Goal: Information Seeking & Learning: Check status

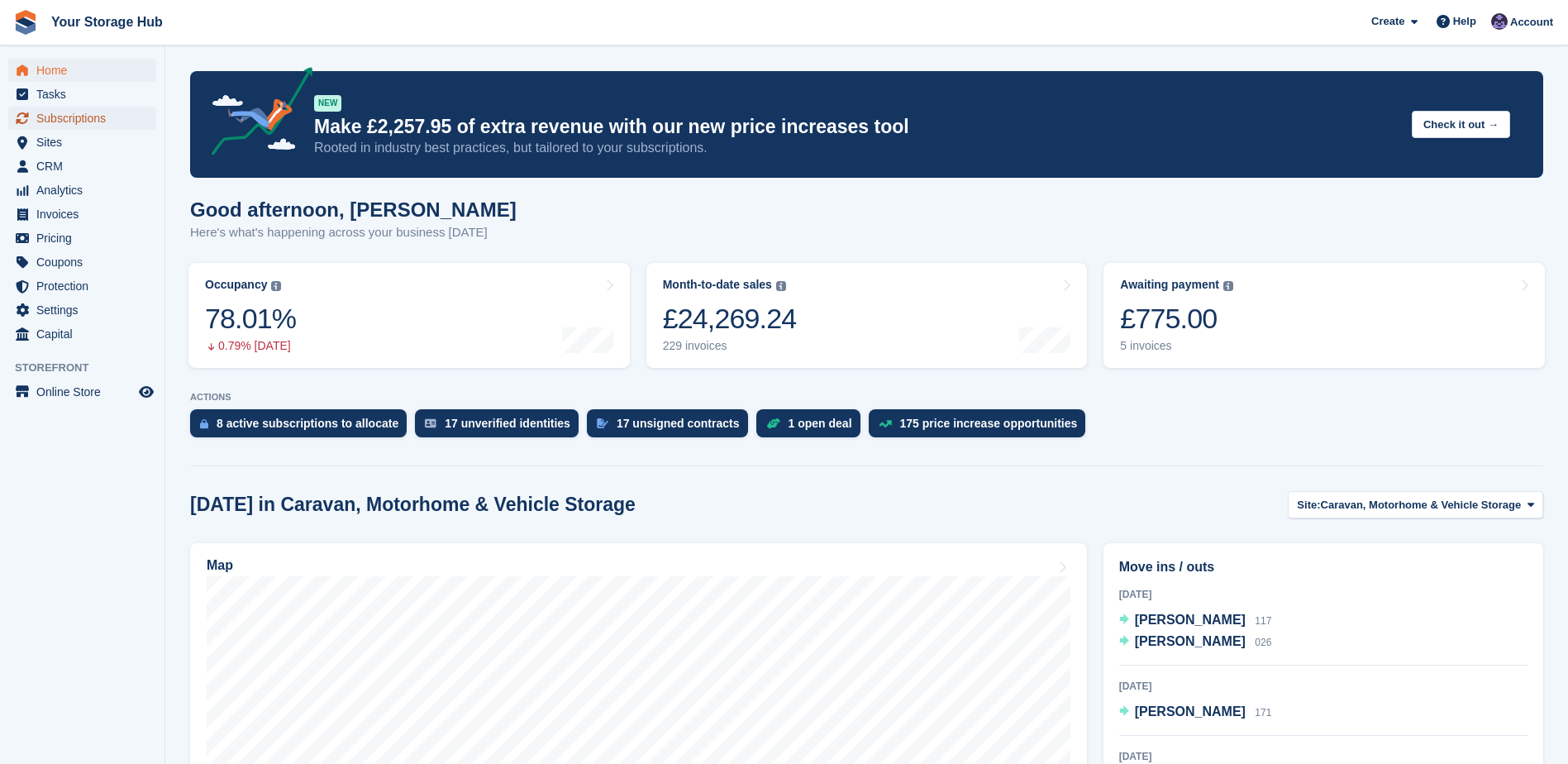
click at [87, 111] on span "Subscriptions" at bounding box center [86, 118] width 99 height 24
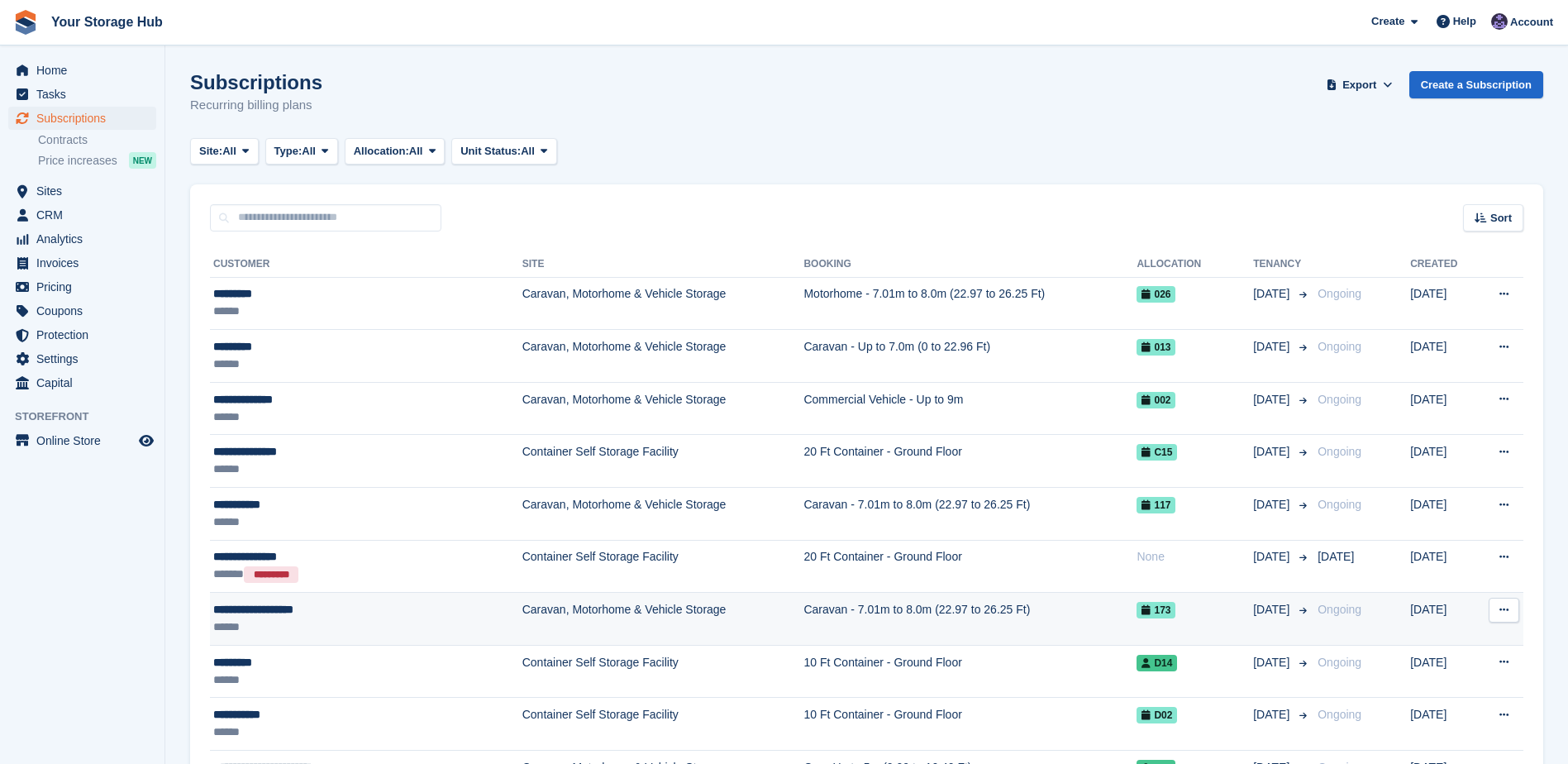
click at [309, 619] on div "******" at bounding box center [325, 627] width 223 height 17
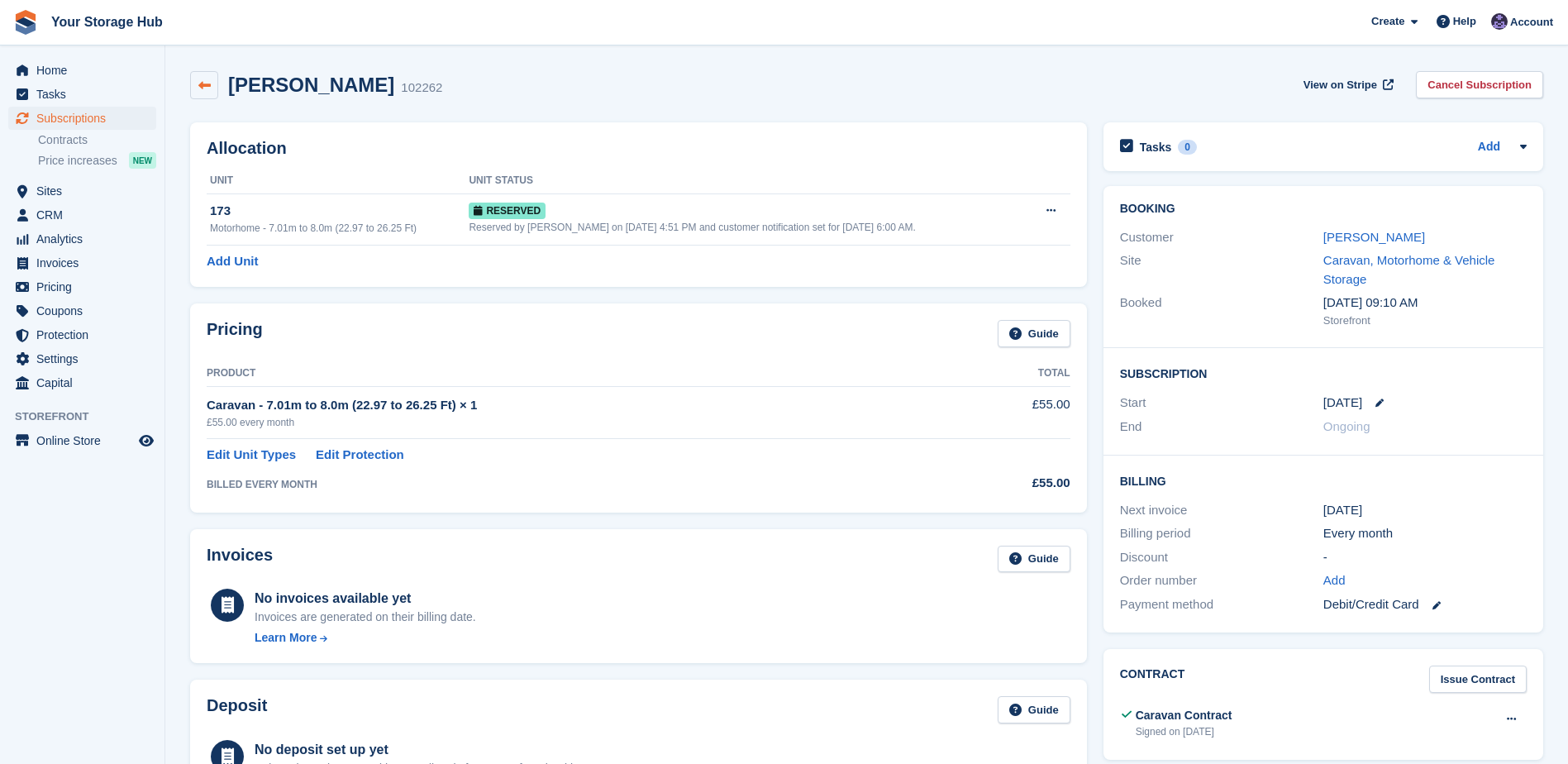
click at [207, 87] on icon at bounding box center [205, 85] width 12 height 12
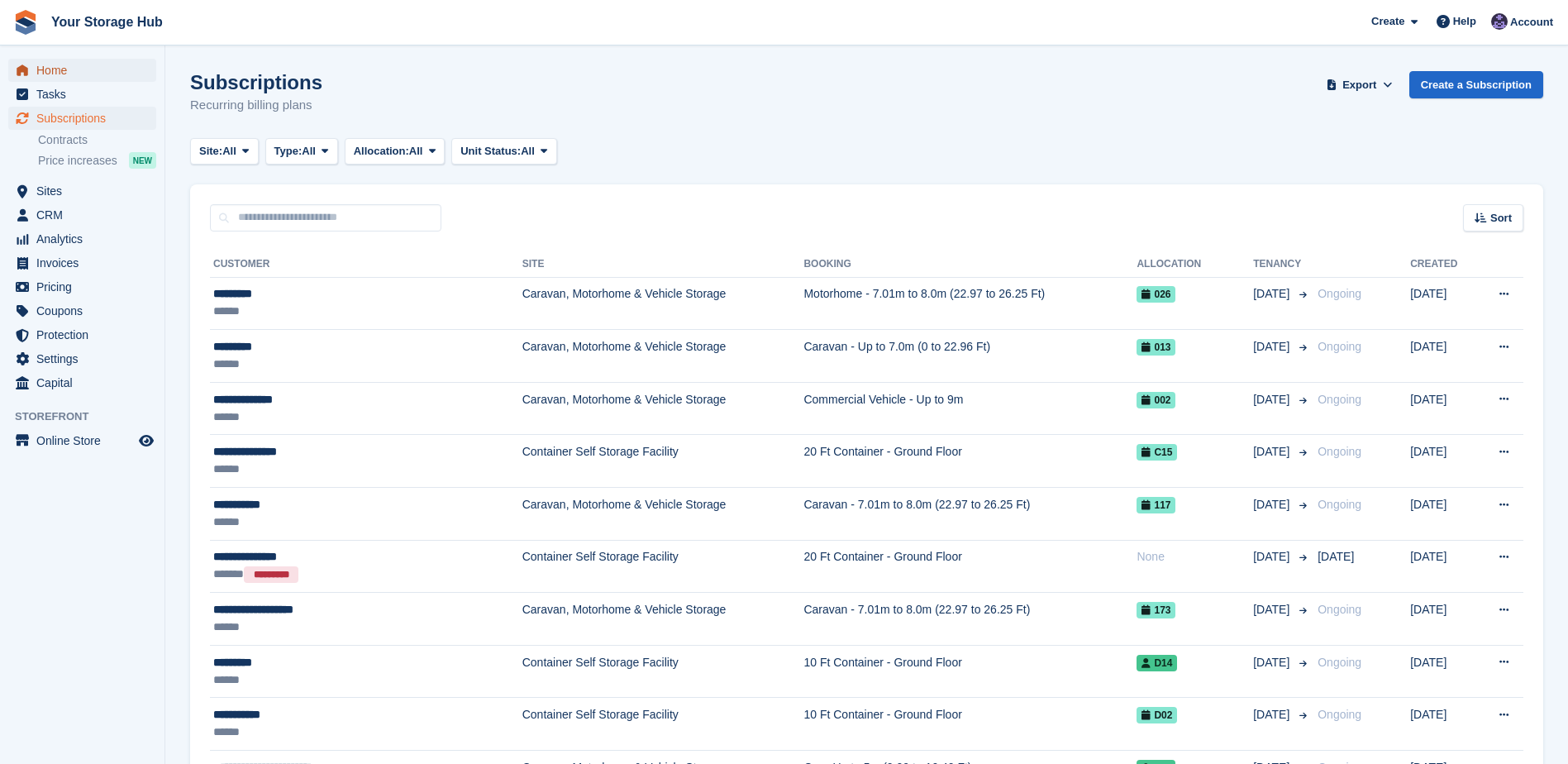
click at [60, 65] on span "Home" at bounding box center [86, 70] width 99 height 24
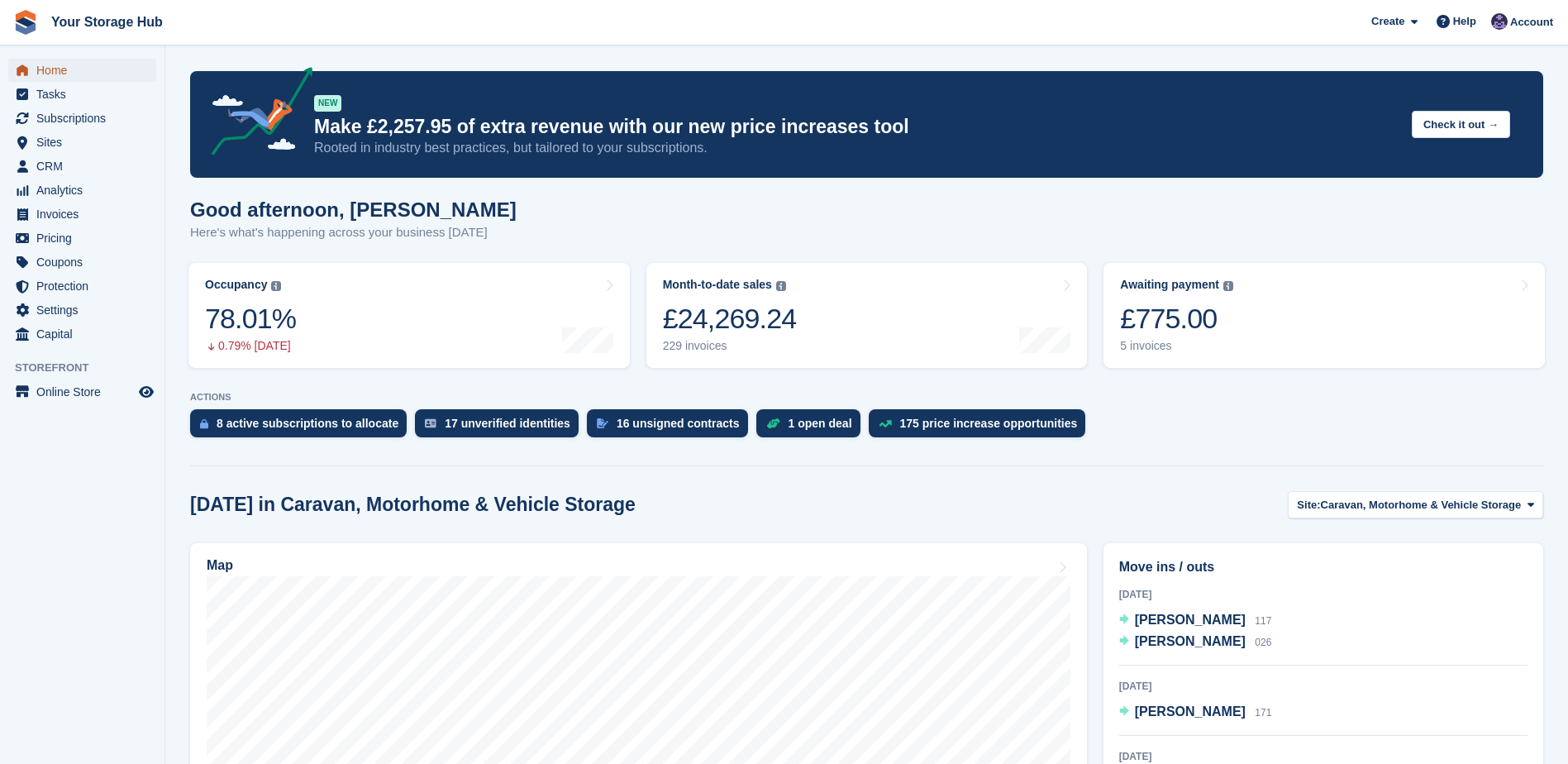
click at [67, 70] on span "Home" at bounding box center [86, 70] width 99 height 24
click at [62, 111] on span "Subscriptions" at bounding box center [86, 118] width 99 height 24
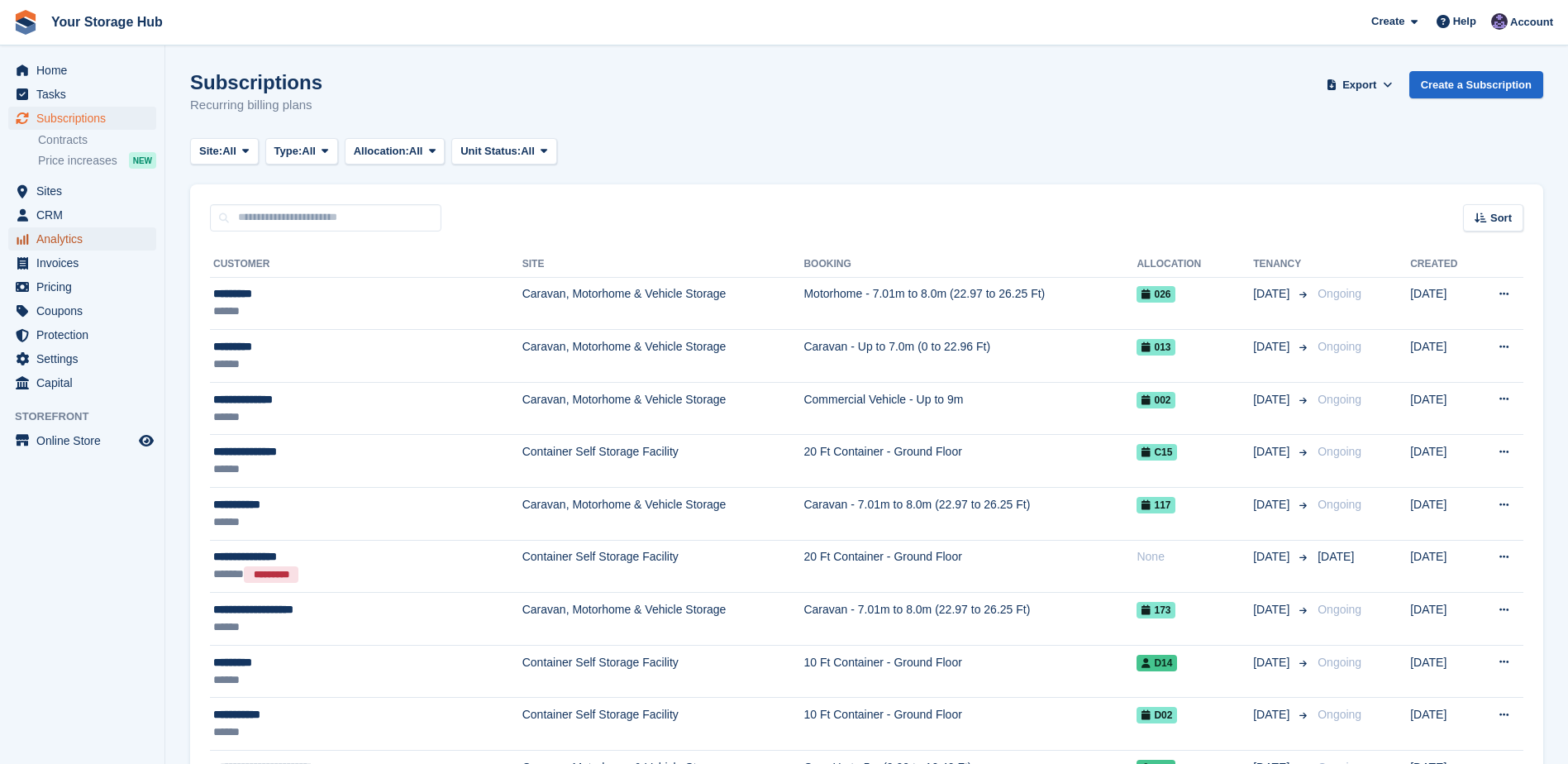
click at [54, 234] on span "Analytics" at bounding box center [86, 239] width 99 height 24
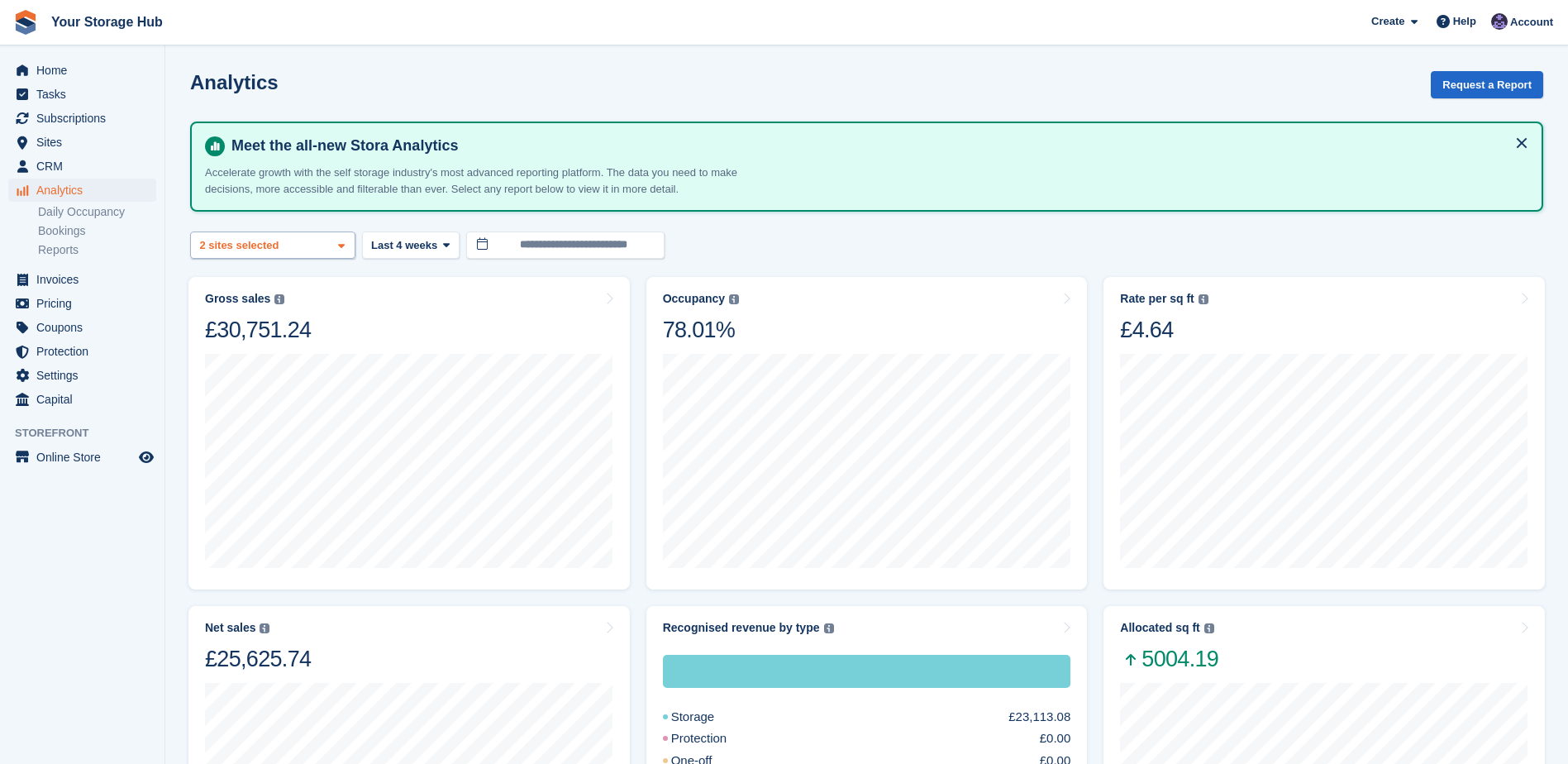
click at [332, 249] on div "Caravan, Motorhome & Vehicl... 2 sites selected" at bounding box center [273, 244] width 166 height 27
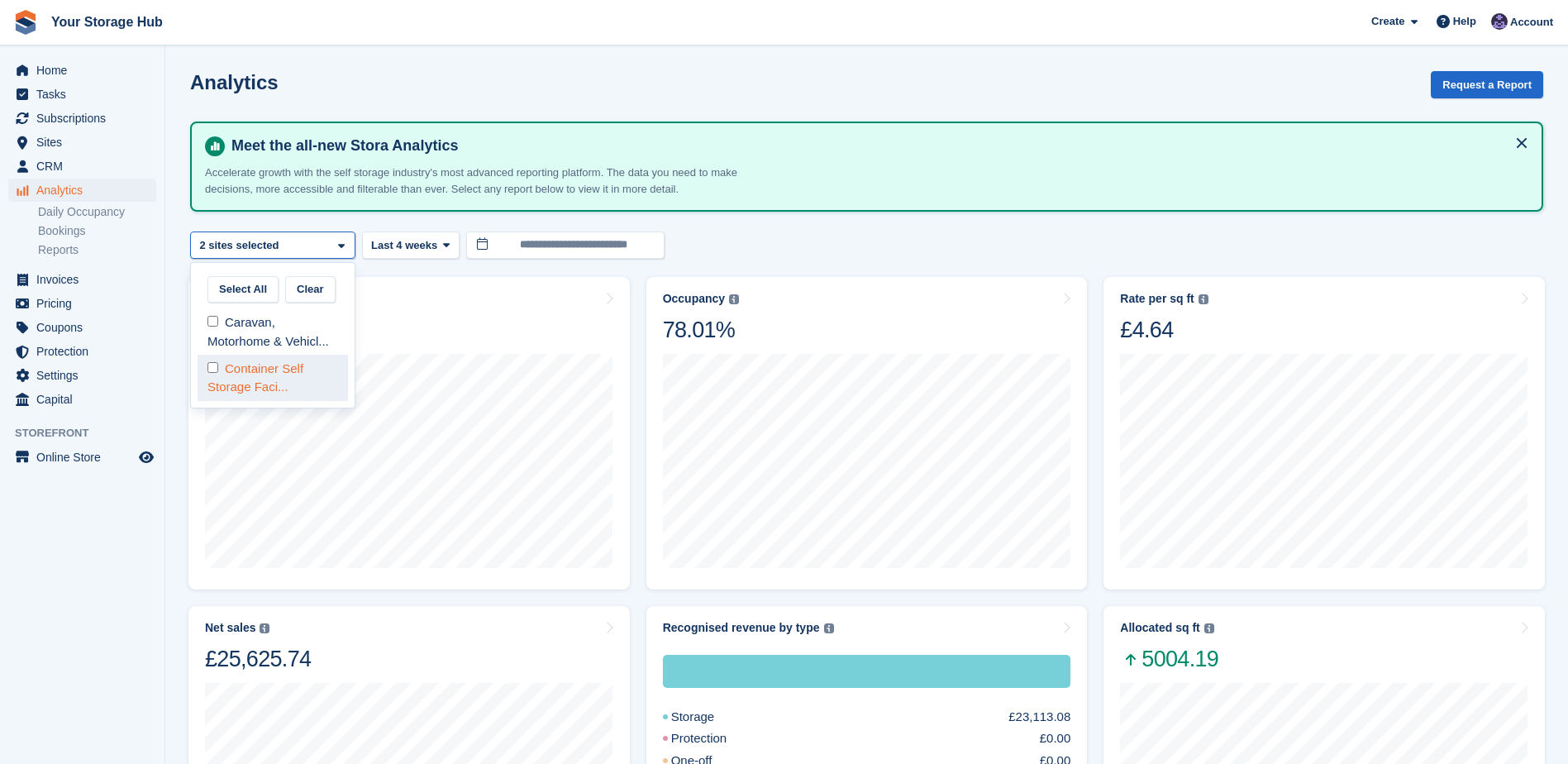
click at [248, 374] on div "Container Self Storage Faci..." at bounding box center [273, 378] width 151 height 45
select select "****"
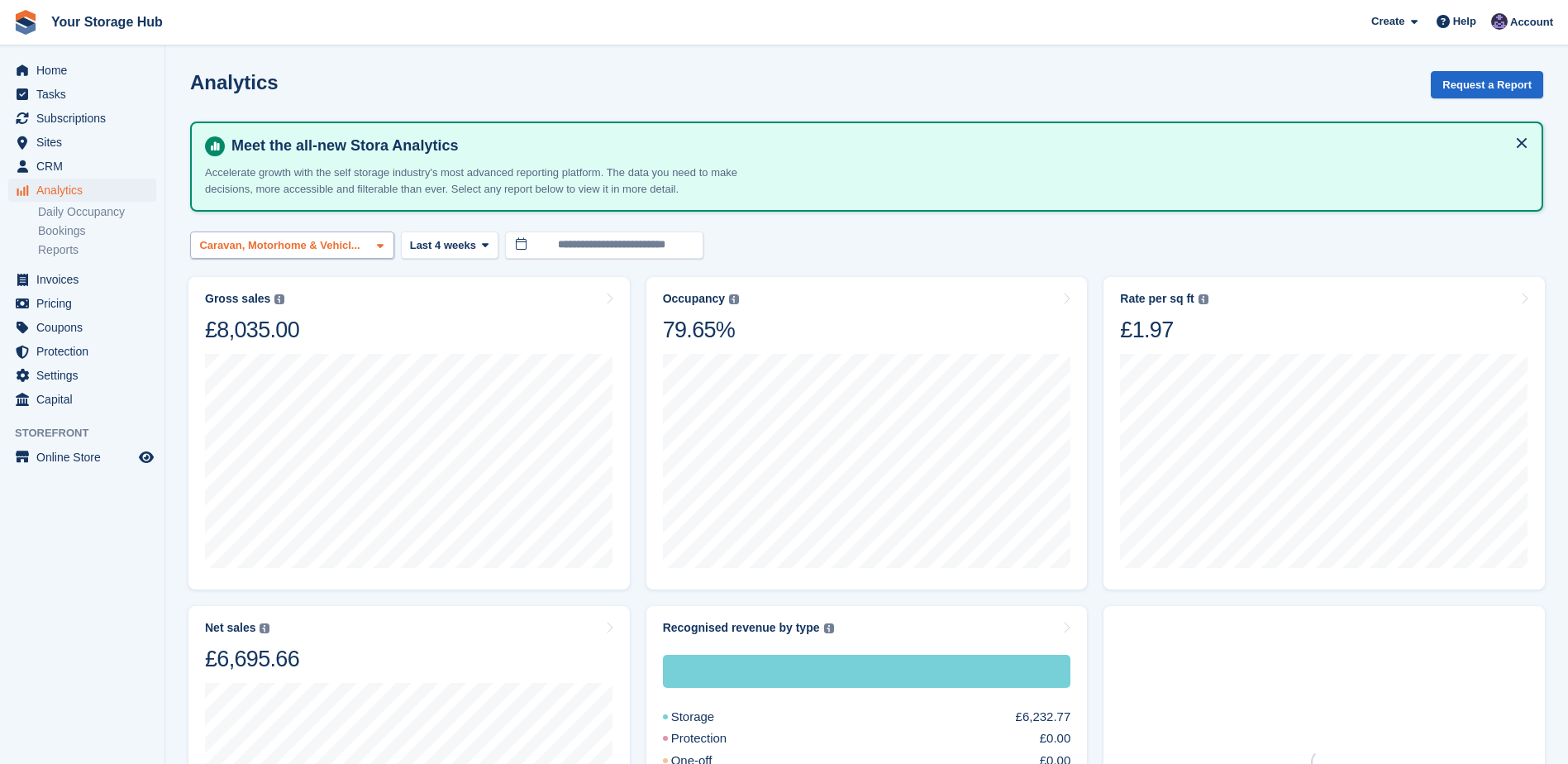
click at [292, 246] on div "Caravan, Motorhome & Vehicl..." at bounding box center [282, 245] width 170 height 17
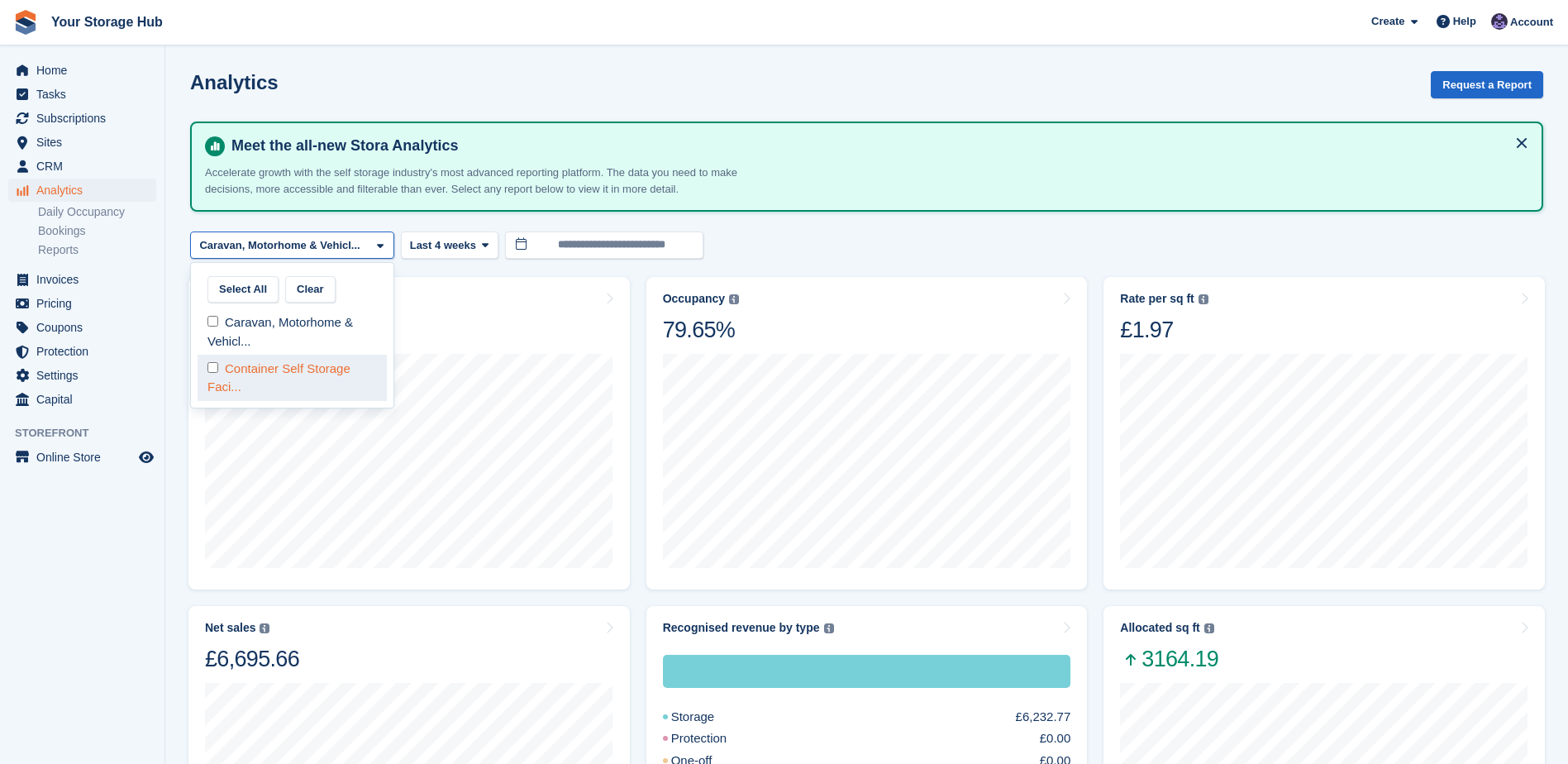
select select "****"
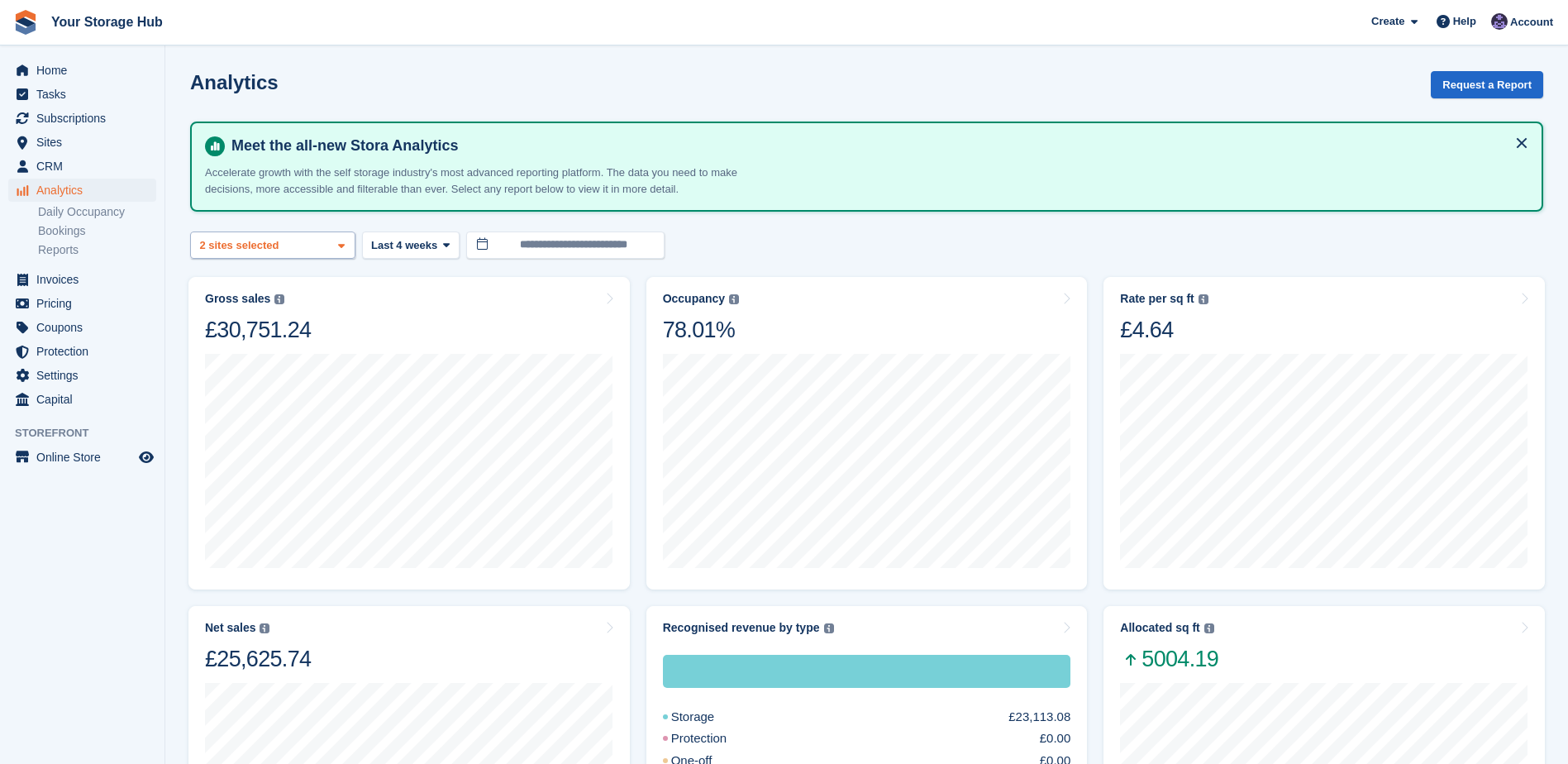
click at [283, 245] on div "Caravan, Motorhome & Vehicl... 2 sites selected" at bounding box center [273, 244] width 166 height 27
select select "****"
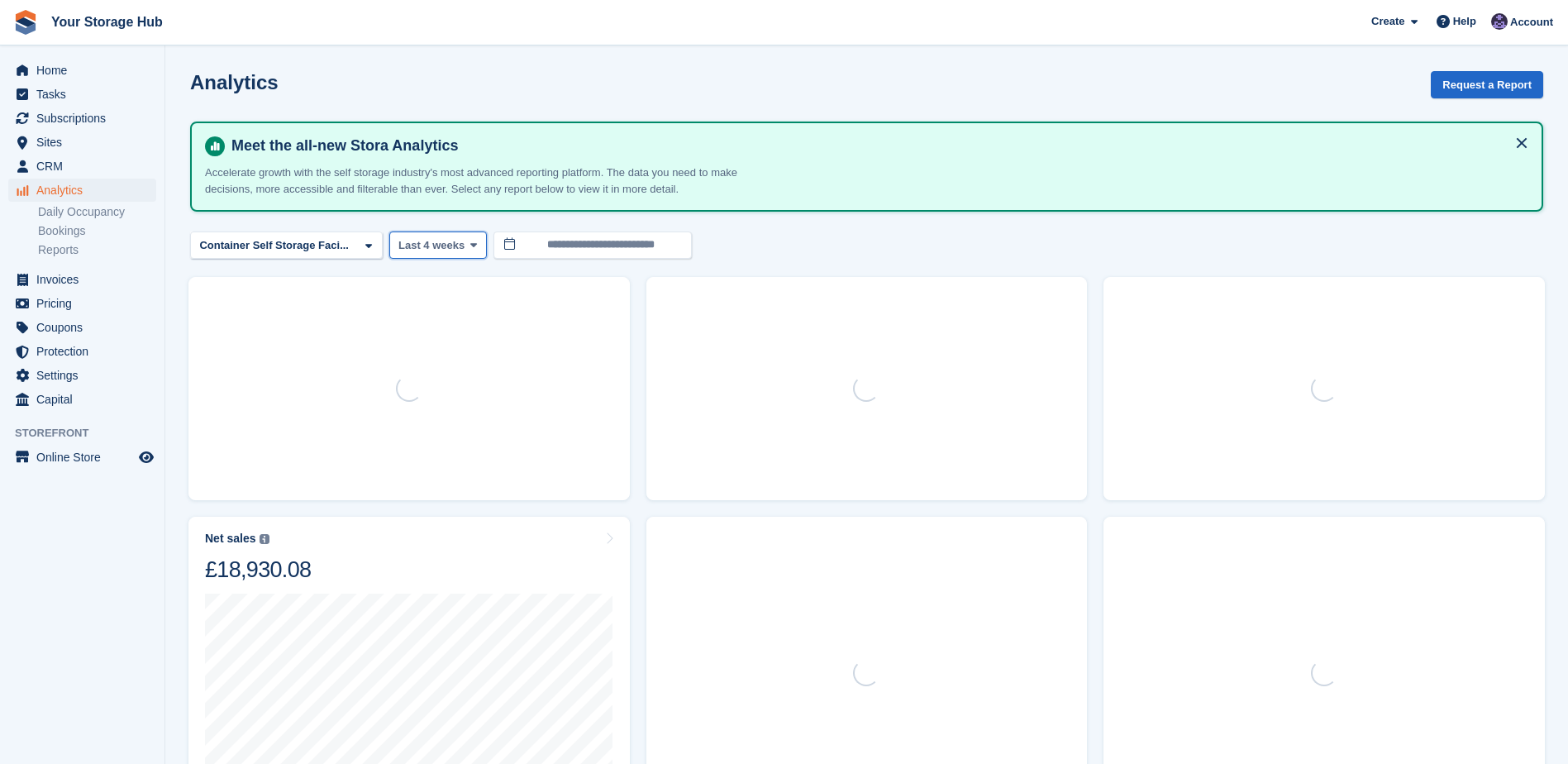
click at [434, 247] on span "Last 4 weeks" at bounding box center [431, 245] width 66 height 17
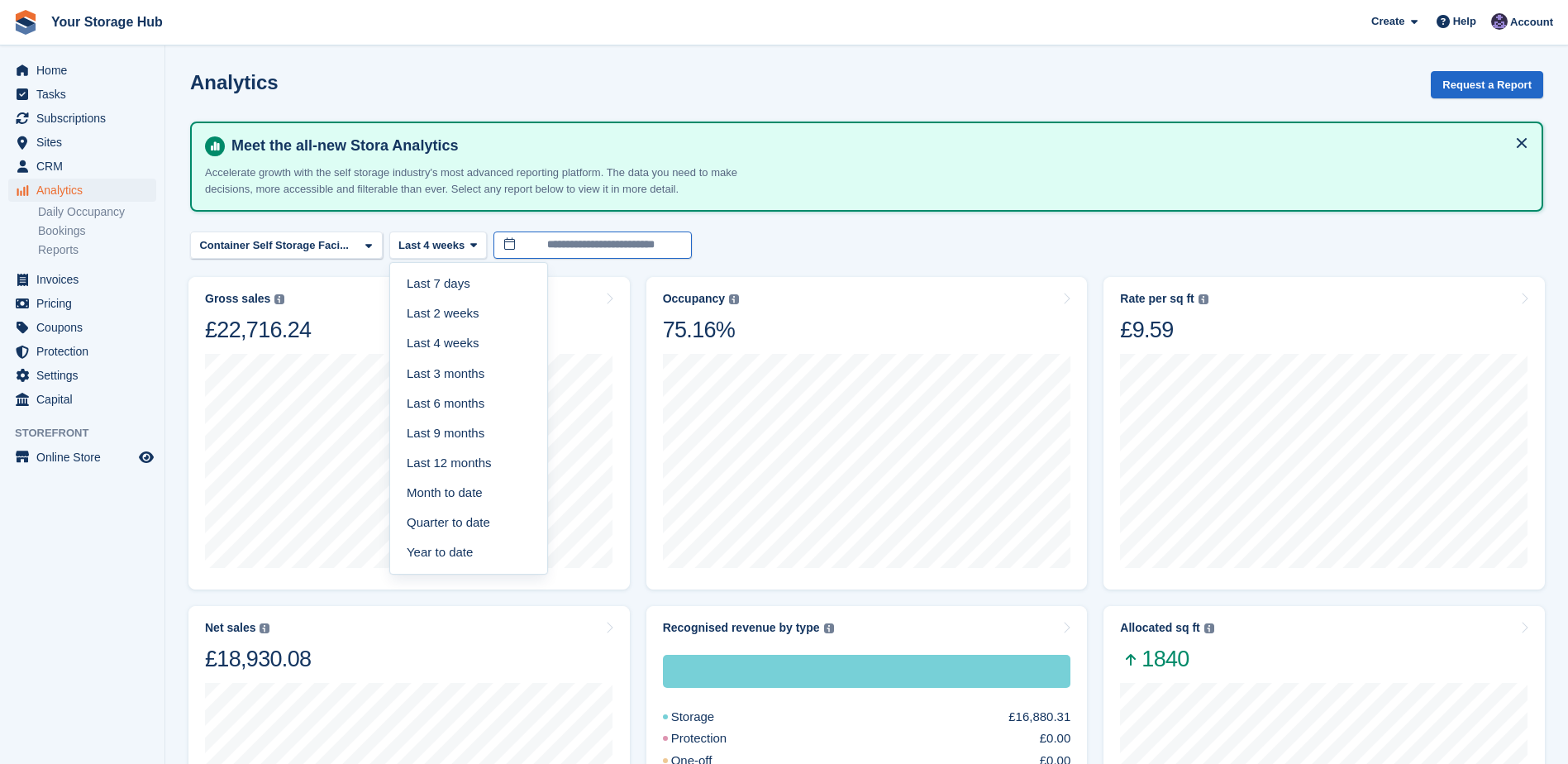
click at [547, 242] on input "**********" at bounding box center [593, 244] width 199 height 27
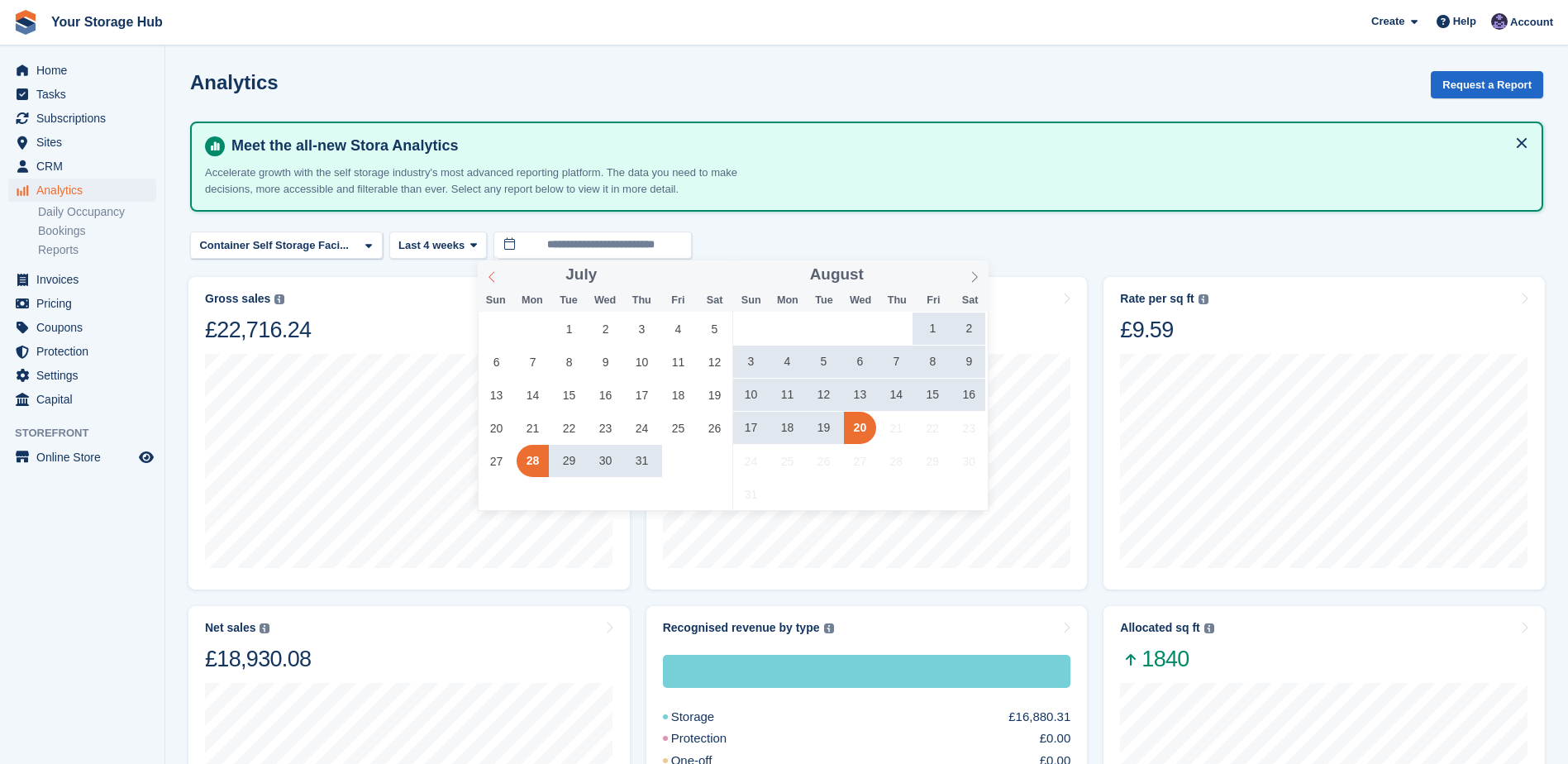
click at [492, 277] on icon at bounding box center [491, 276] width 11 height 11
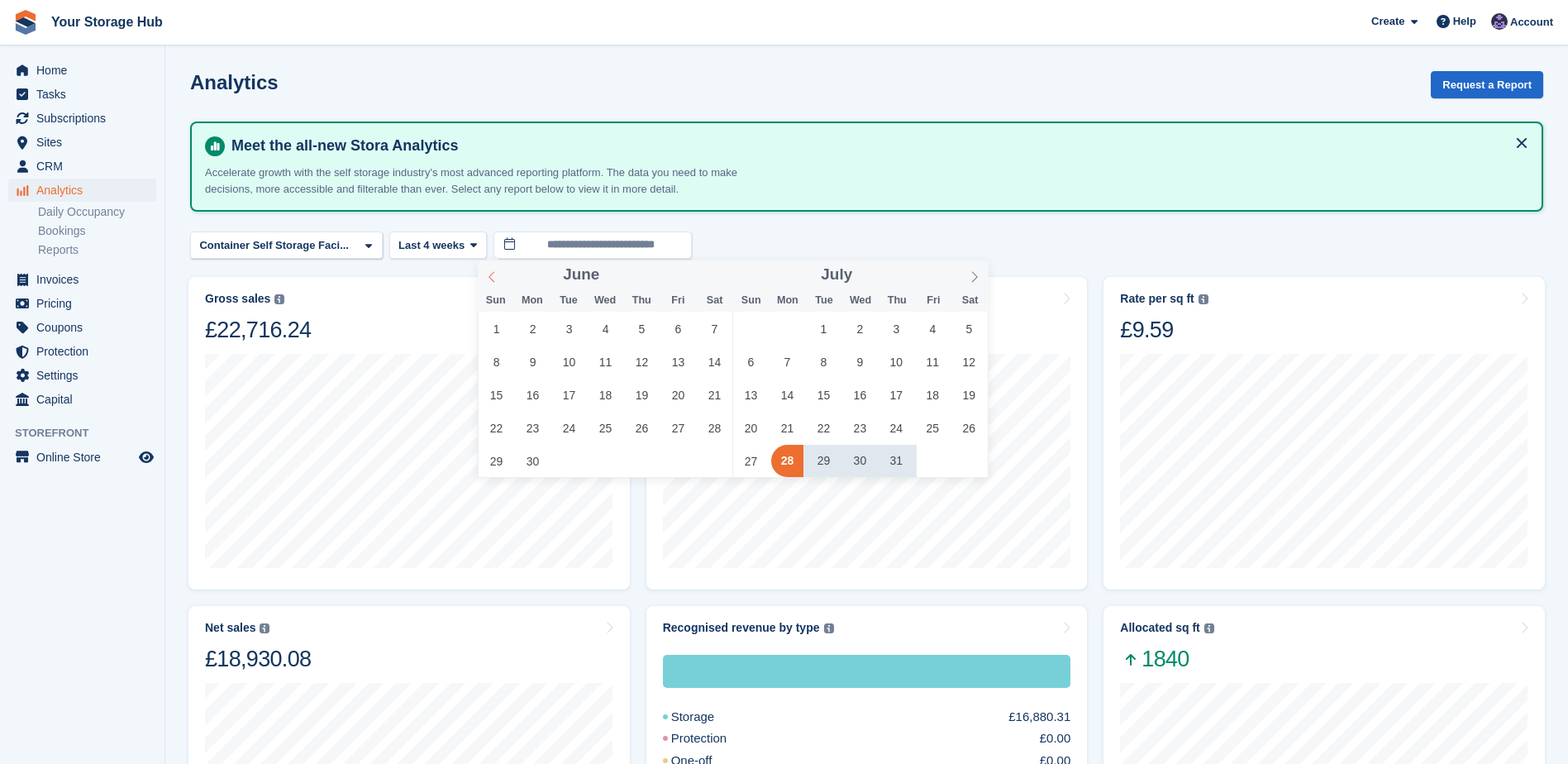
click at [492, 277] on icon at bounding box center [491, 276] width 11 height 11
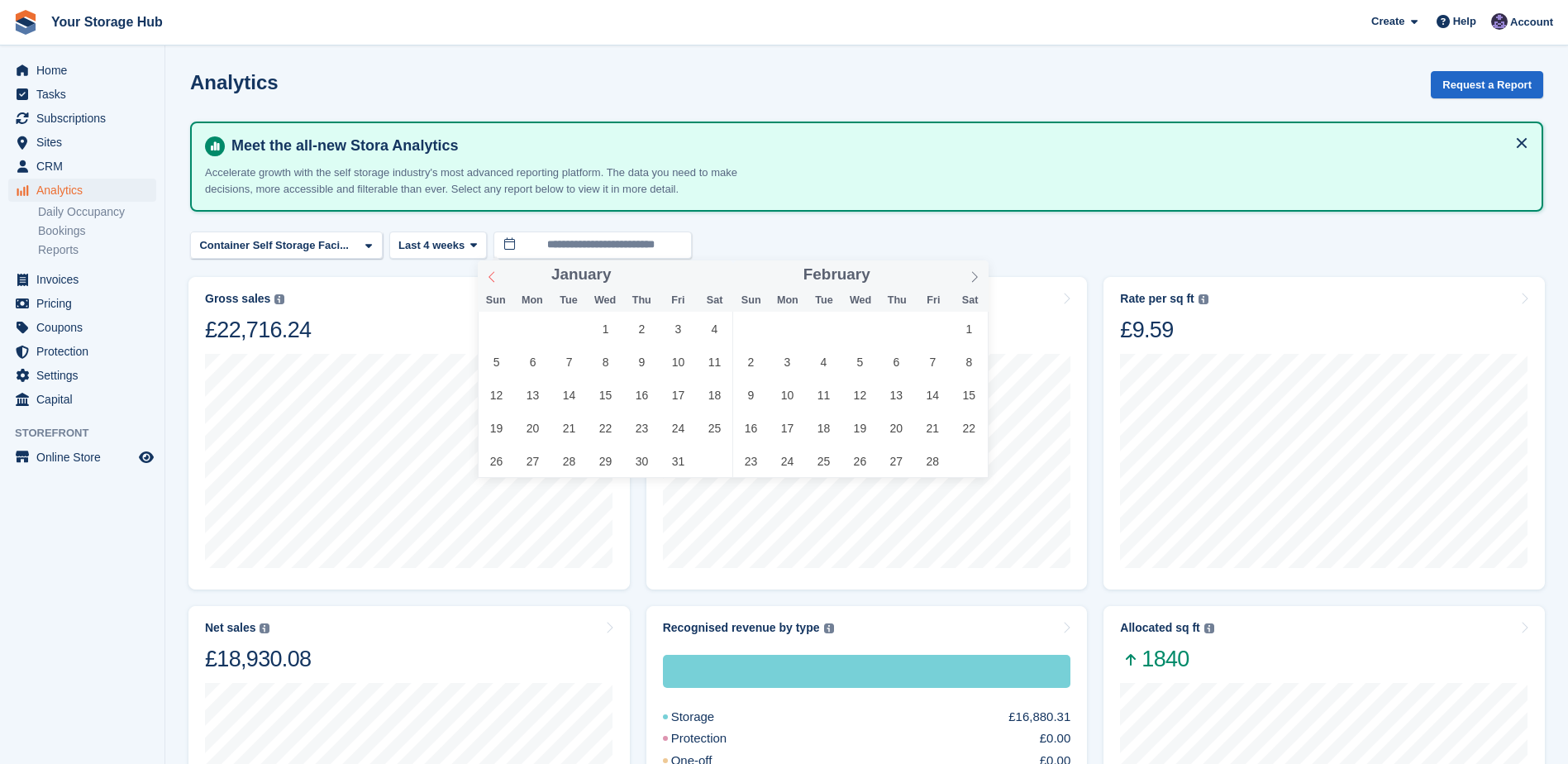
click at [492, 277] on icon at bounding box center [491, 276] width 11 height 11
type input "****"
click at [492, 277] on icon at bounding box center [491, 276] width 11 height 11
type input "****"
click at [492, 277] on icon at bounding box center [491, 276] width 11 height 11
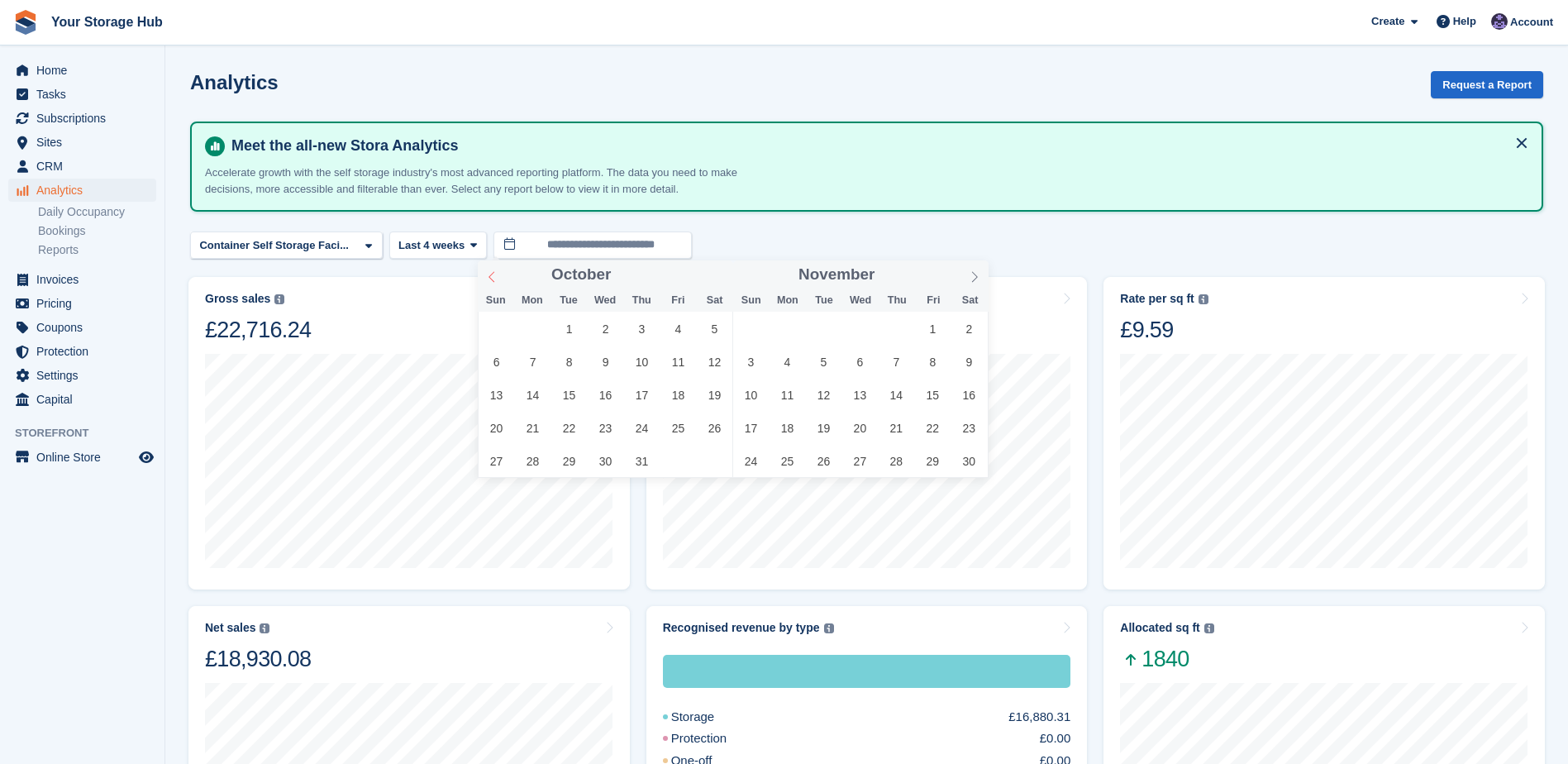
click at [492, 277] on icon at bounding box center [491, 276] width 11 height 11
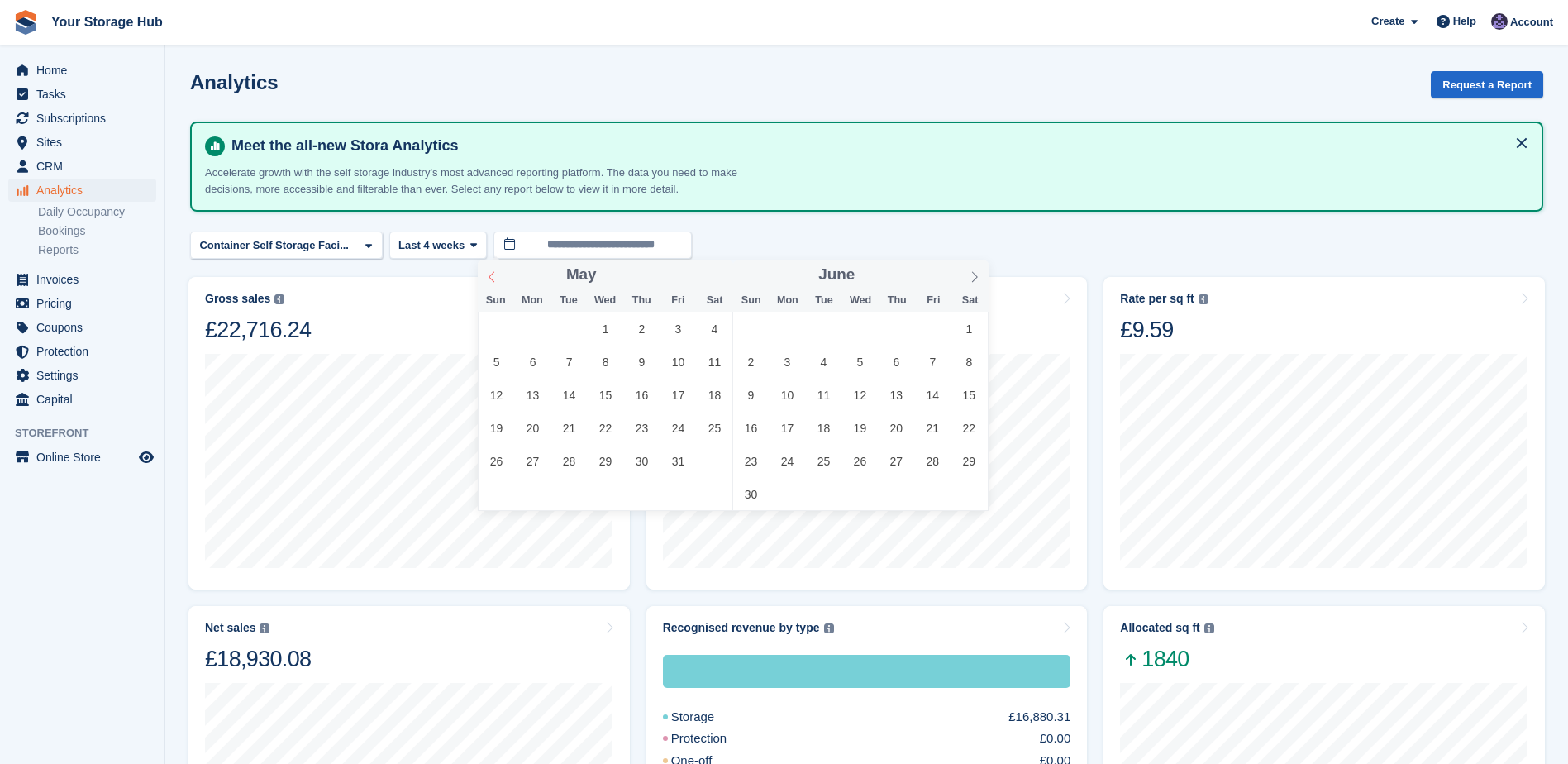
click at [492, 277] on icon at bounding box center [491, 276] width 11 height 11
click at [674, 333] on span "1" at bounding box center [677, 328] width 32 height 32
type input "**********"
click at [724, 243] on div "**********" at bounding box center [866, 244] width 1353 height 27
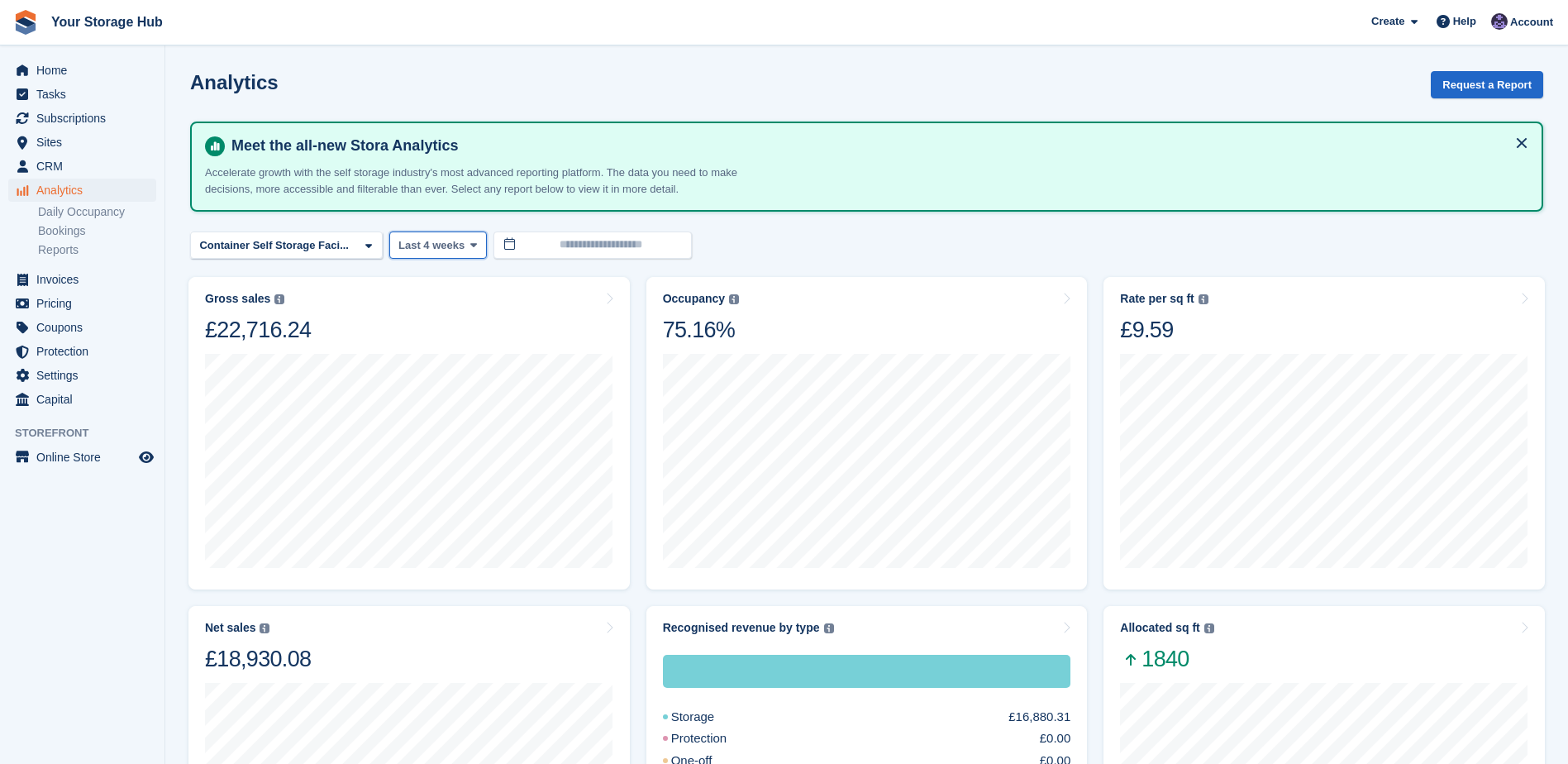
click at [411, 251] on span "Last 4 weeks" at bounding box center [431, 245] width 66 height 17
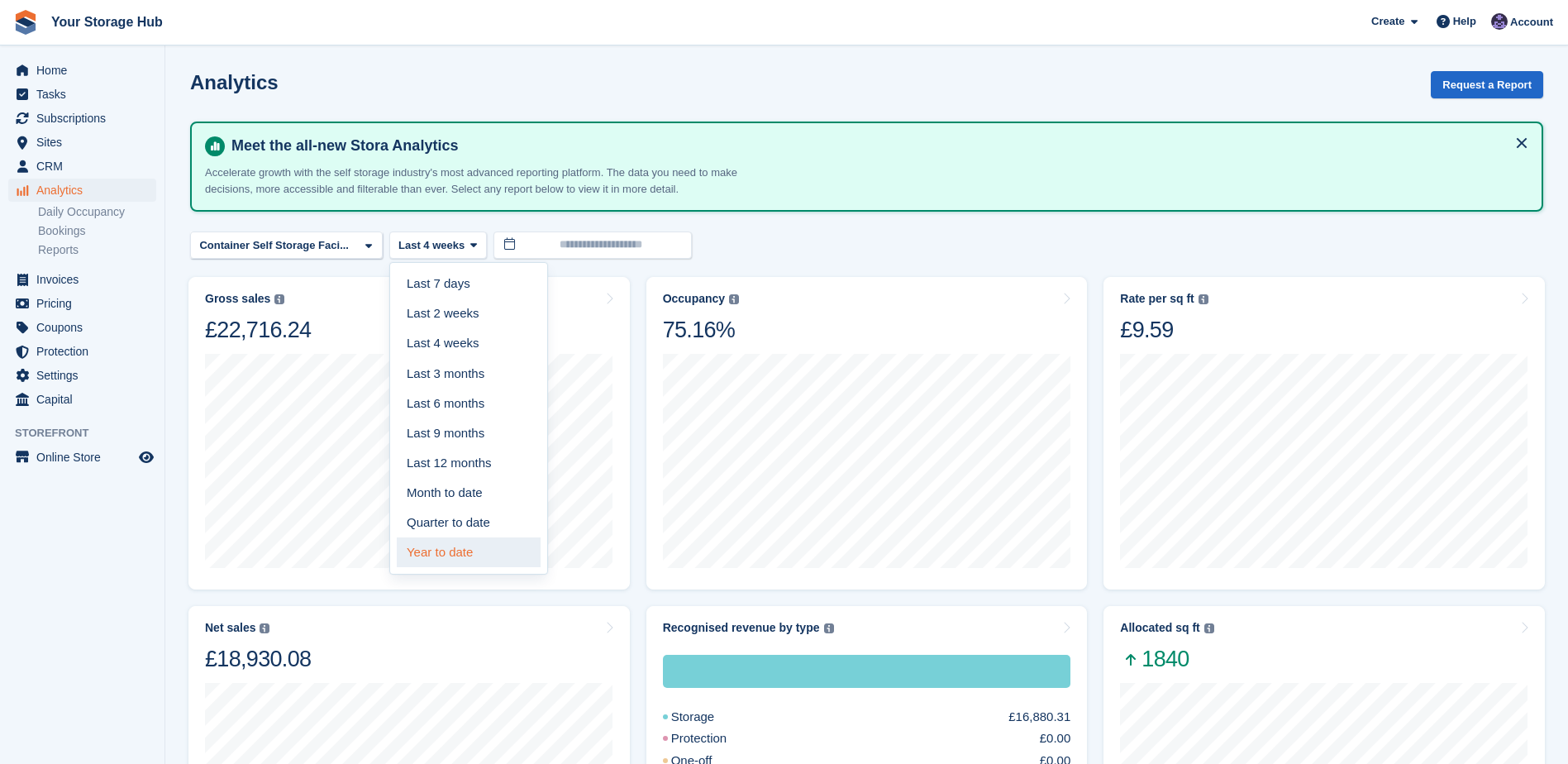
click at [452, 554] on link "Year to date" at bounding box center [468, 552] width 144 height 30
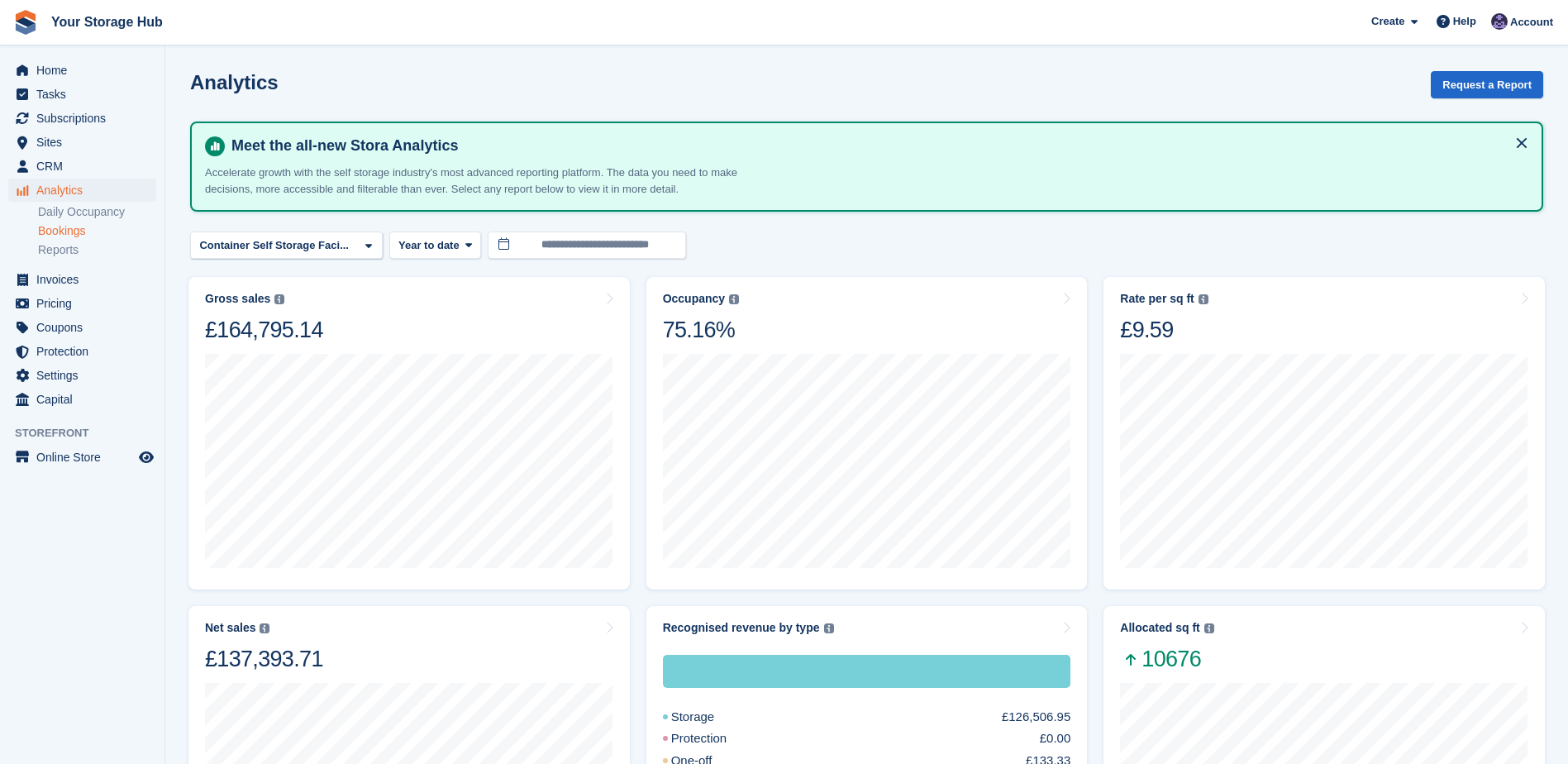
click at [62, 235] on link "Bookings" at bounding box center [98, 231] width 119 height 16
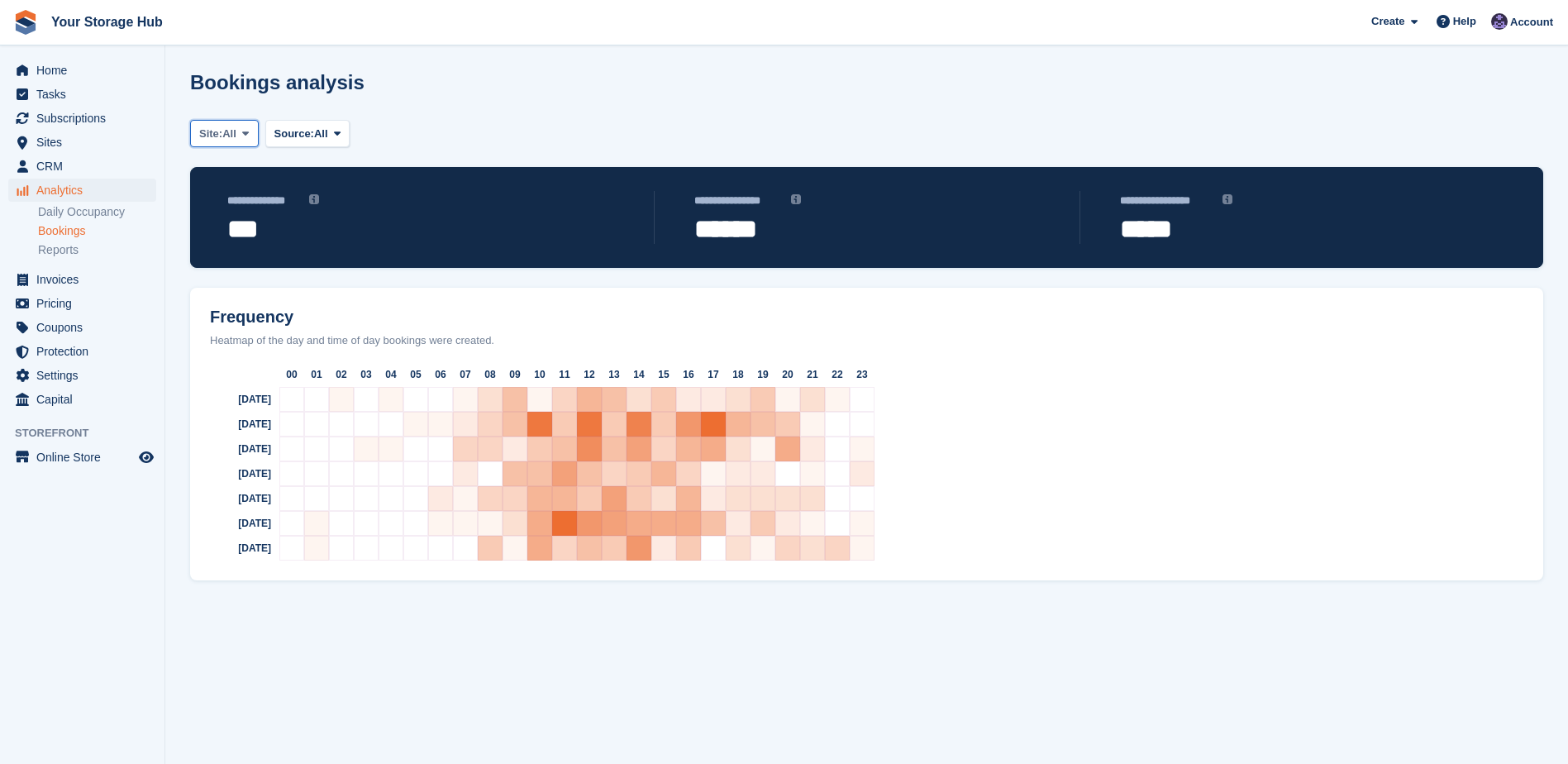
click at [247, 135] on icon at bounding box center [246, 133] width 7 height 10
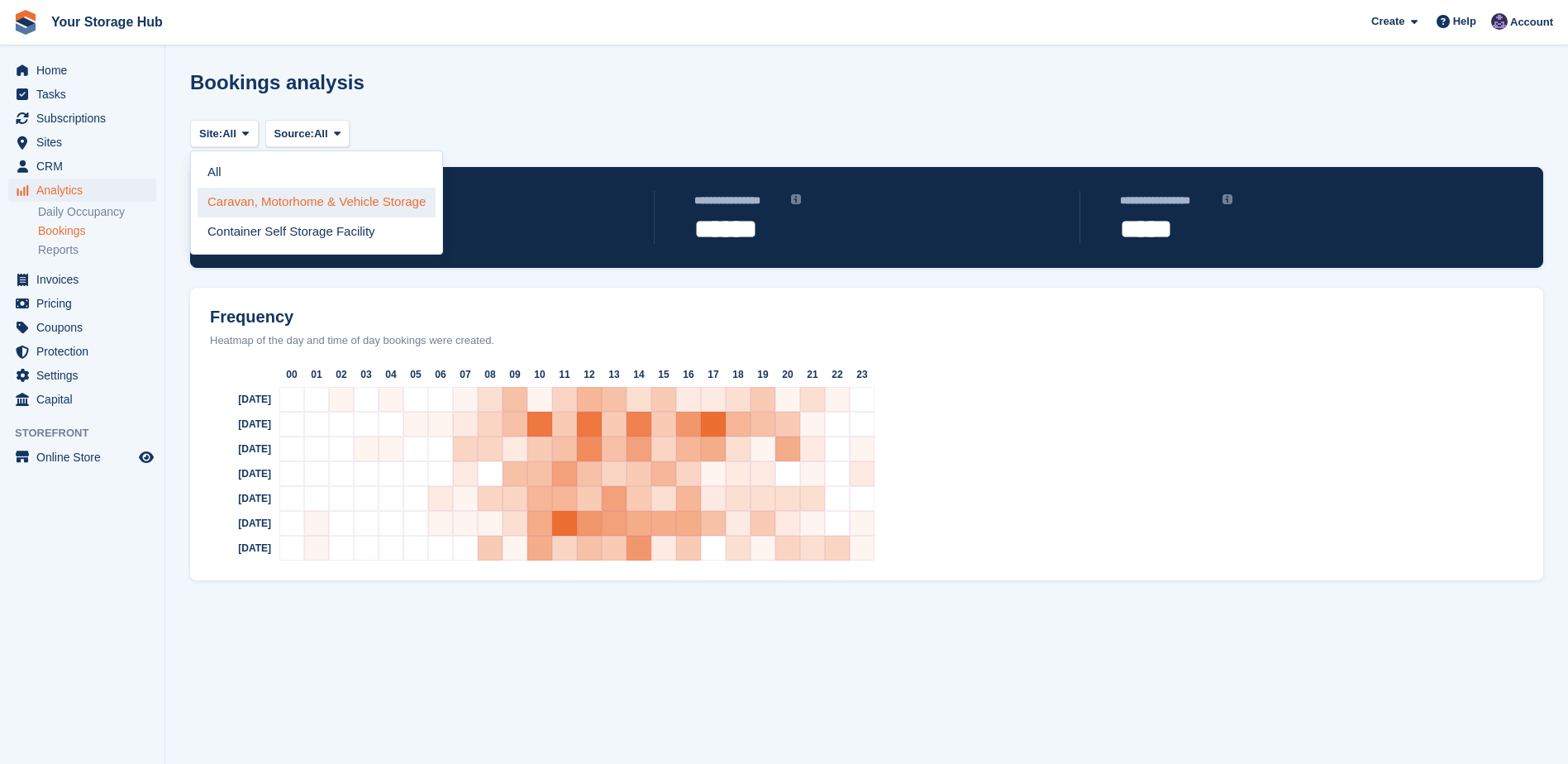
click at [248, 199] on link "Caravan, Motorhome & Vehicle Storage" at bounding box center [316, 202] width 238 height 30
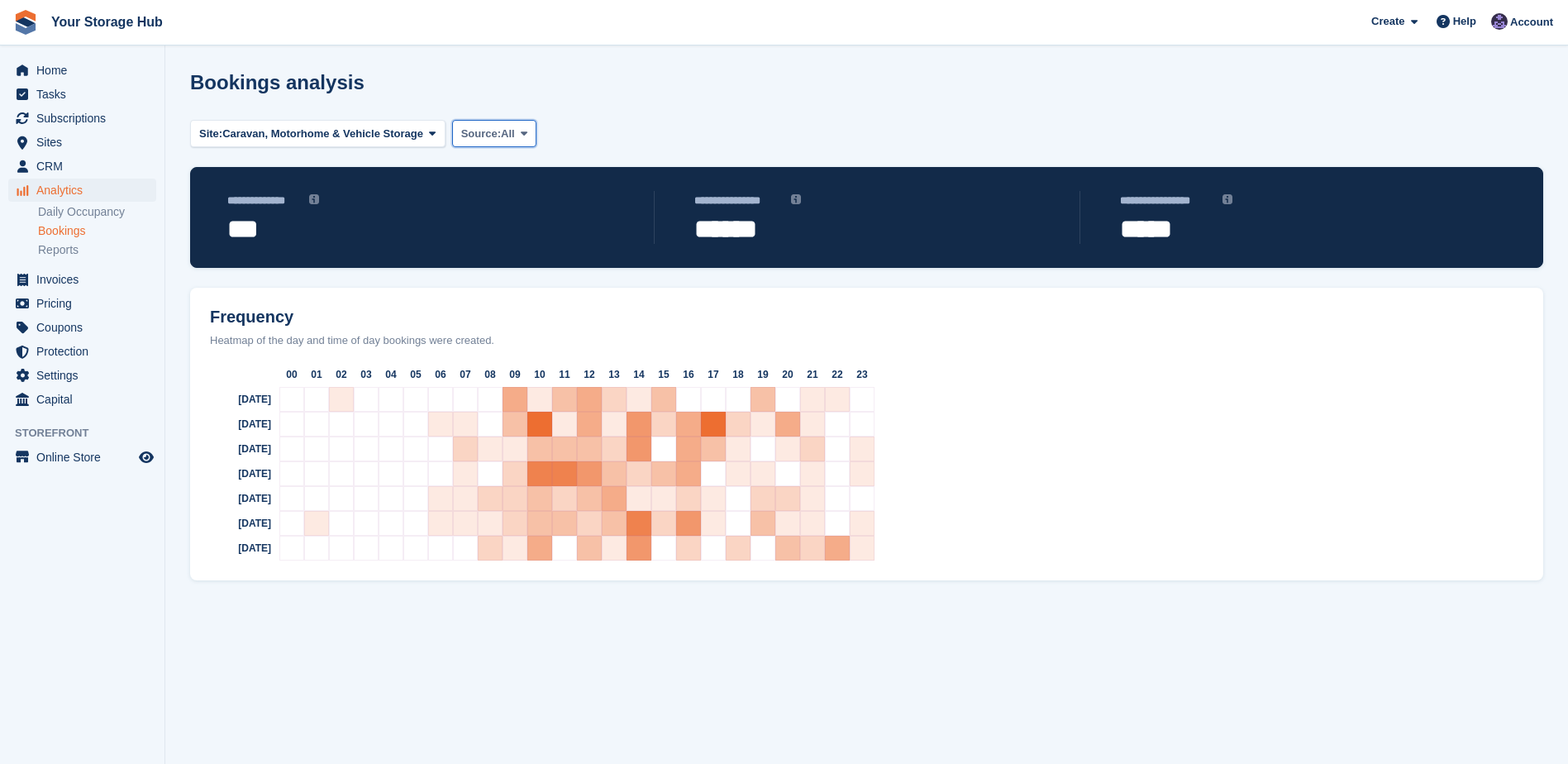
click at [520, 133] on icon at bounding box center [524, 133] width 7 height 10
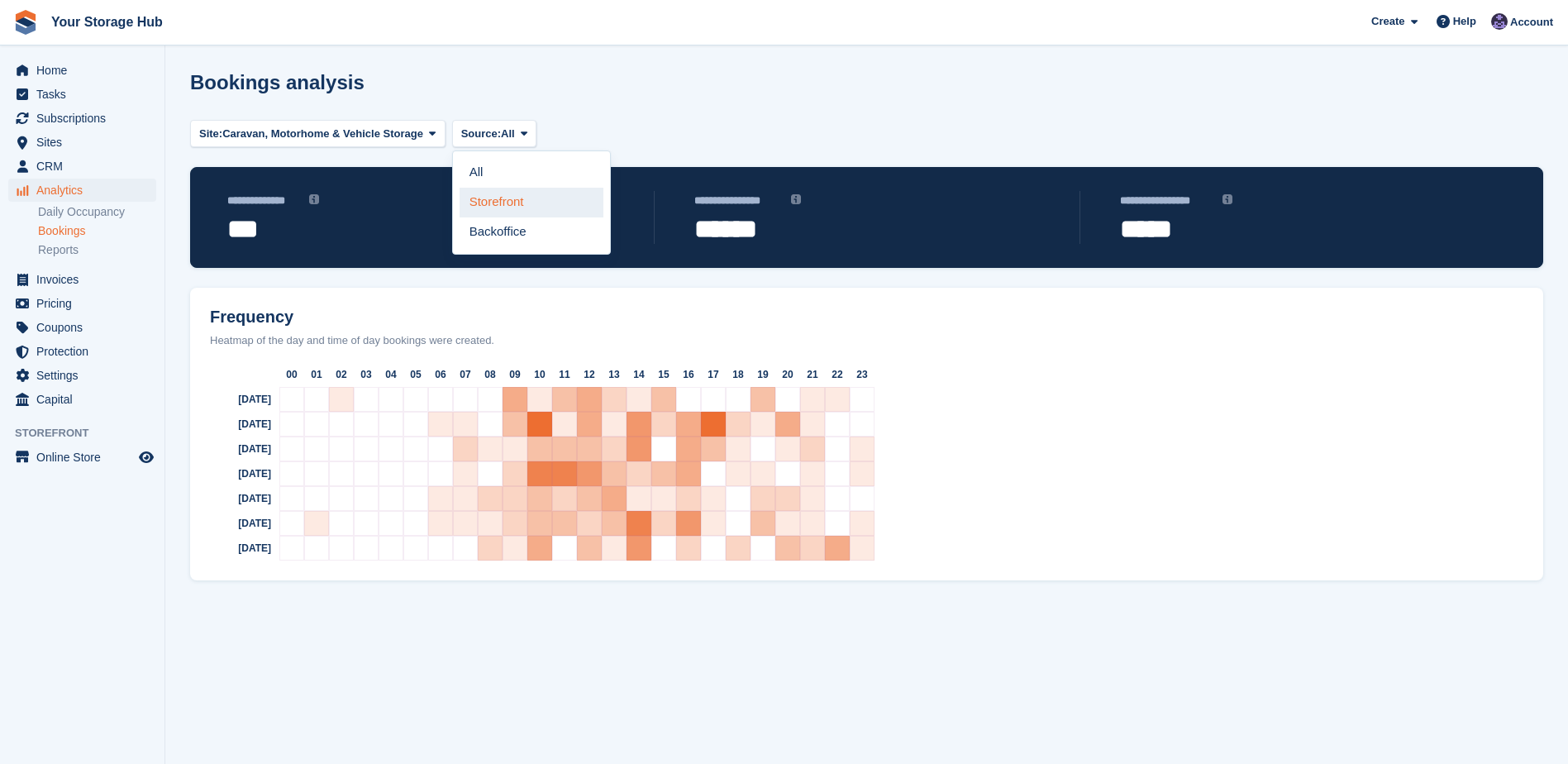
click at [506, 199] on link "Storefront" at bounding box center [531, 202] width 144 height 30
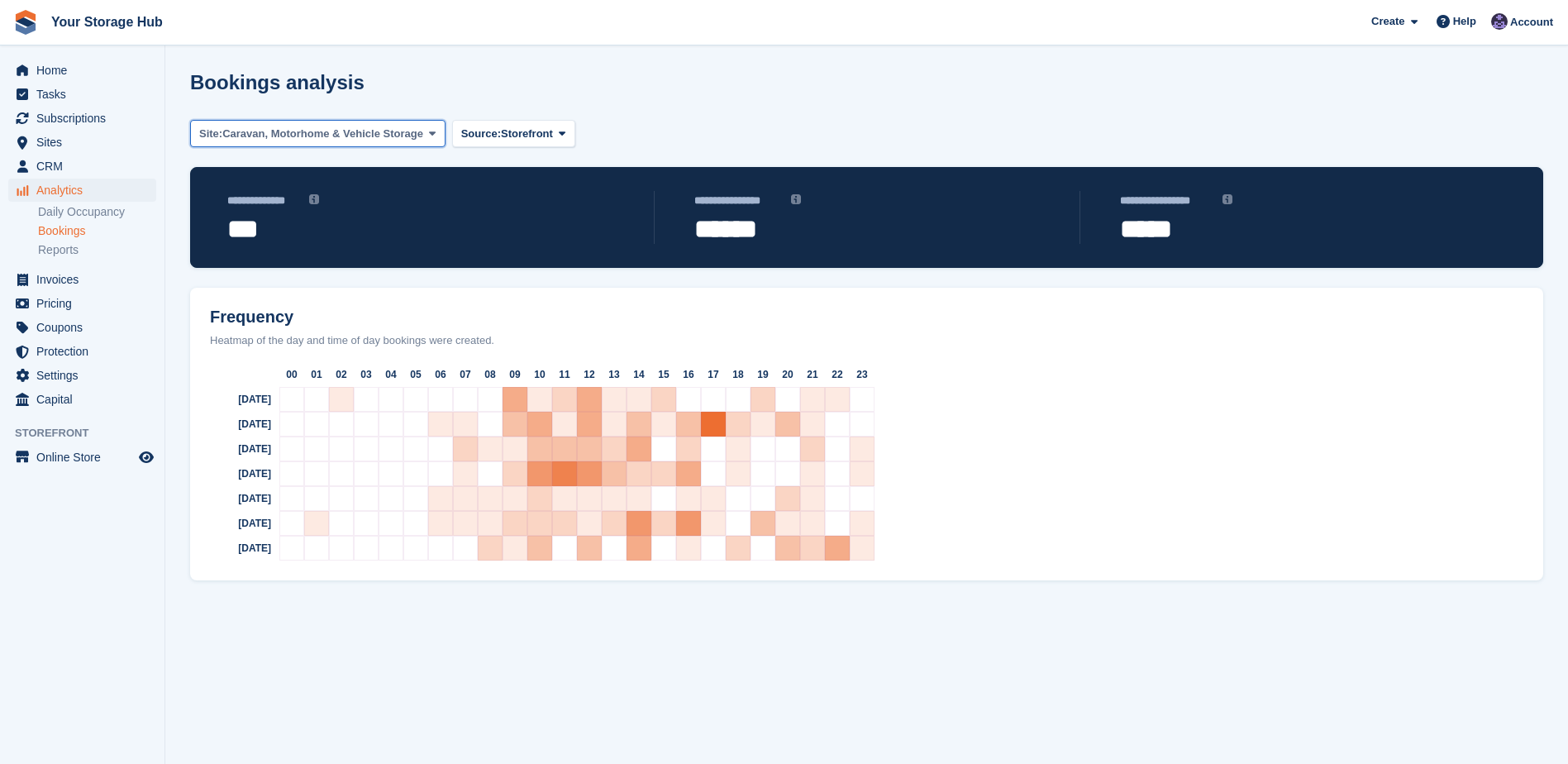
click at [266, 129] on span "Caravan, Motorhome & Vehicle Storage" at bounding box center [322, 133] width 200 height 17
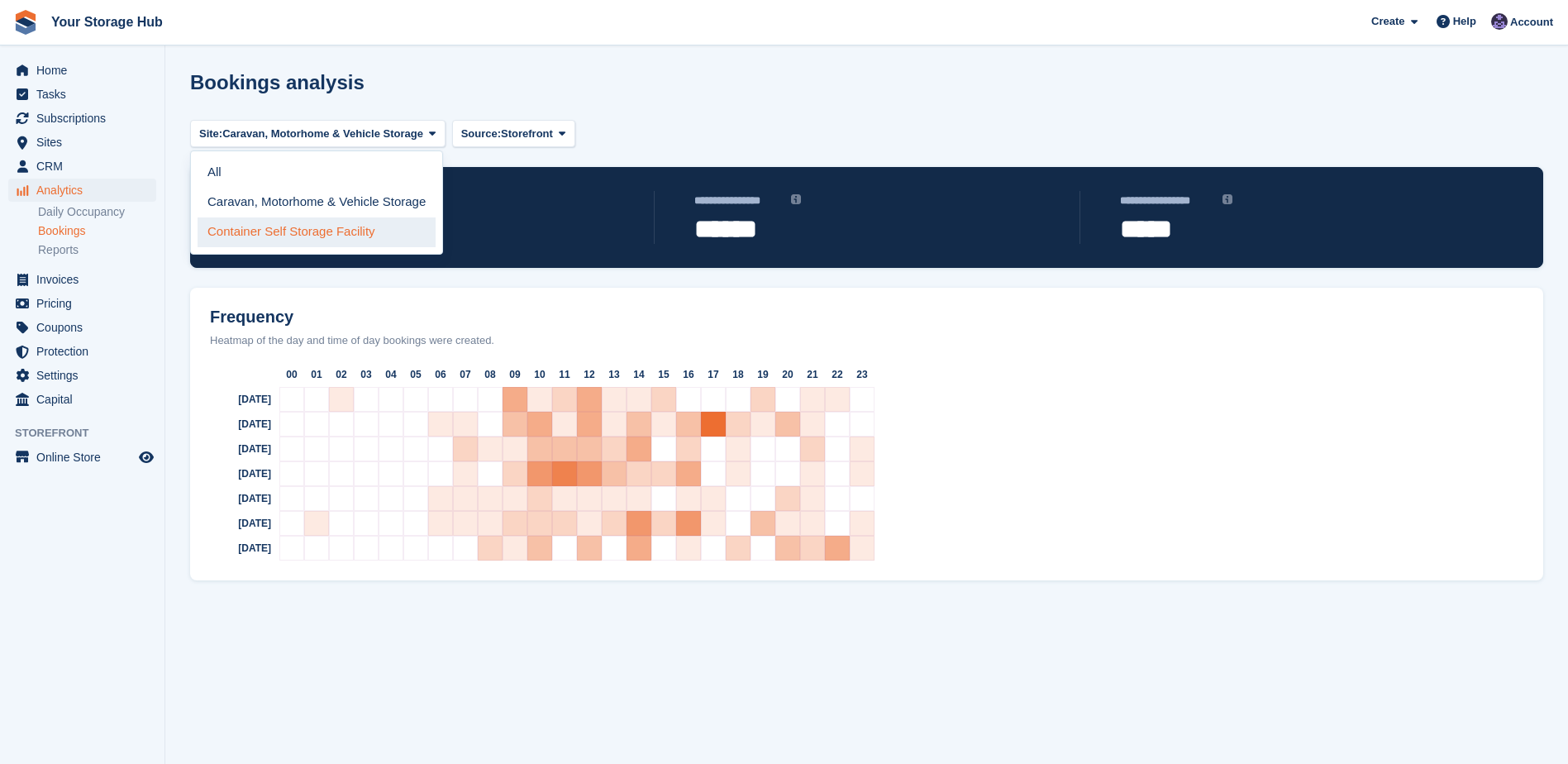
click at [256, 229] on link "Container Self Storage Facility" at bounding box center [316, 232] width 238 height 30
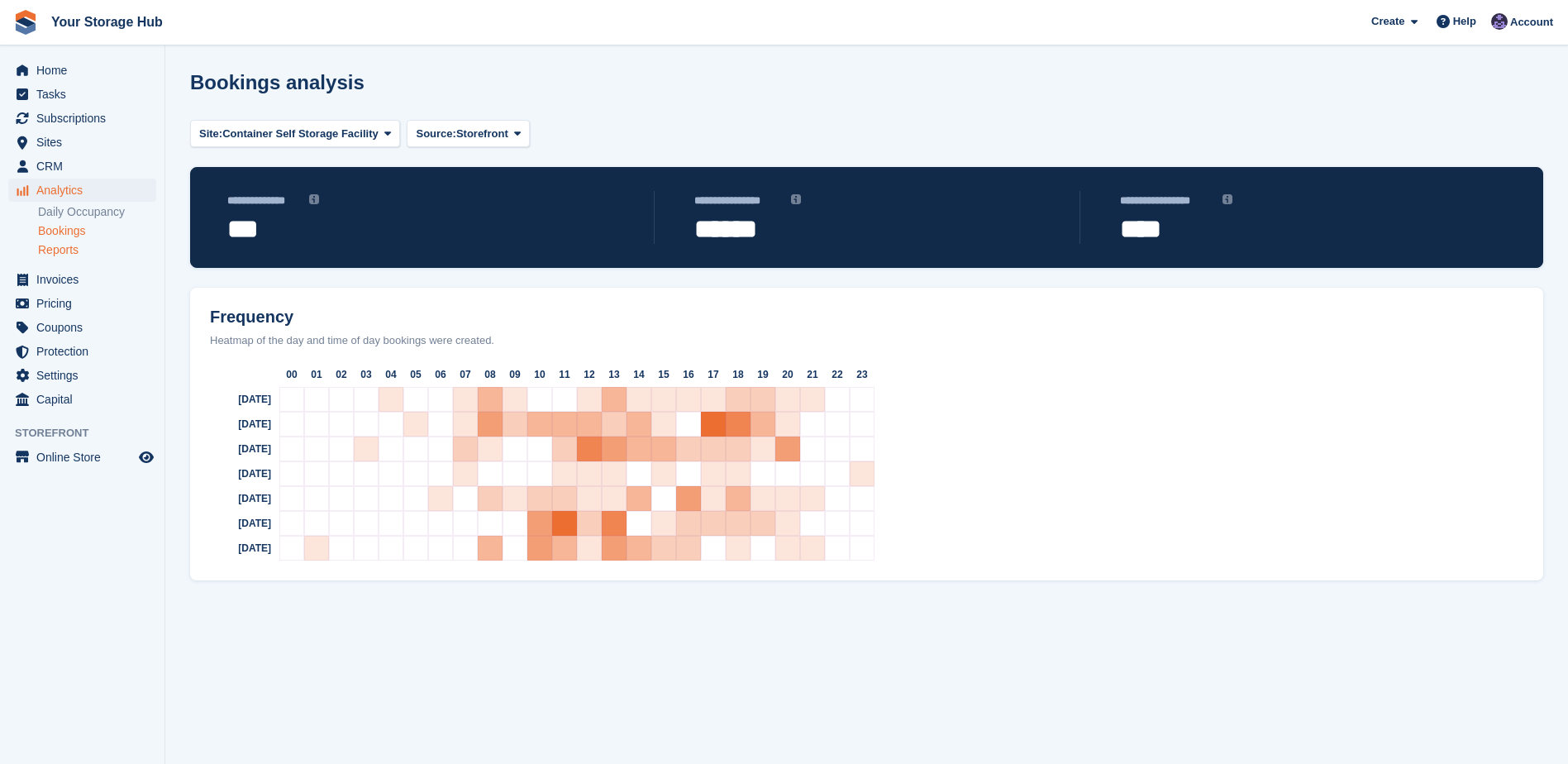
click at [54, 253] on link "Reports" at bounding box center [98, 250] width 119 height 16
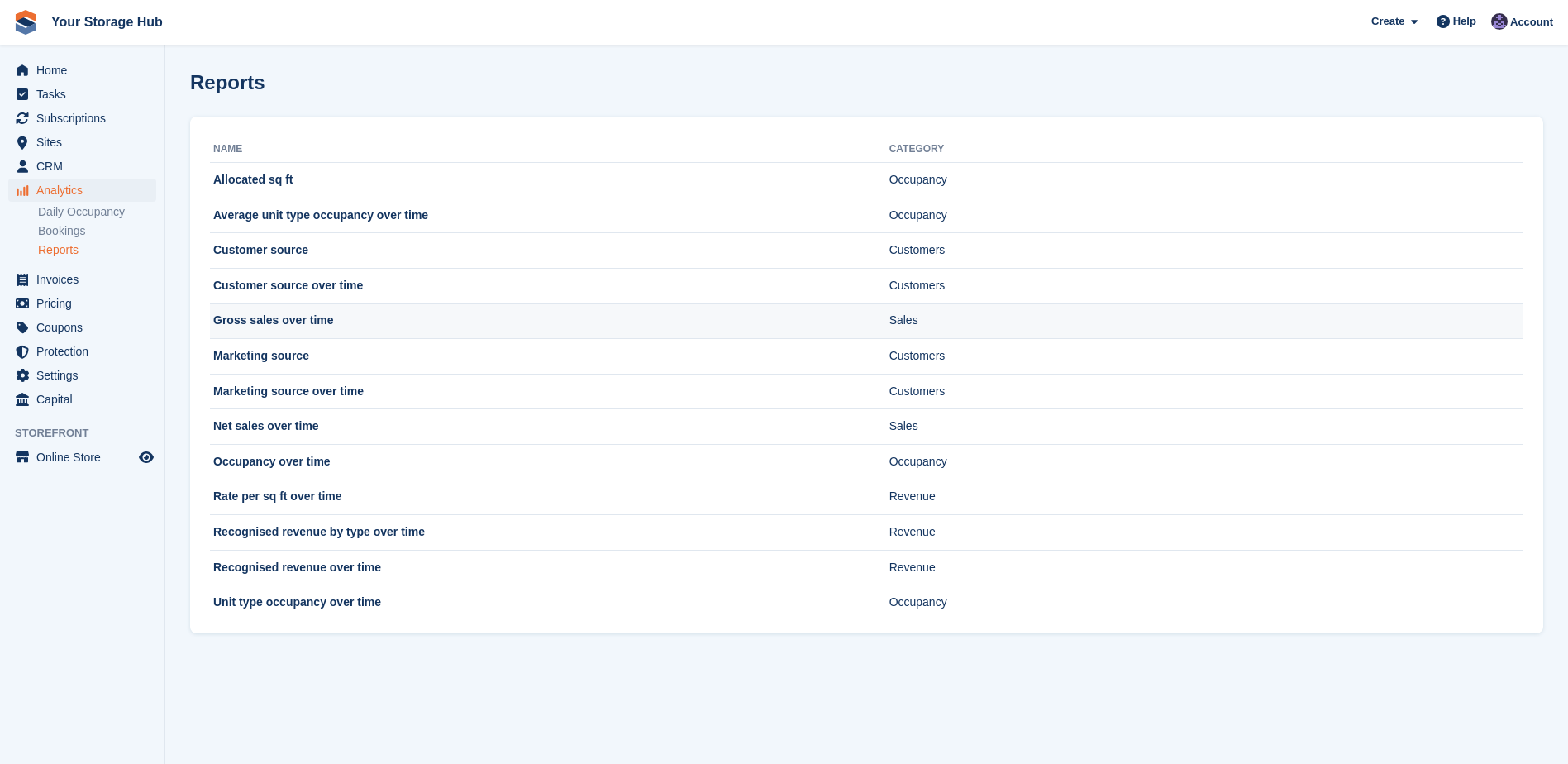
click at [310, 317] on td "Gross sales over time" at bounding box center [549, 321] width 679 height 36
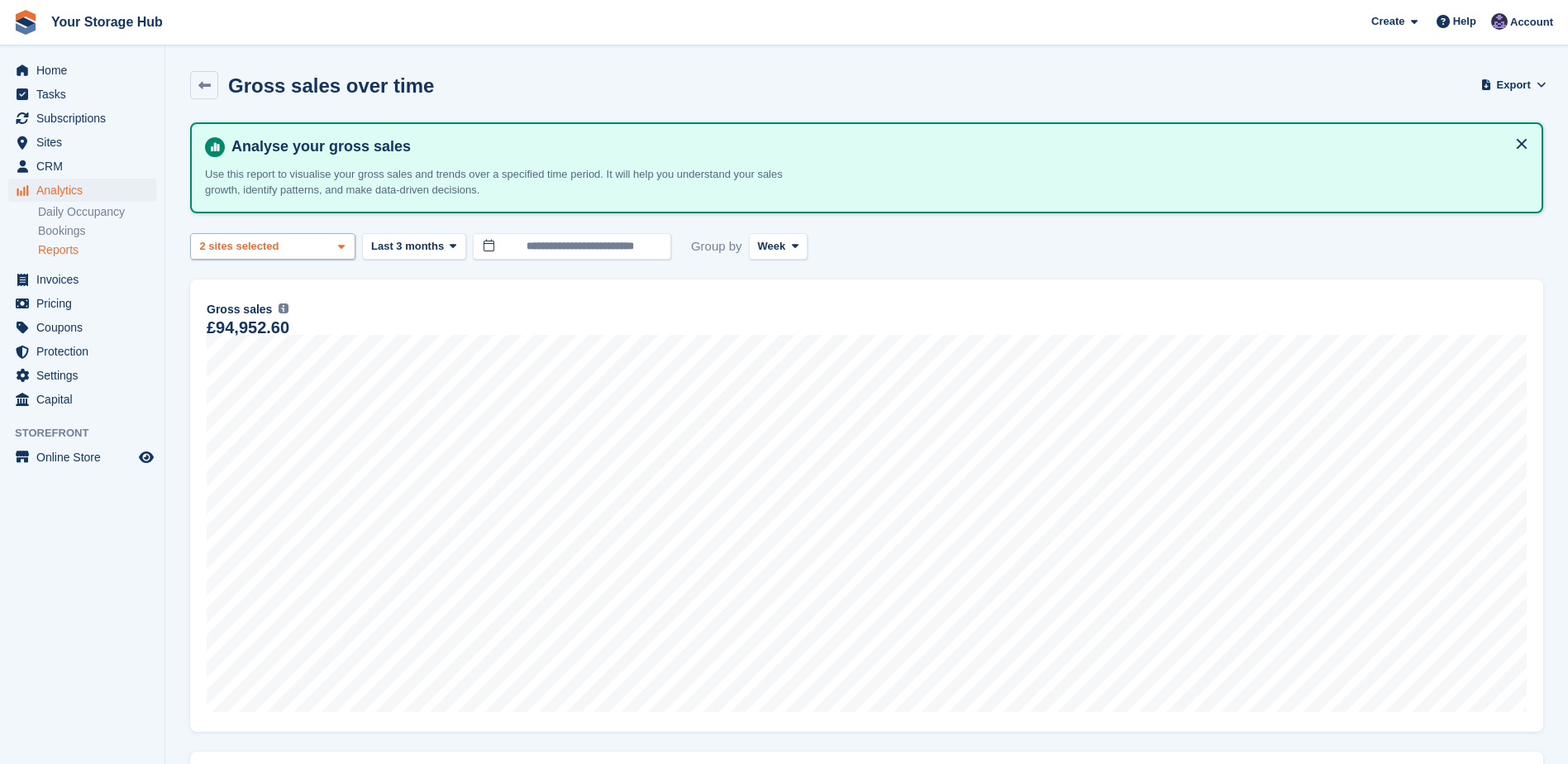
click at [317, 238] on div "Caravan, Motorhome & Vehicl... 2 sites selected" at bounding box center [273, 246] width 166 height 27
select select "****"
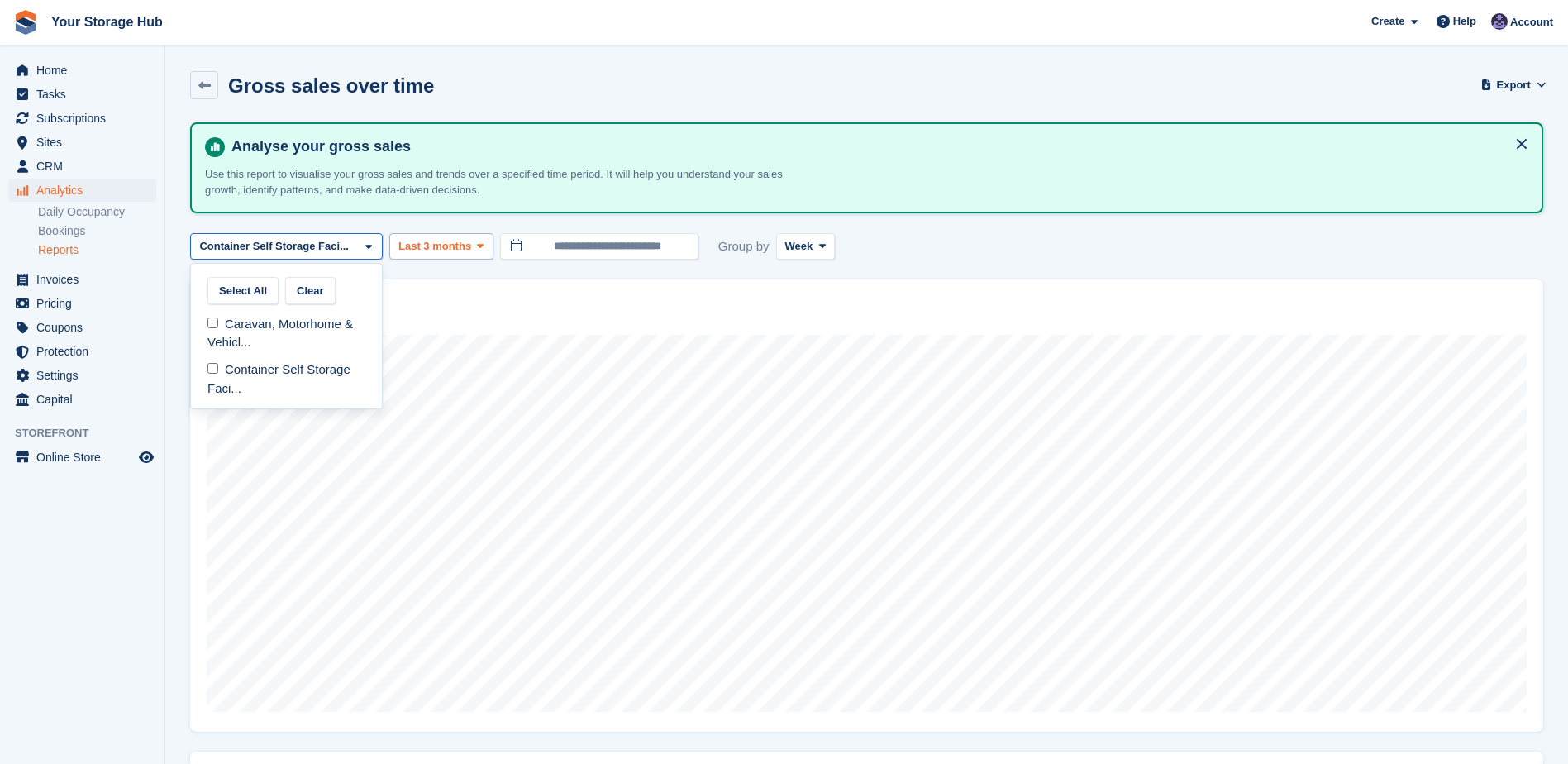
click at [441, 122] on div at bounding box center [866, 122] width 1353 height 0
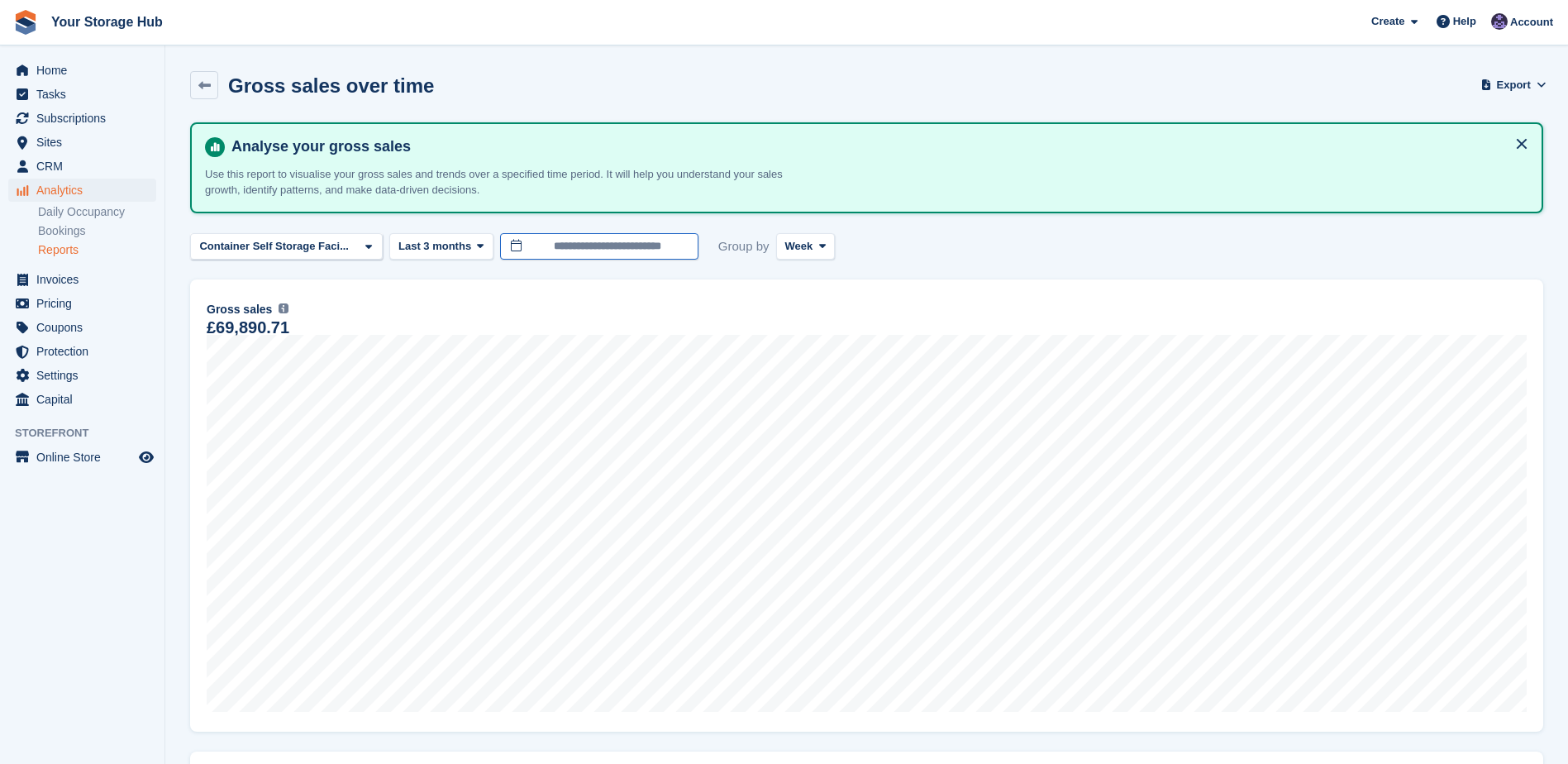
click at [547, 248] on input "**********" at bounding box center [600, 246] width 199 height 27
click at [438, 248] on span "Last 3 months" at bounding box center [434, 246] width 72 height 17
click at [441, 247] on span at bounding box center [447, 246] width 13 height 13
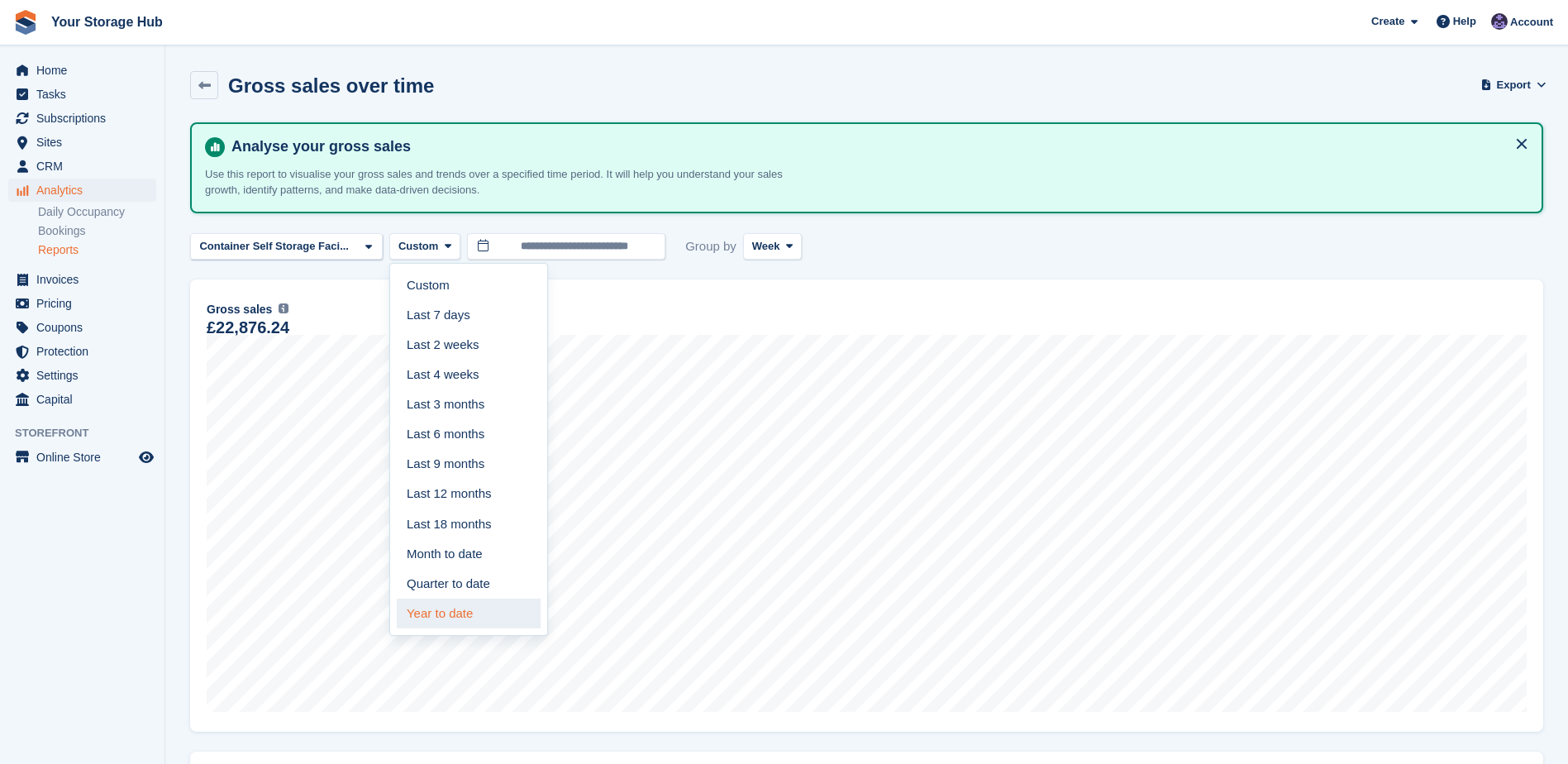
click at [434, 609] on link "Year to date" at bounding box center [468, 613] width 144 height 30
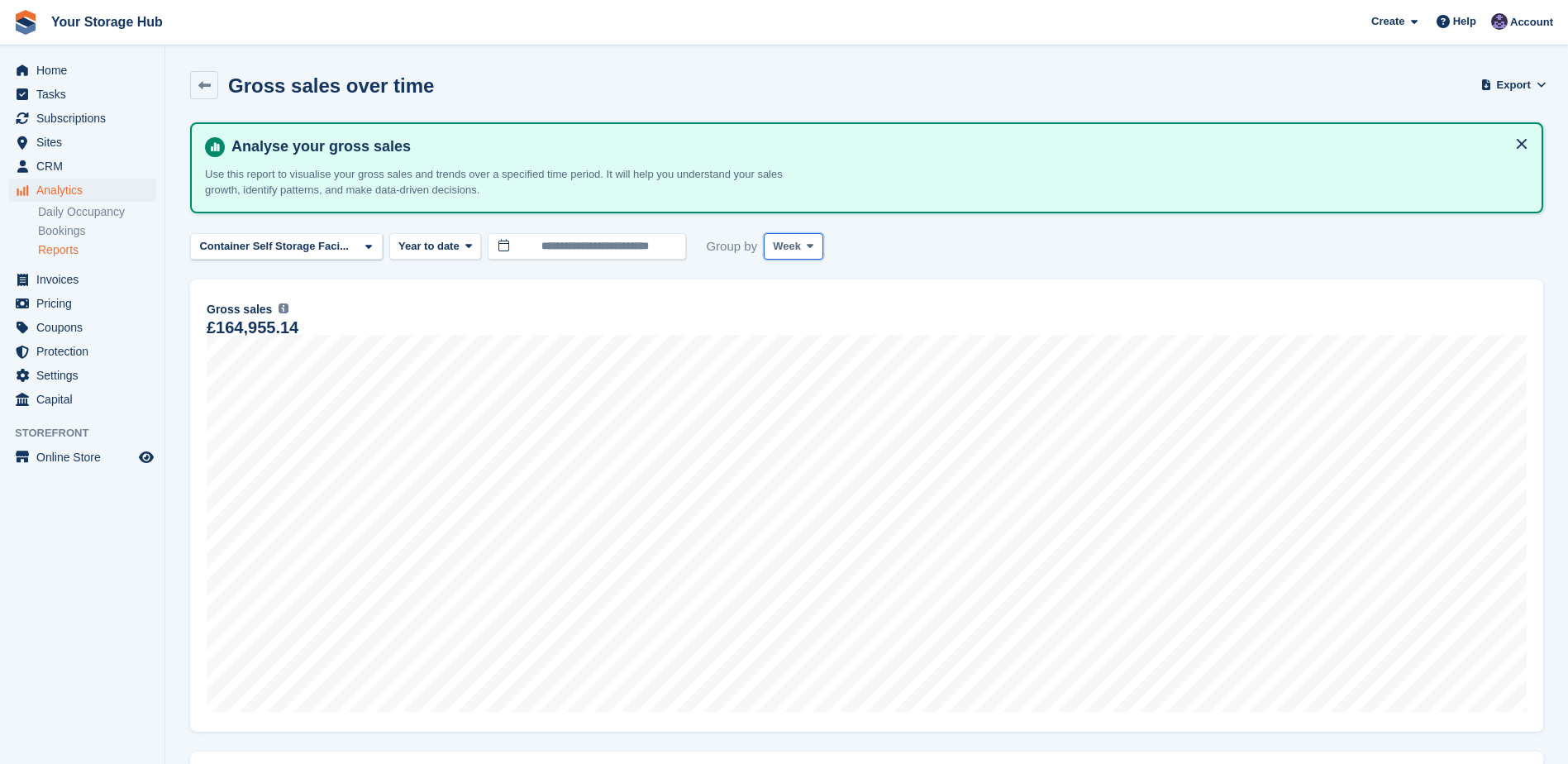
click at [806, 249] on icon at bounding box center [810, 246] width 7 height 10
click at [804, 348] on link "Month" at bounding box center [843, 344] width 144 height 30
click at [79, 228] on link "Bookings" at bounding box center [98, 231] width 119 height 16
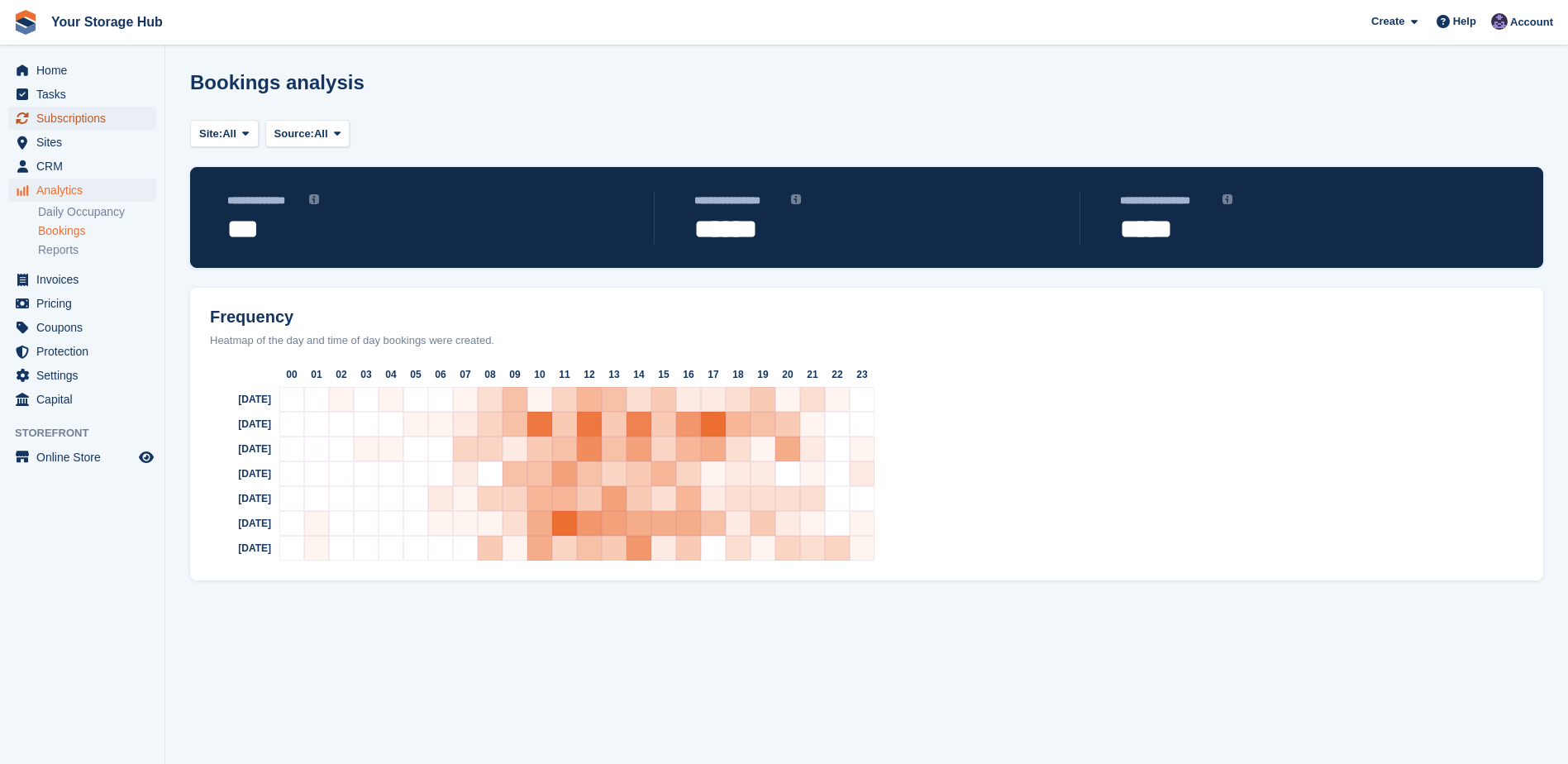
click at [71, 117] on span "Subscriptions" at bounding box center [86, 118] width 99 height 24
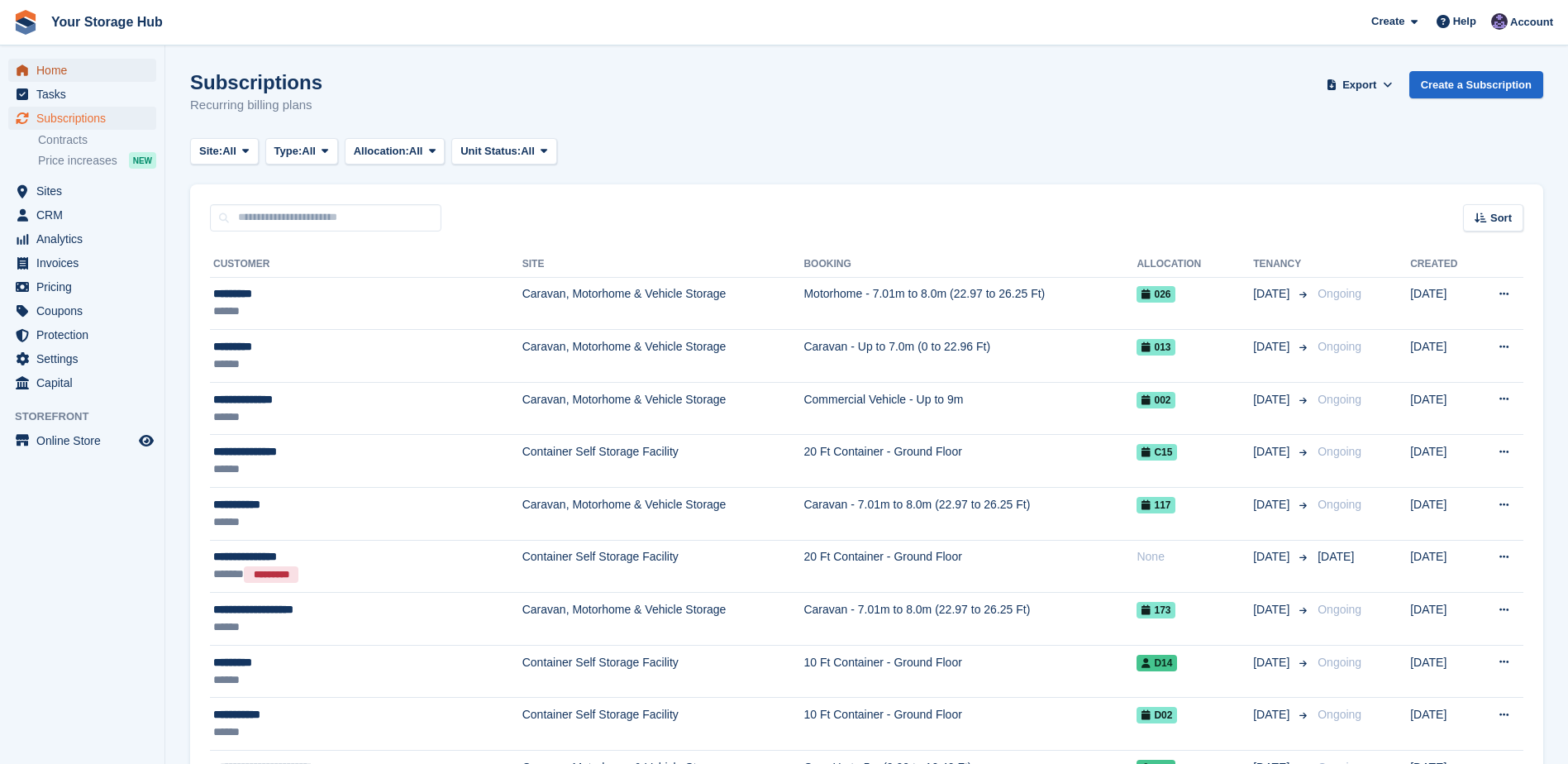
click at [61, 66] on span "Home" at bounding box center [86, 70] width 99 height 24
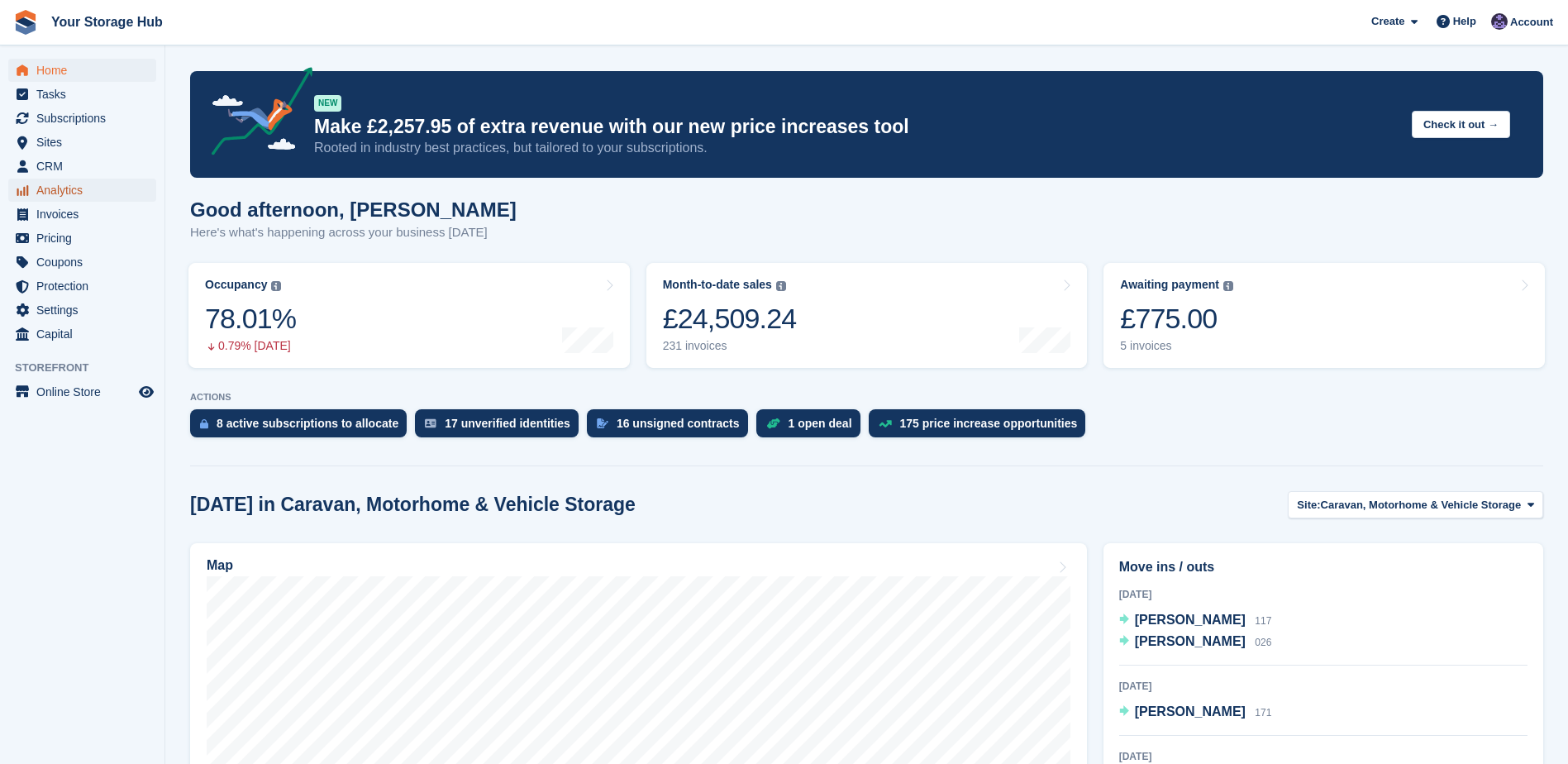
click at [62, 185] on span "Analytics" at bounding box center [86, 190] width 99 height 24
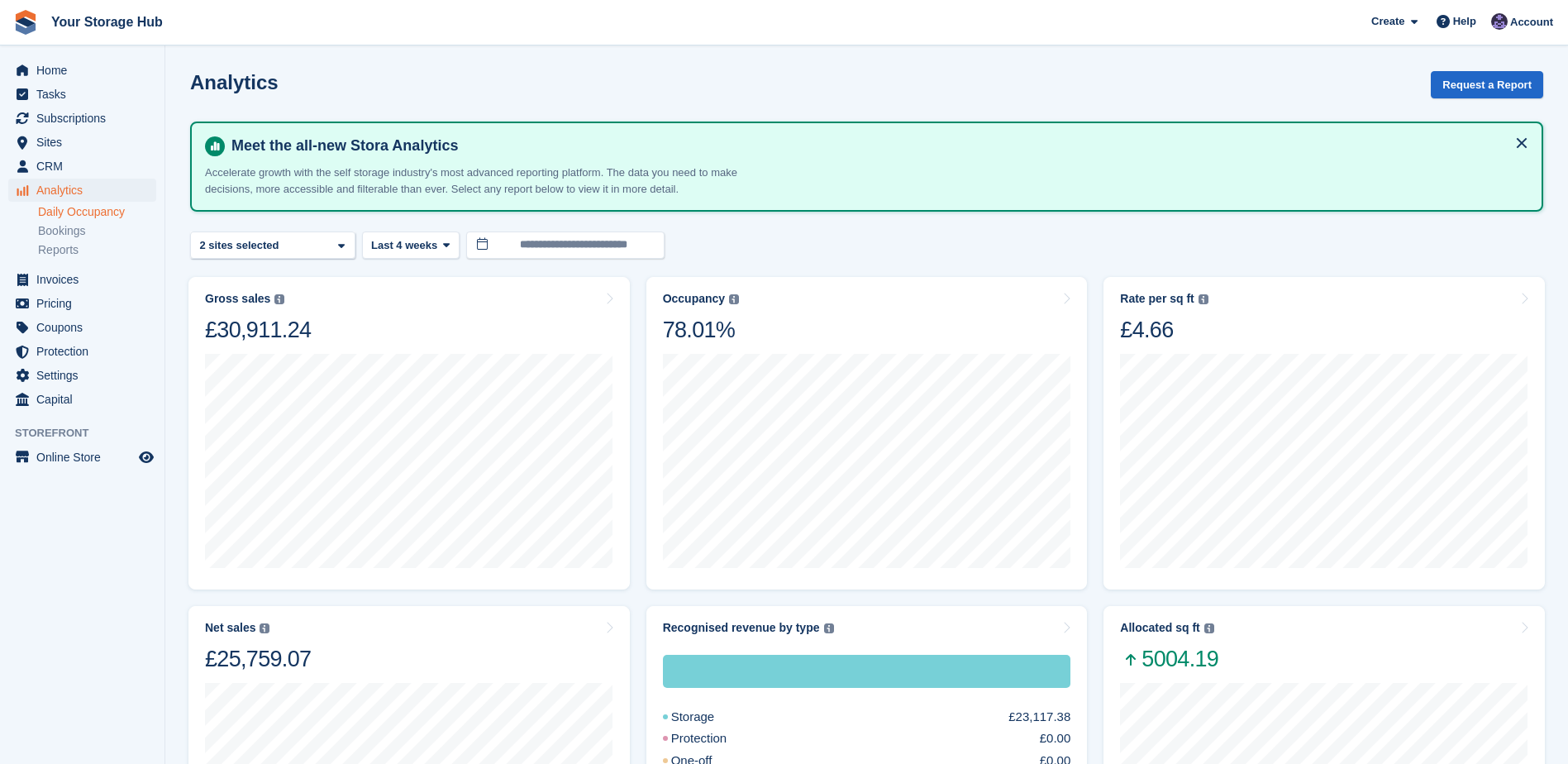
click at [69, 215] on link "Daily Occupancy" at bounding box center [98, 212] width 119 height 16
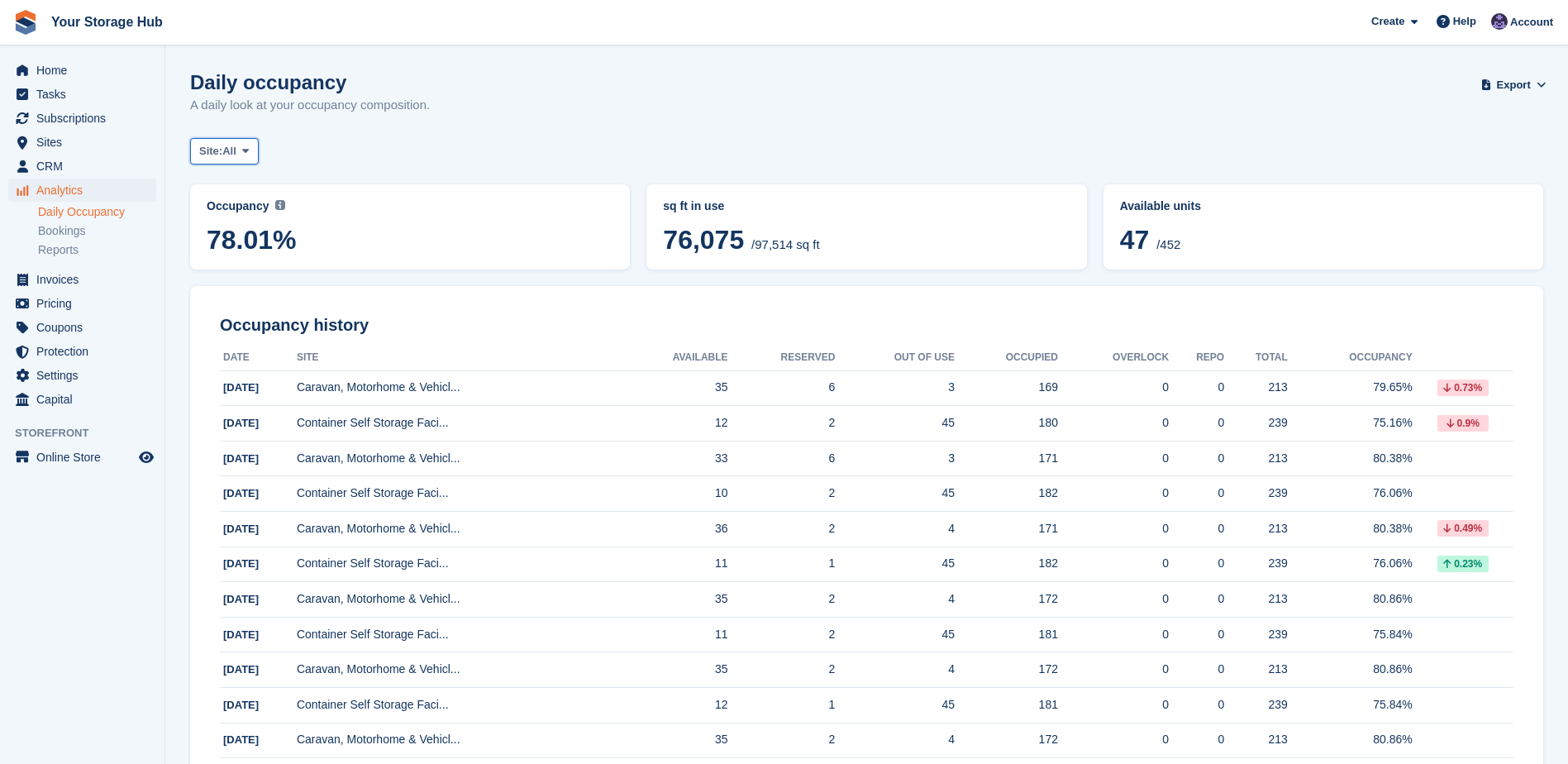
click at [252, 145] on span at bounding box center [245, 151] width 13 height 13
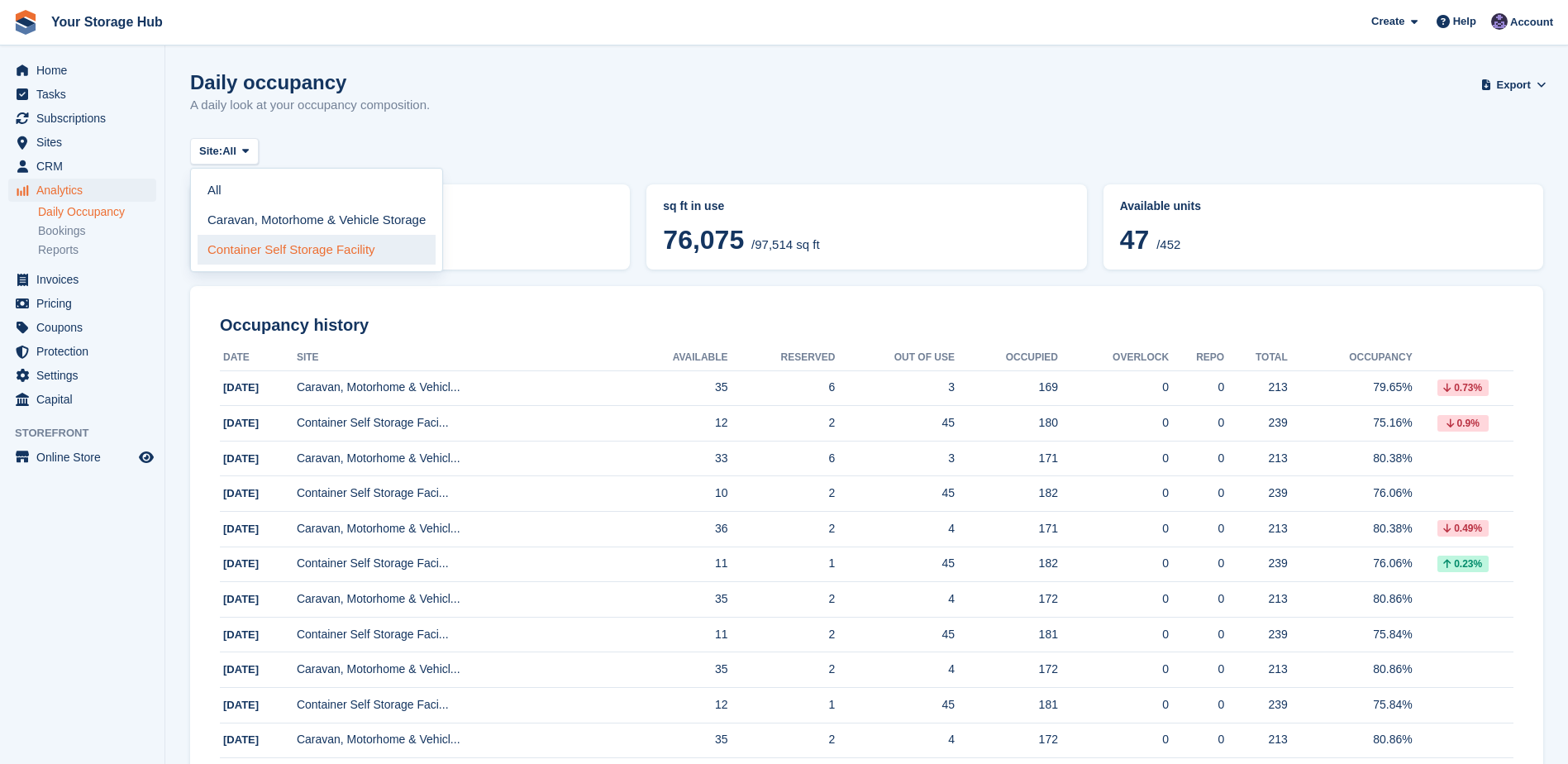
click at [233, 249] on link "Container Self Storage Facility" at bounding box center [316, 249] width 238 height 30
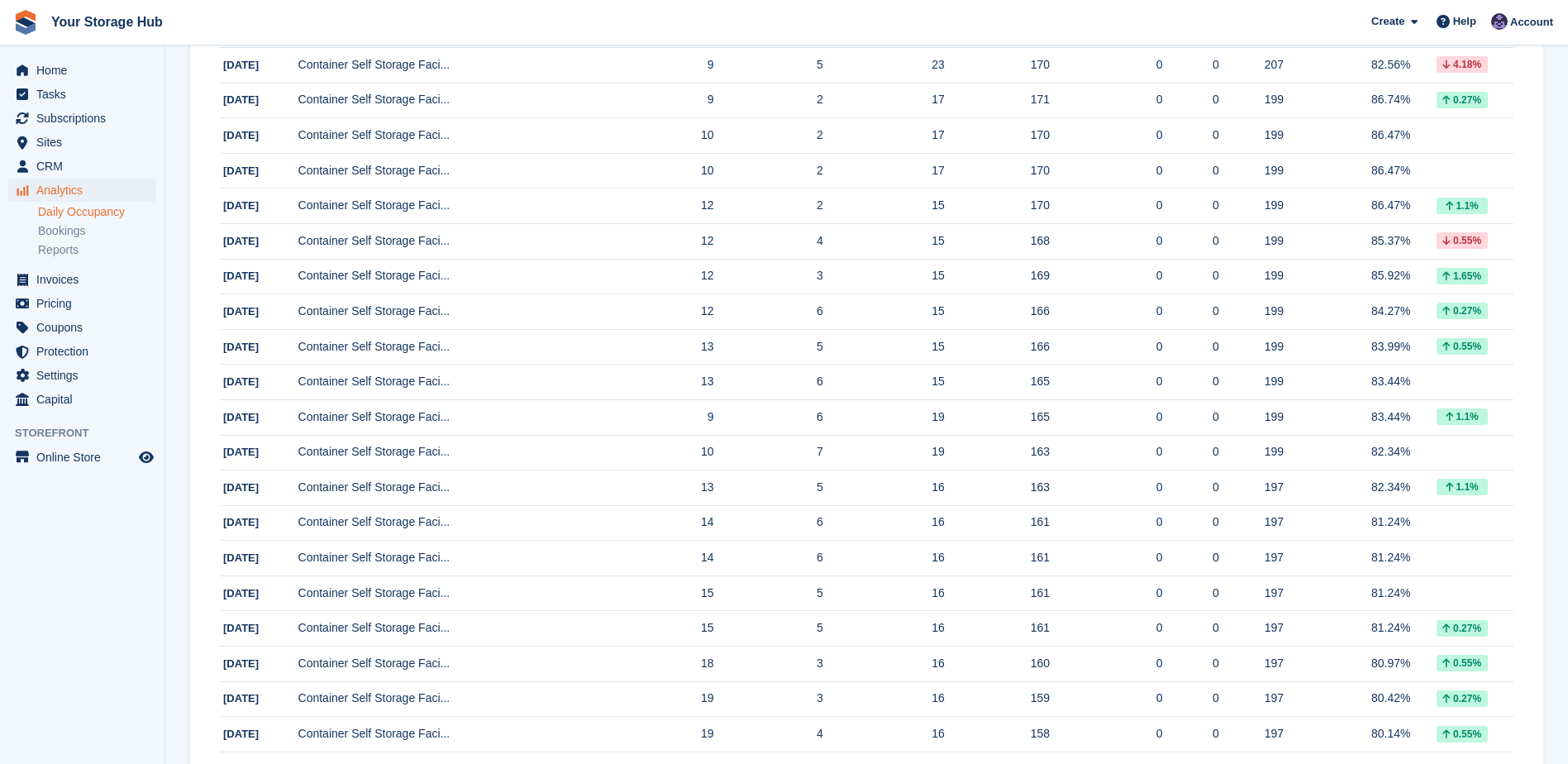
scroll to position [1447, 0]
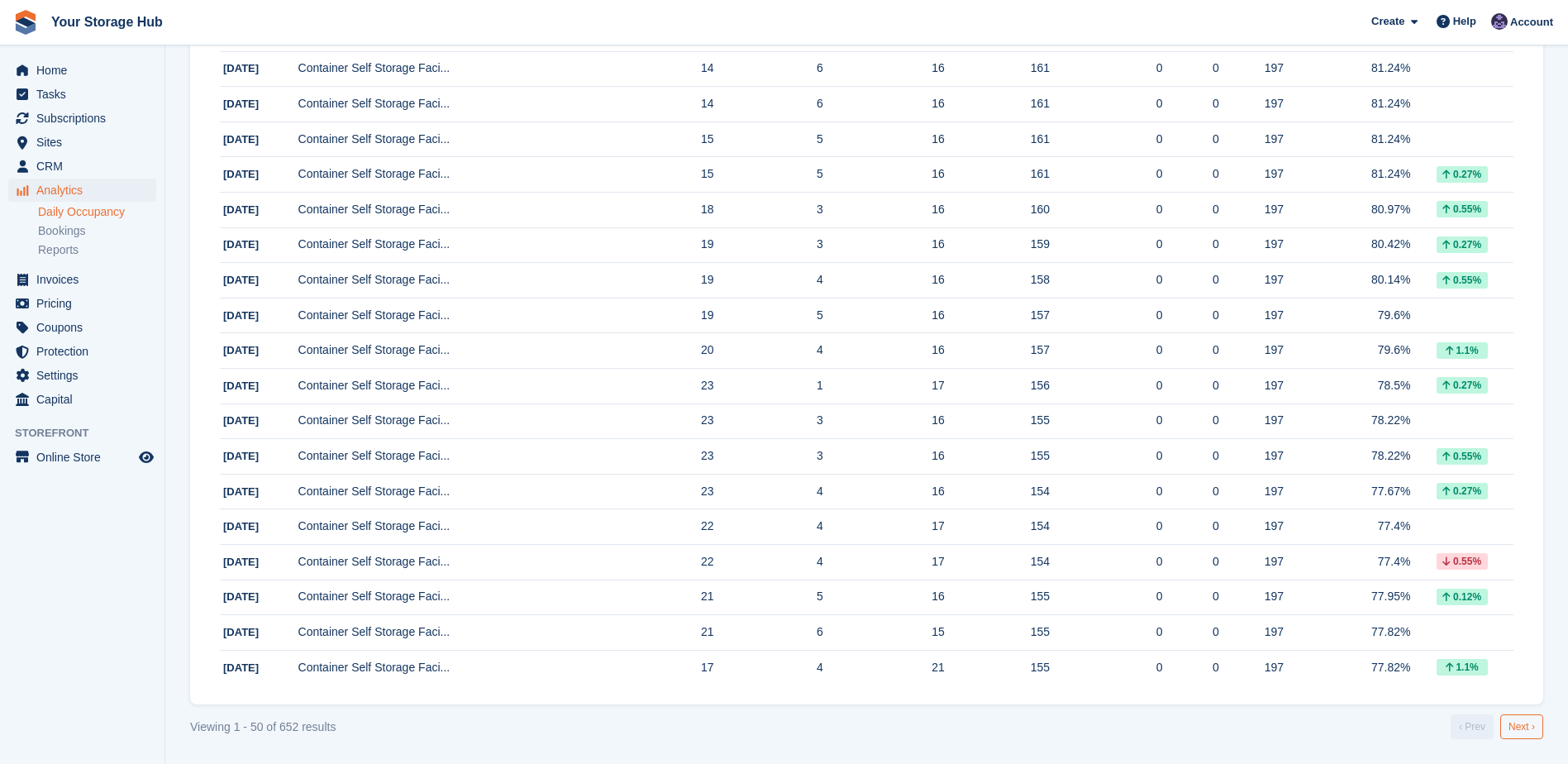
click at [1524, 732] on link "Next ›" at bounding box center [1521, 726] width 43 height 24
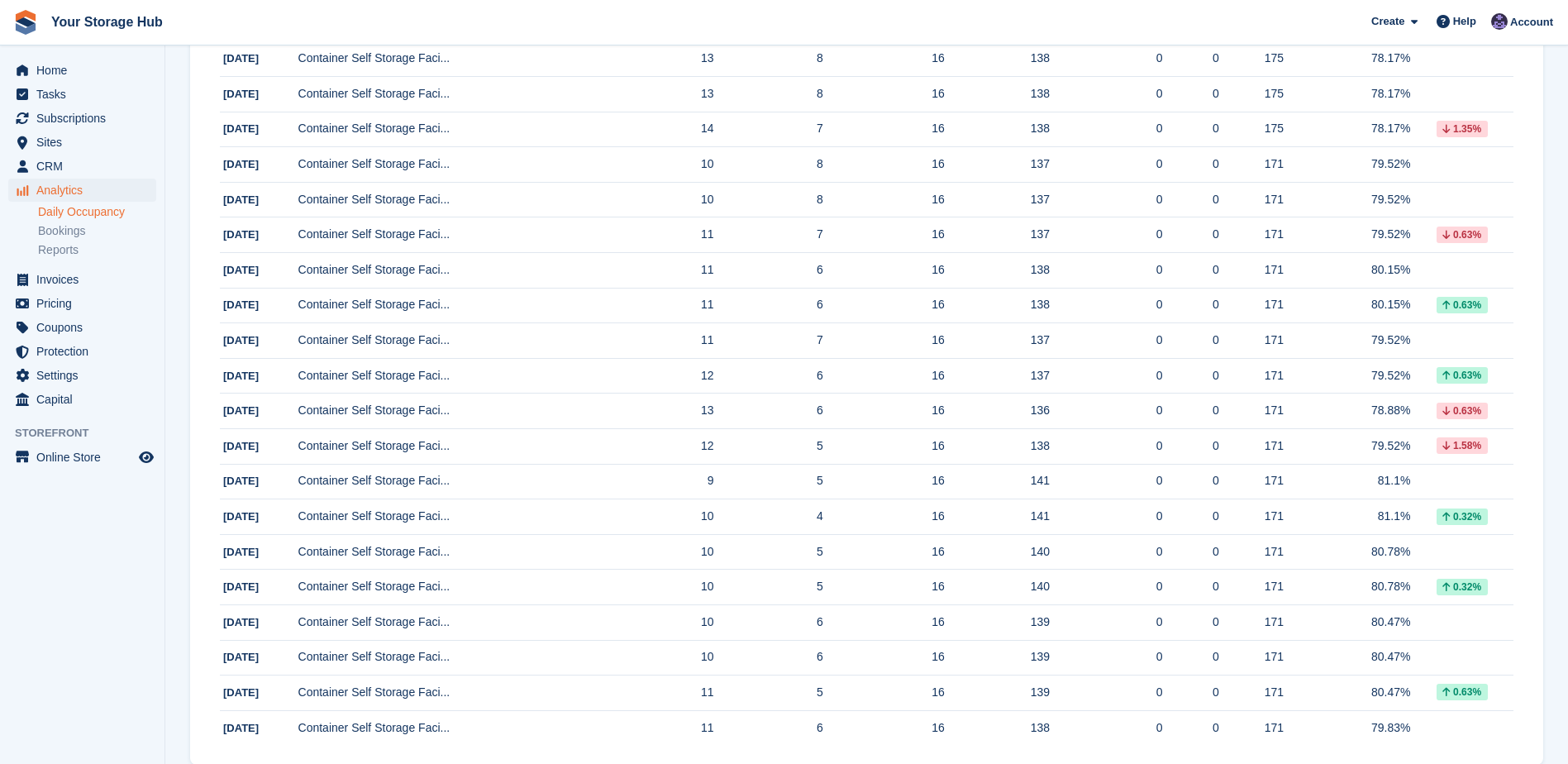
scroll to position [1447, 0]
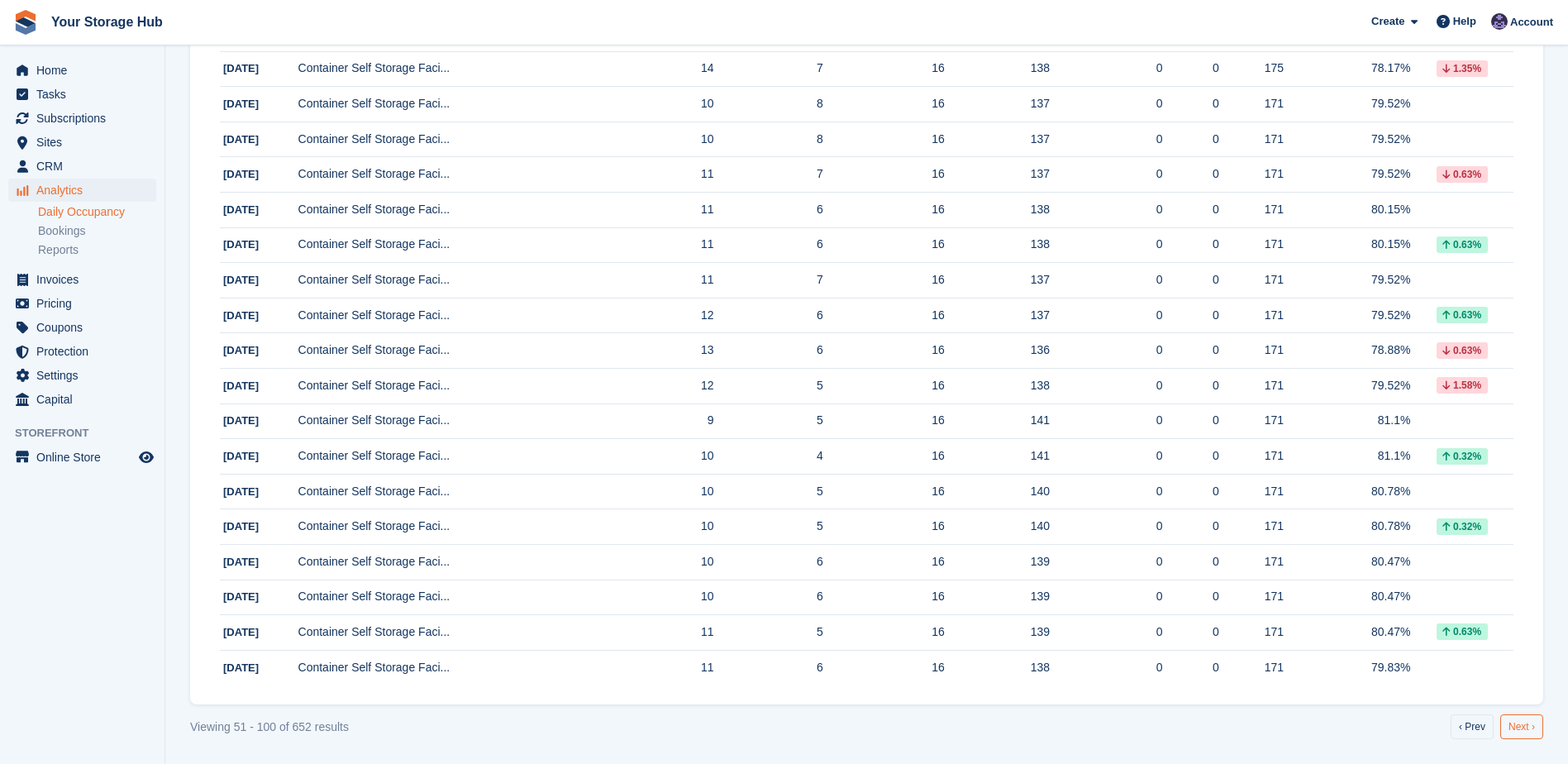
click at [1517, 730] on link "Next ›" at bounding box center [1521, 726] width 43 height 24
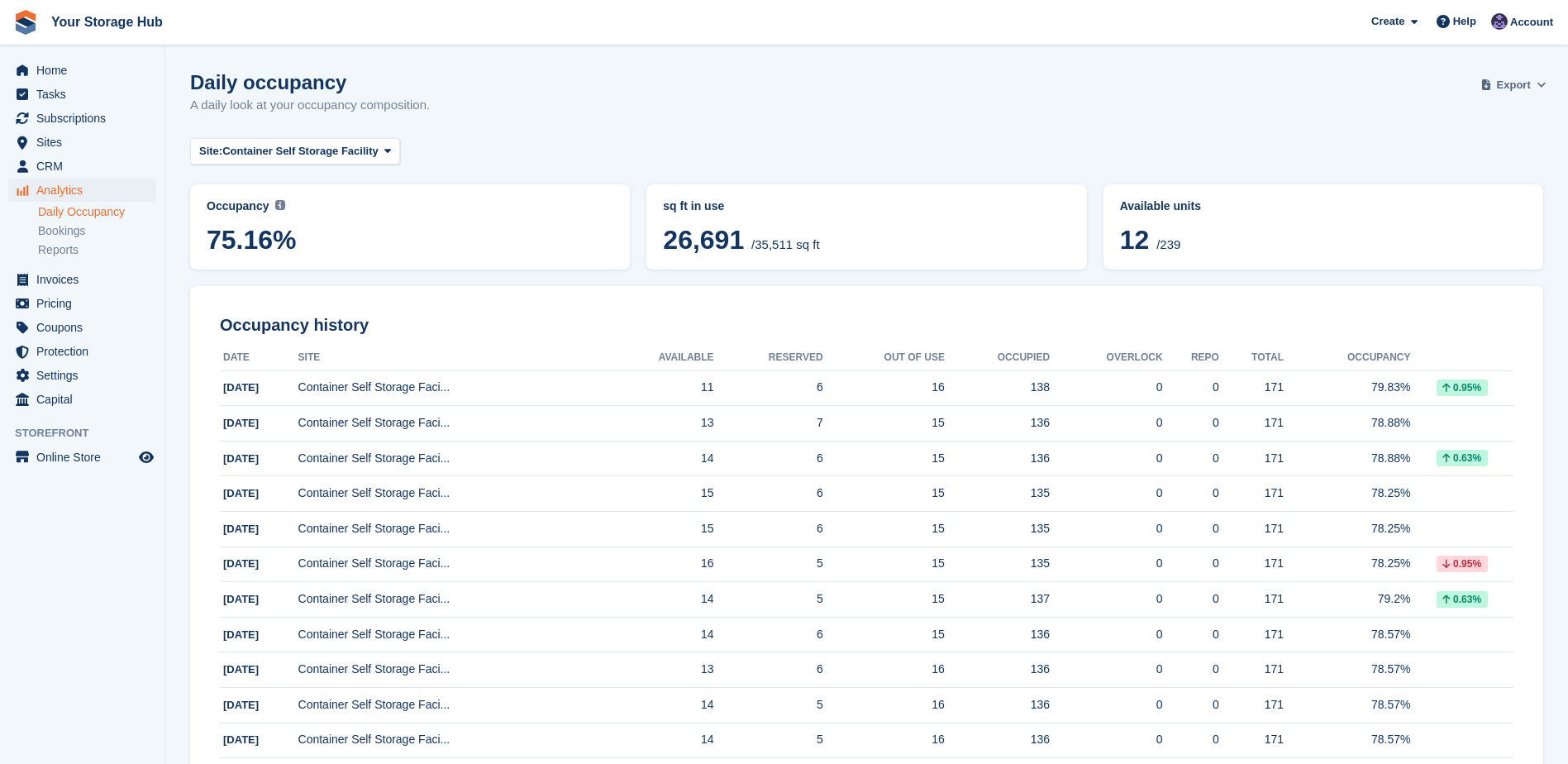
click at [1544, 85] on icon at bounding box center [1540, 85] width 9 height 10
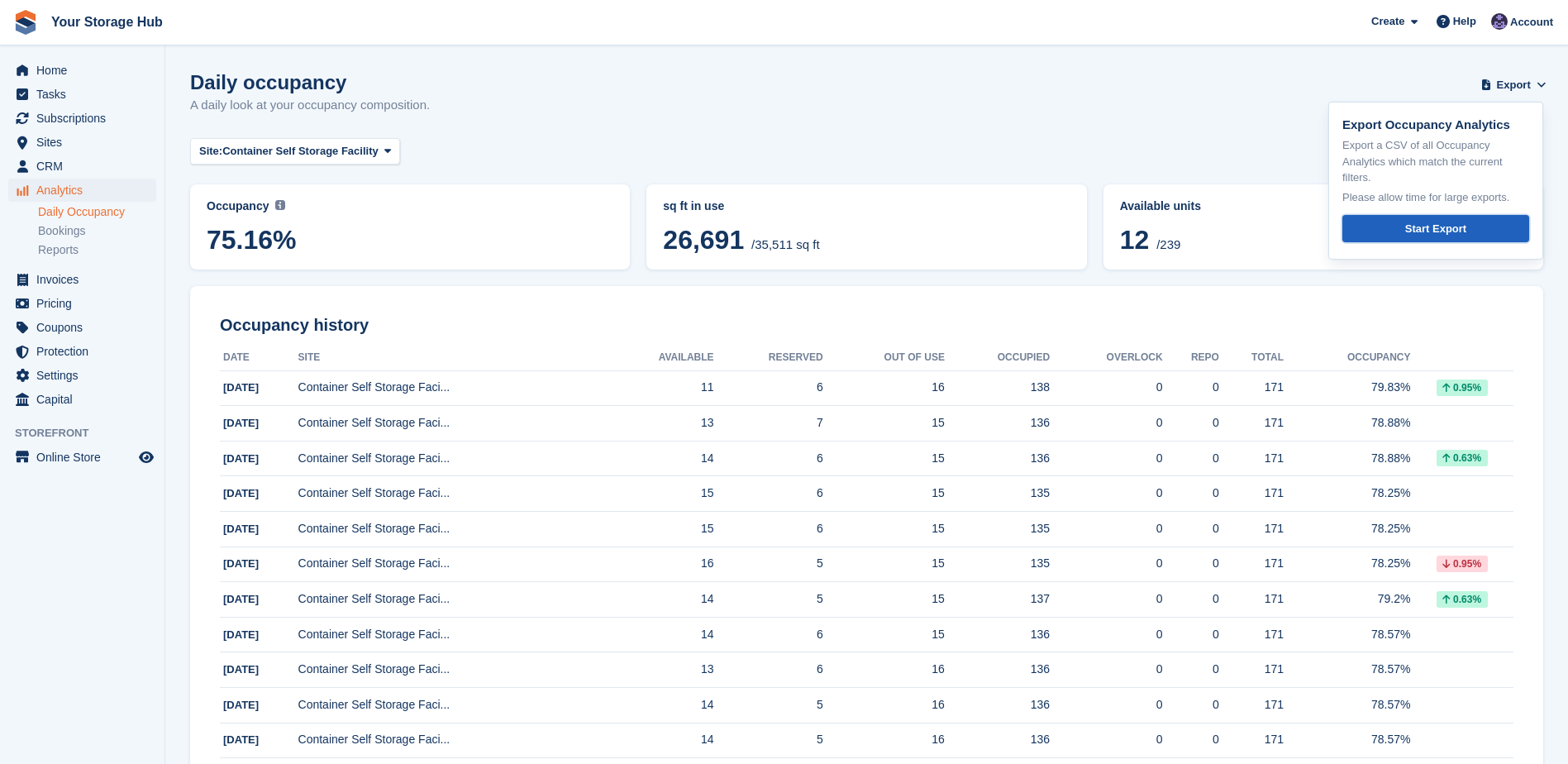
click at [1422, 231] on div "Start Export" at bounding box center [1436, 229] width 61 height 17
click at [278, 153] on span "Container Self Storage Facility" at bounding box center [300, 151] width 156 height 17
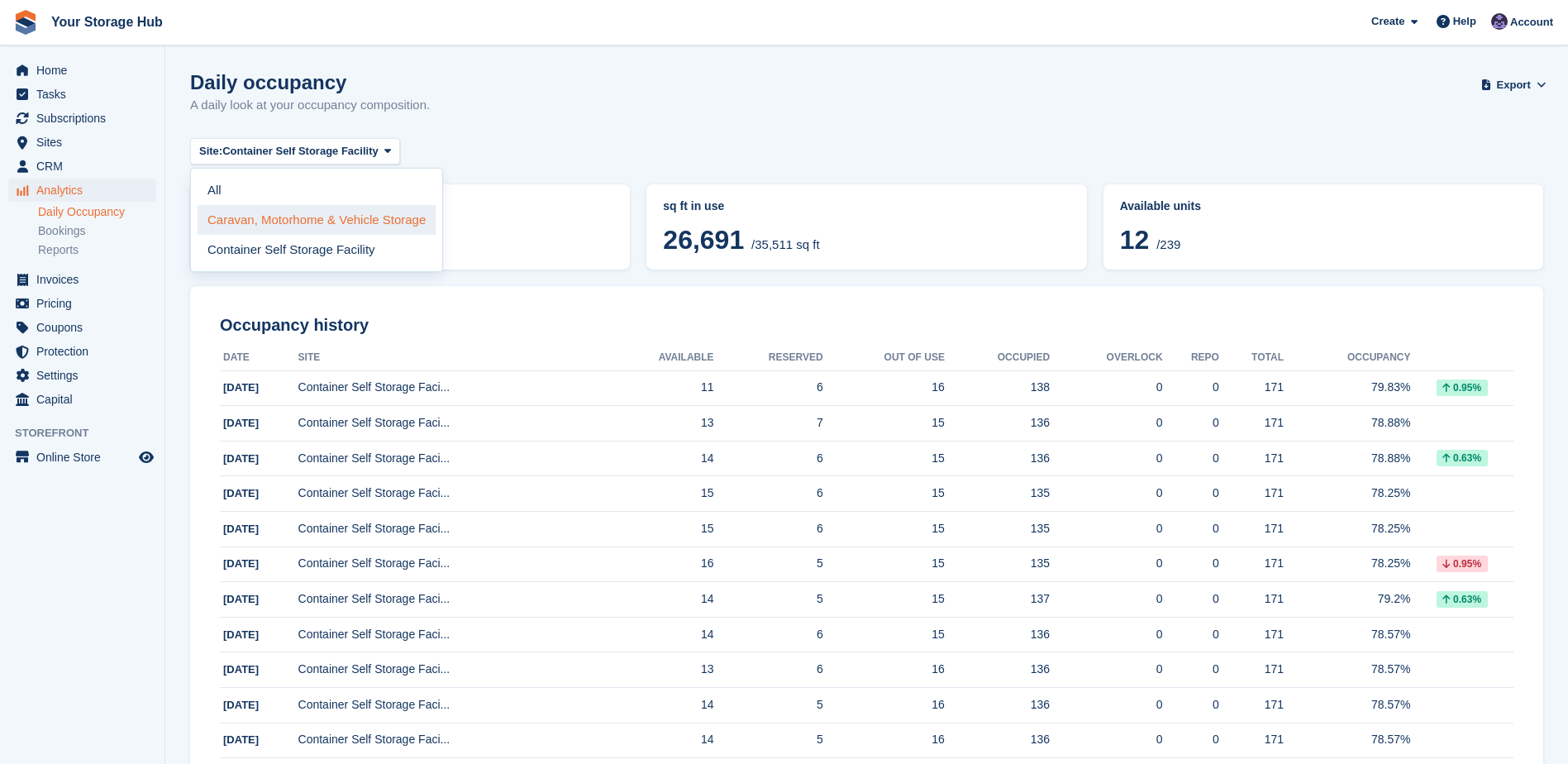
click at [295, 227] on link "Caravan, Motorhome & Vehicle Storage" at bounding box center [316, 220] width 238 height 30
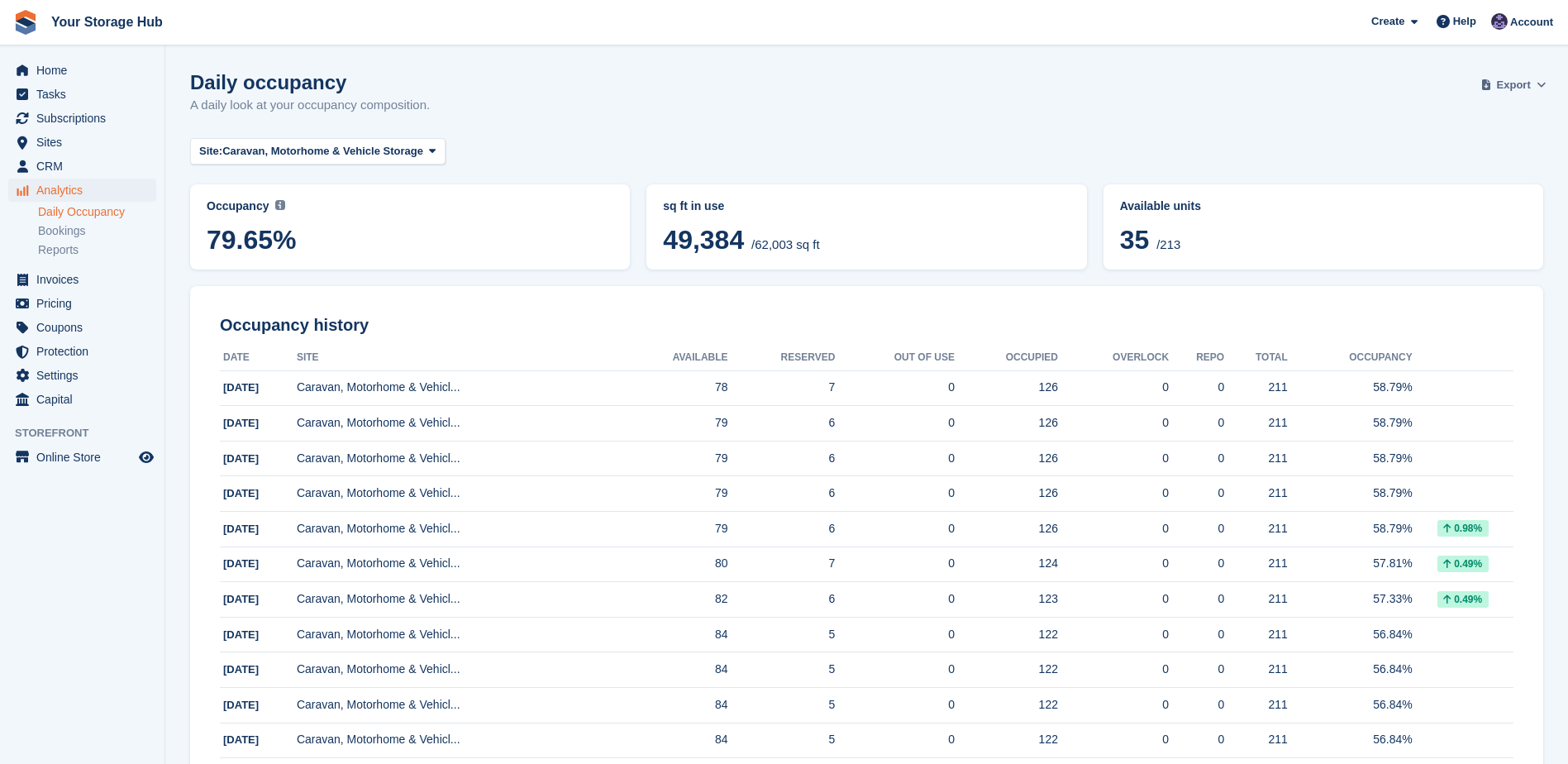
click at [1544, 77] on span at bounding box center [1541, 85] width 17 height 17
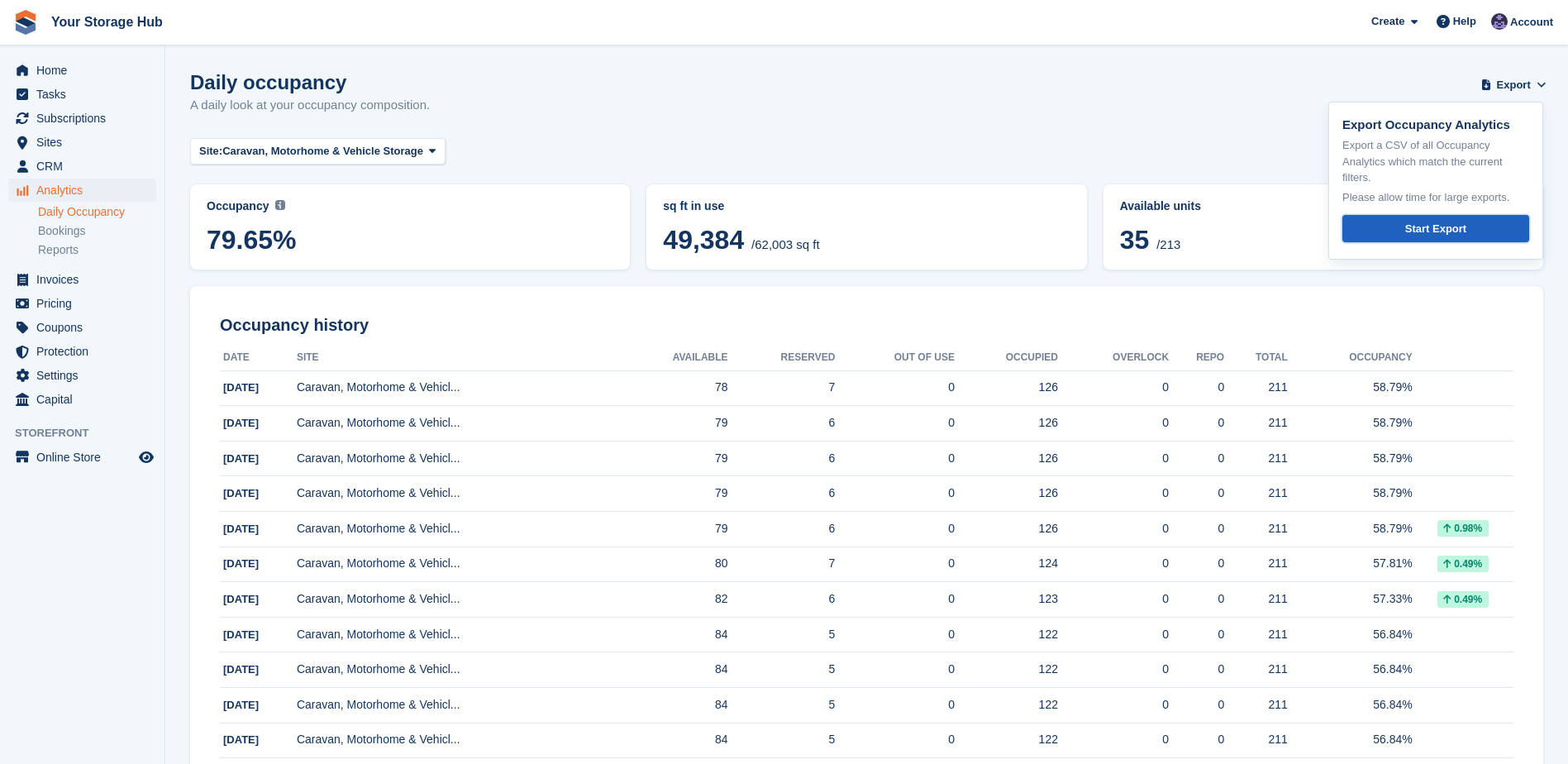
click at [1429, 231] on div "Start Export" at bounding box center [1436, 229] width 61 height 17
click at [69, 119] on span "Subscriptions" at bounding box center [86, 118] width 99 height 24
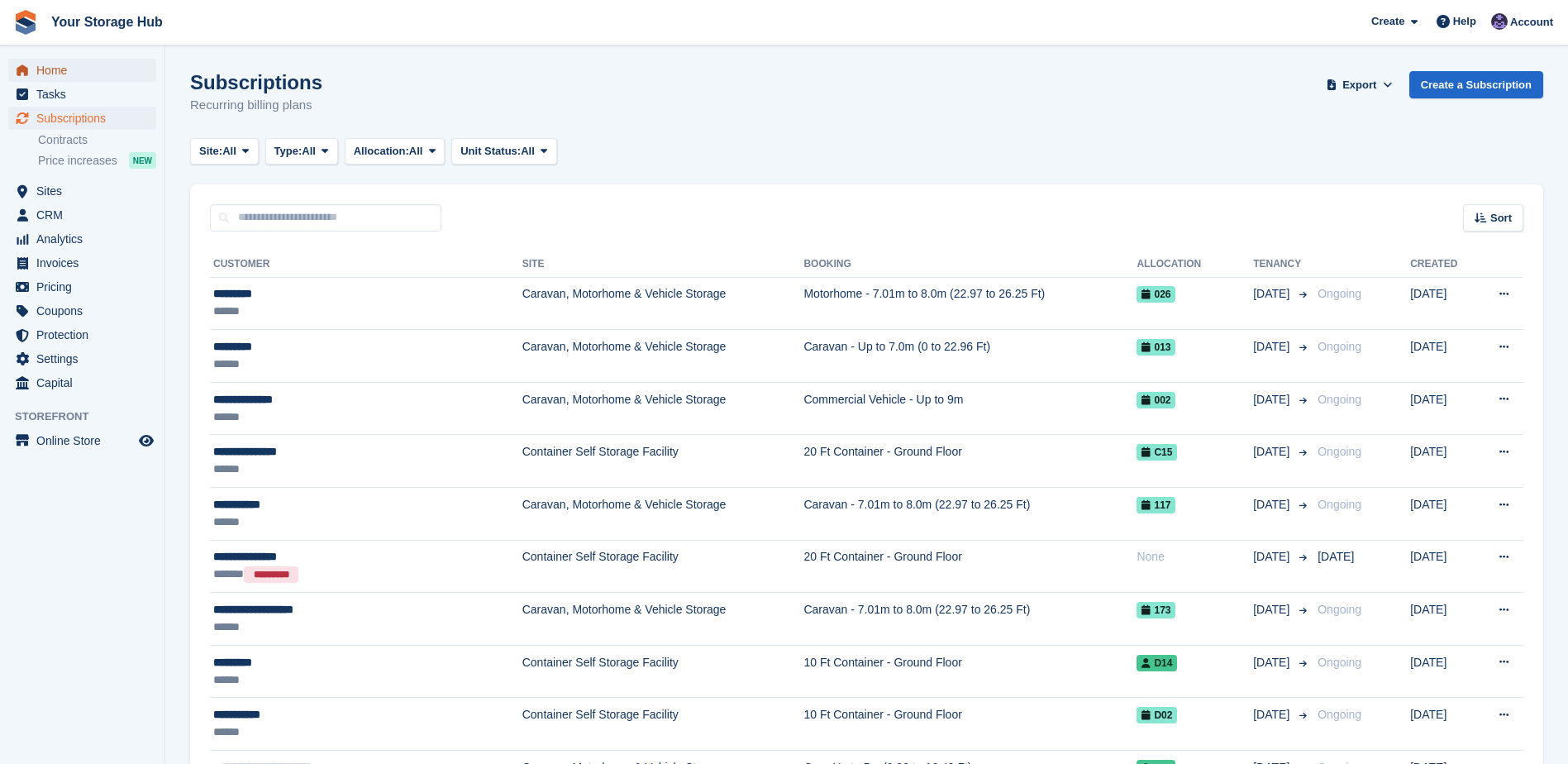
click at [58, 72] on span "Home" at bounding box center [86, 70] width 99 height 24
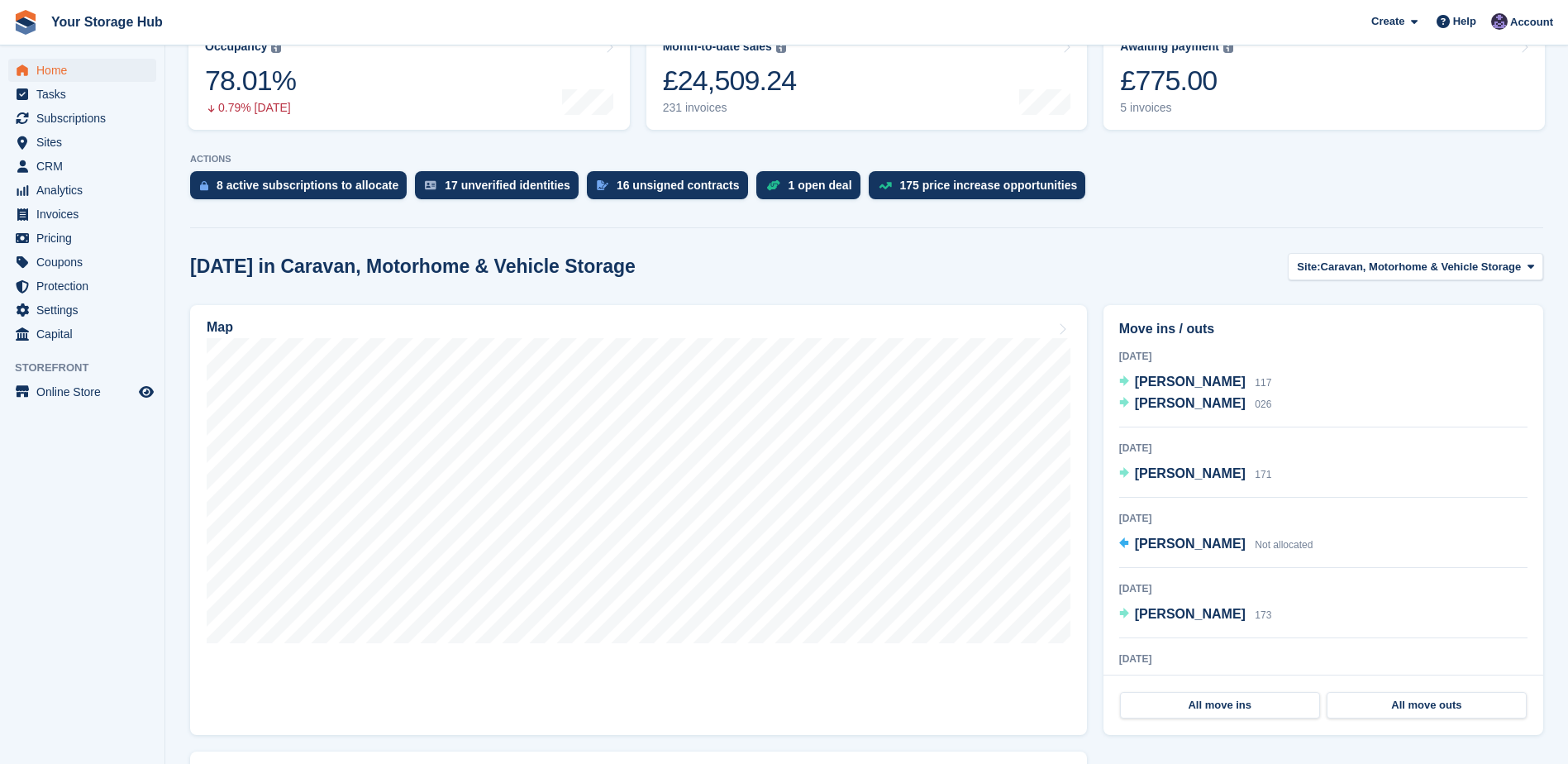
scroll to position [248, 0]
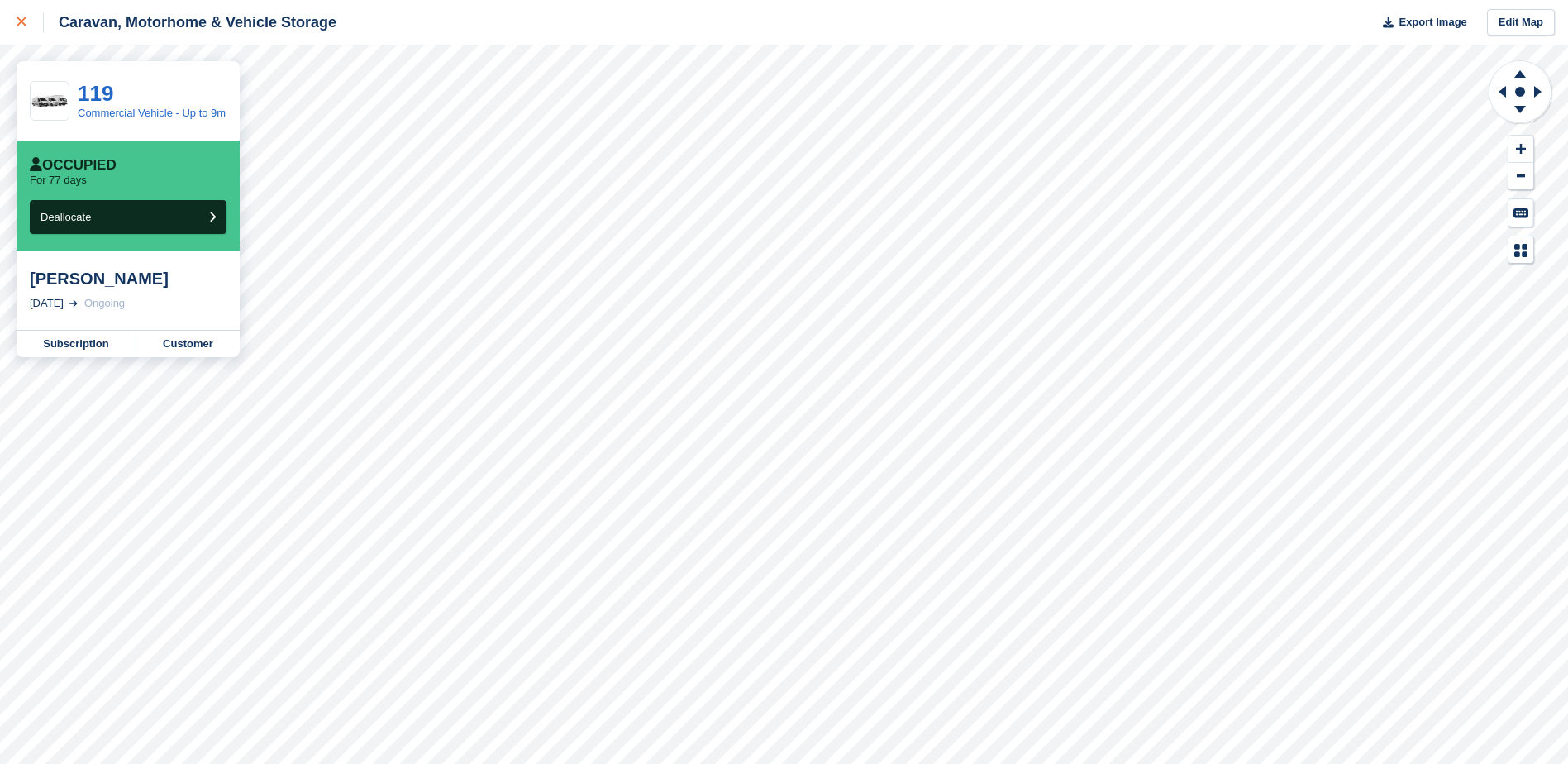
click at [22, 25] on icon at bounding box center [21, 21] width 10 height 10
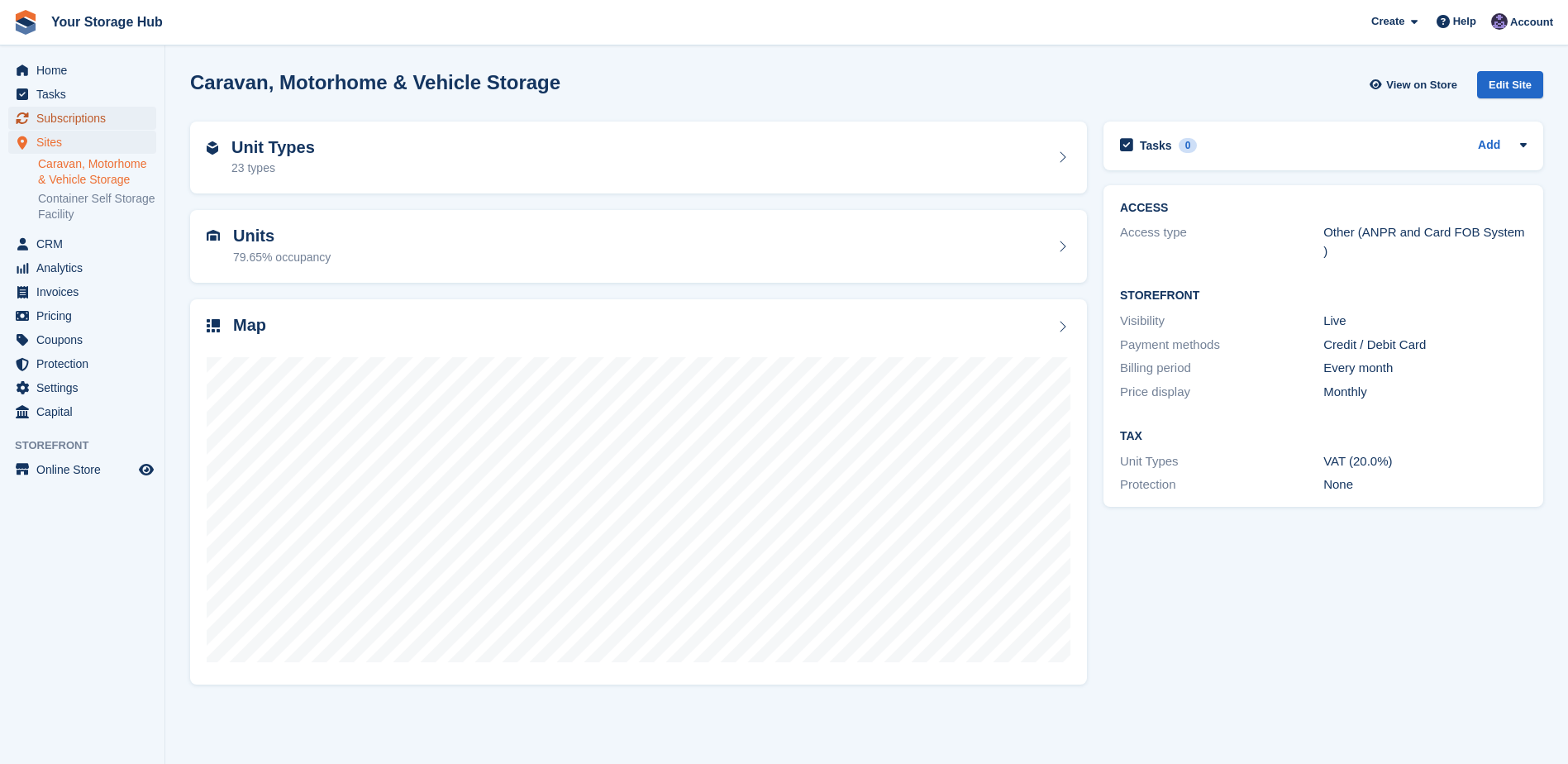
click at [80, 122] on span "Subscriptions" at bounding box center [86, 118] width 99 height 24
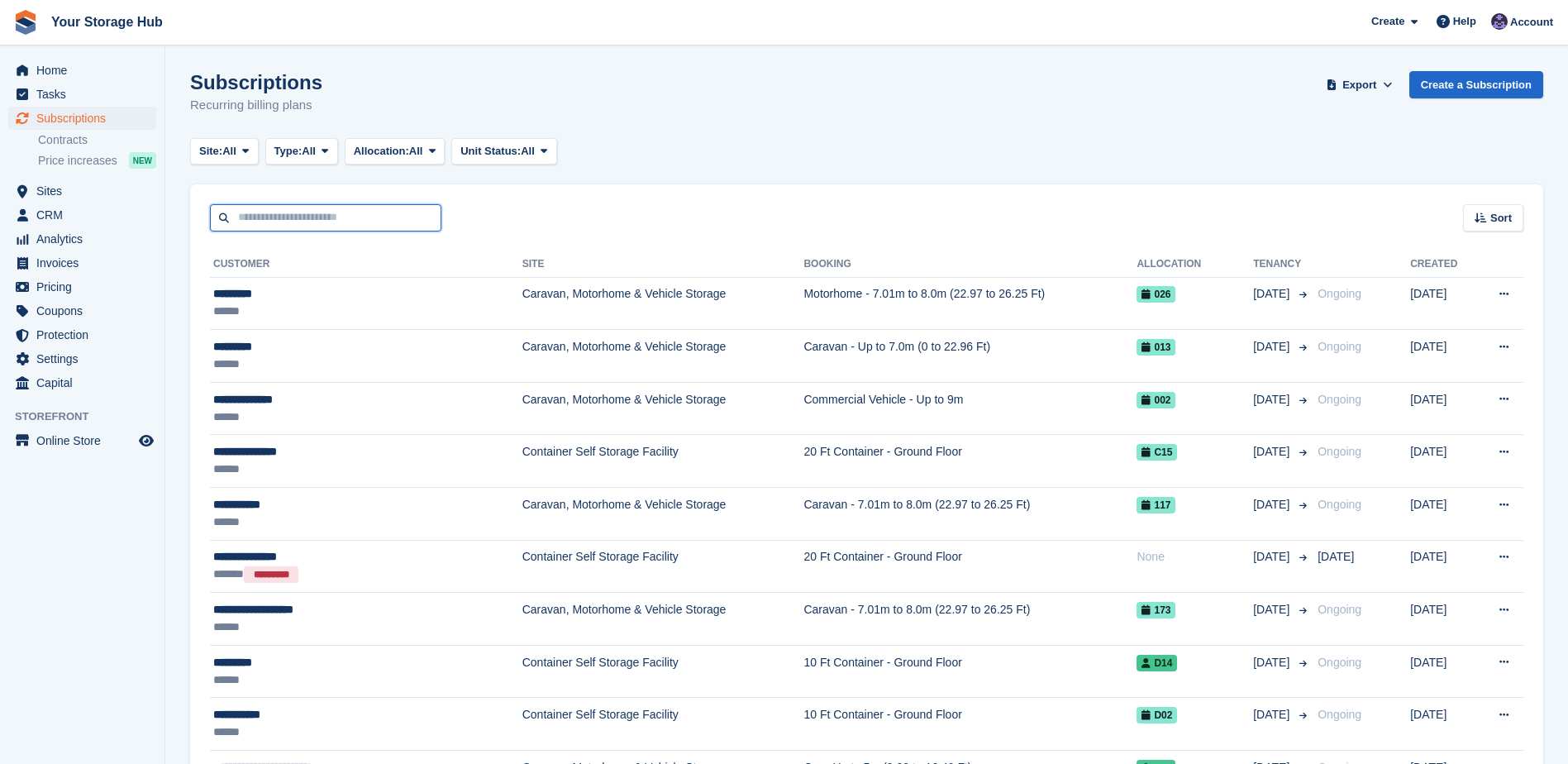
click at [330, 226] on input "text" at bounding box center [325, 217] width 231 height 27
type input "****"
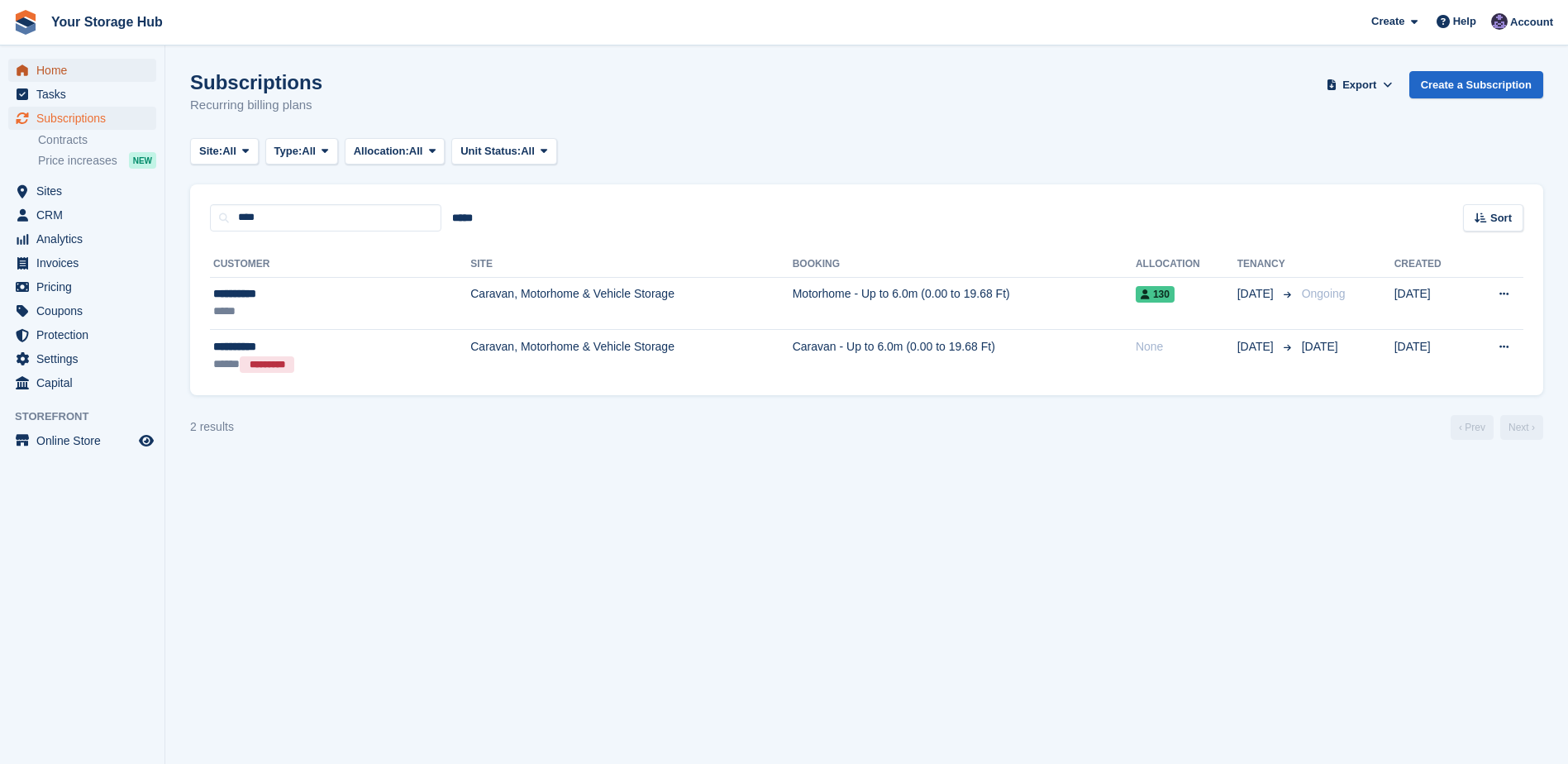
click at [53, 72] on span "Home" at bounding box center [86, 70] width 99 height 24
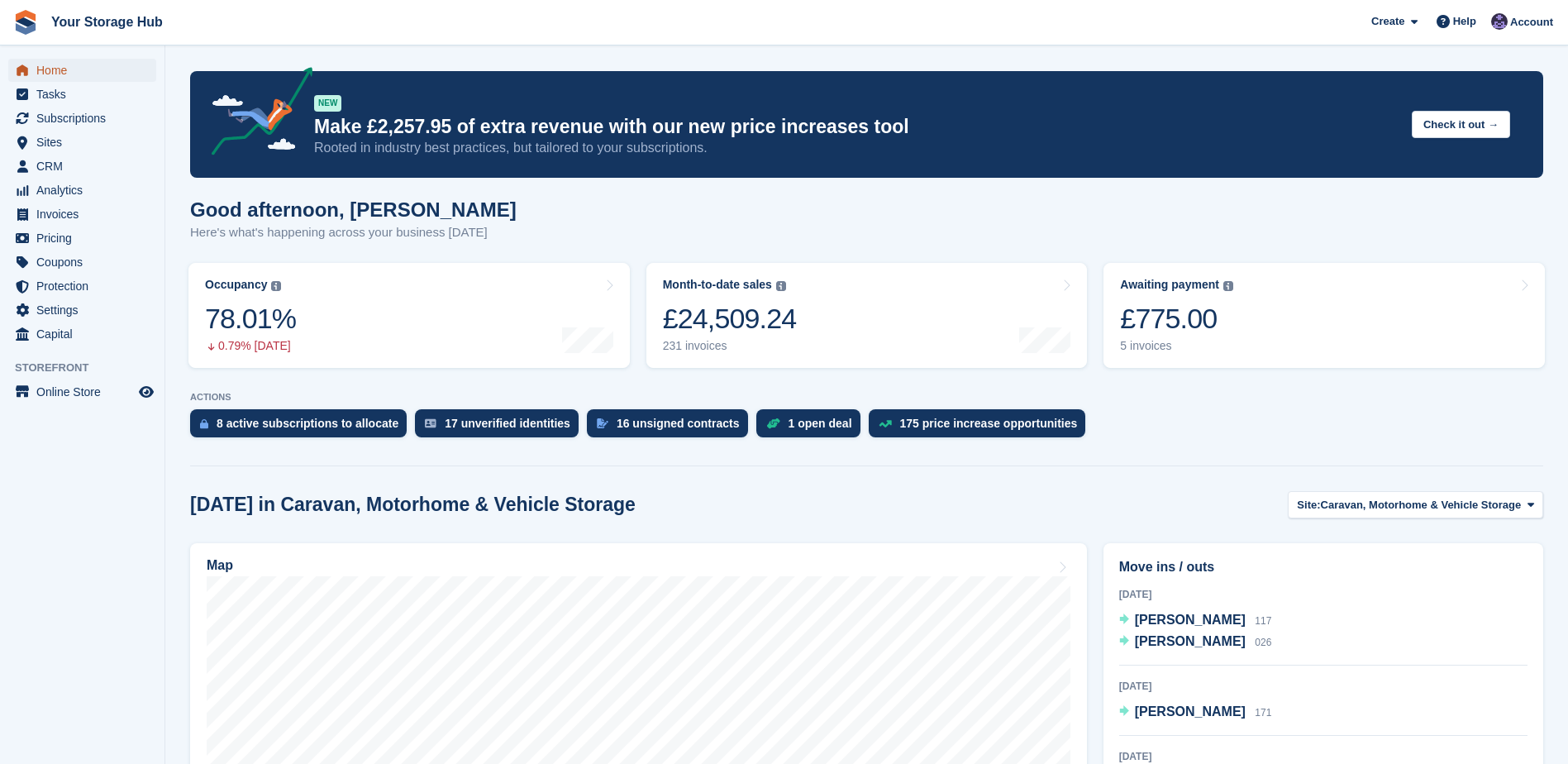
click at [87, 65] on span "Home" at bounding box center [86, 70] width 99 height 24
click at [110, 65] on span "Home" at bounding box center [86, 70] width 99 height 24
click at [1243, 305] on link "Awaiting payment The total outstanding balance on all open invoices. £775.00 5 …" at bounding box center [1324, 315] width 441 height 105
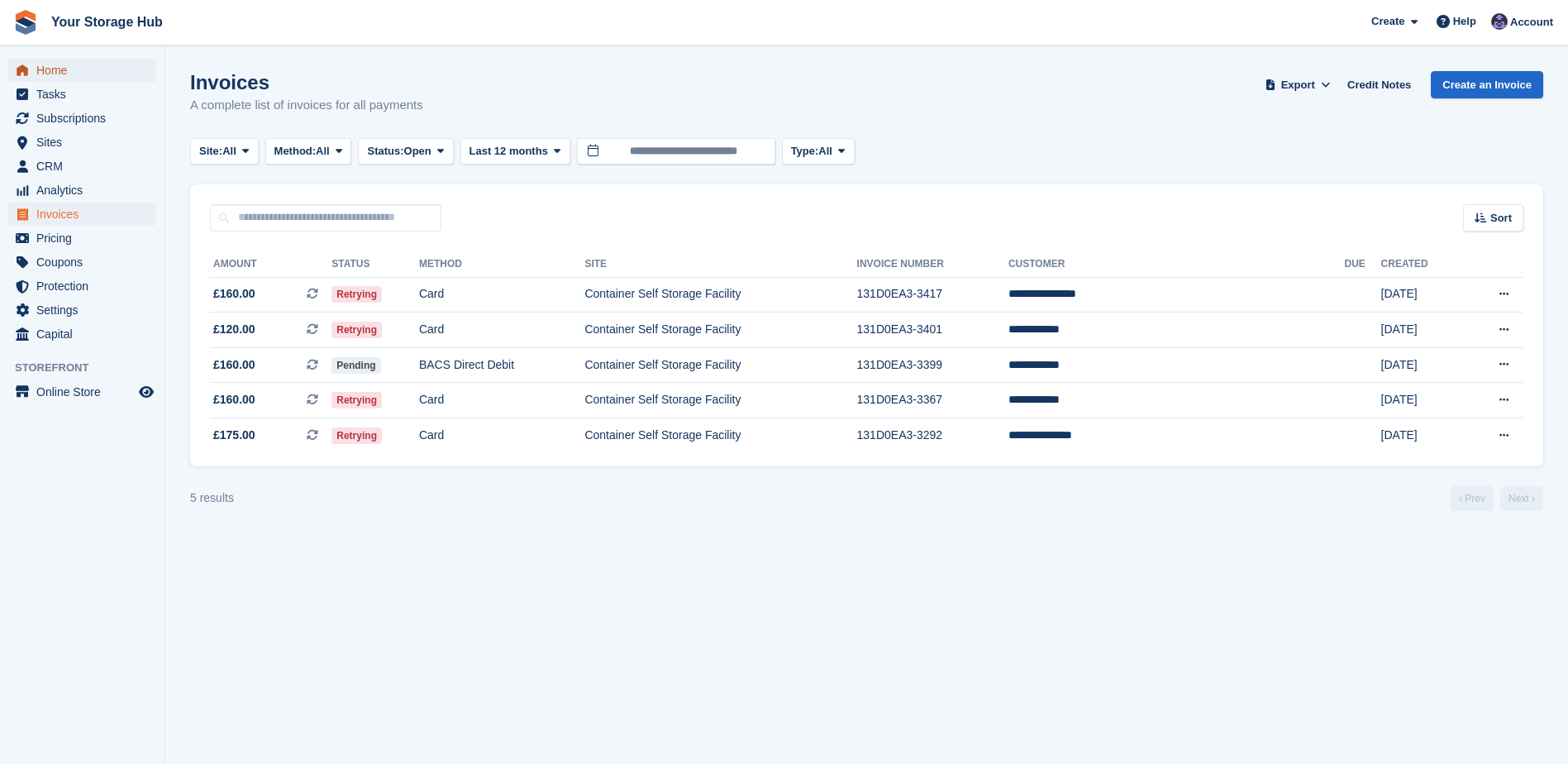
click at [70, 77] on span "Home" at bounding box center [86, 70] width 99 height 24
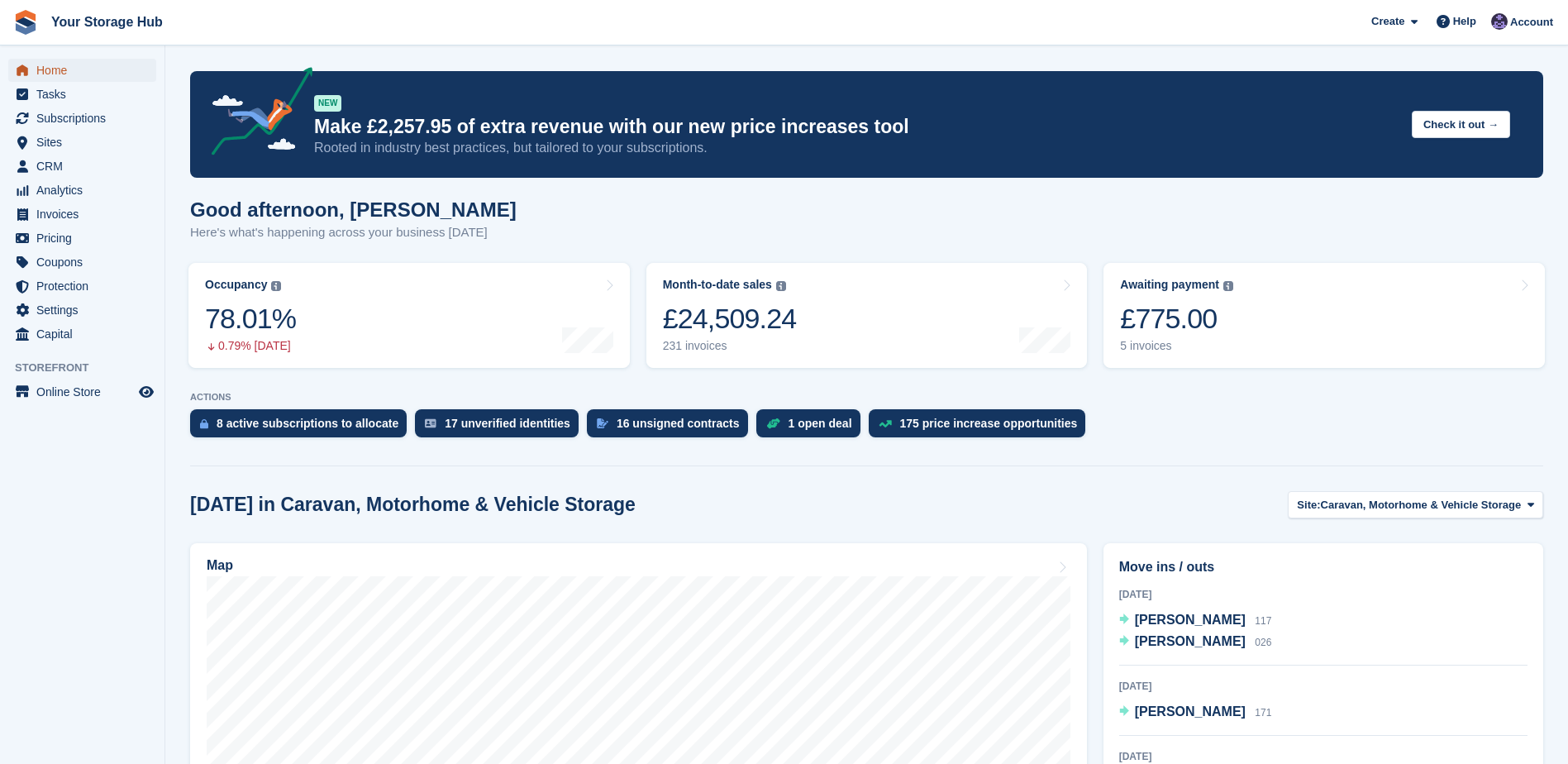
click at [45, 79] on span "Home" at bounding box center [86, 70] width 99 height 24
